Goal: Task Accomplishment & Management: Manage account settings

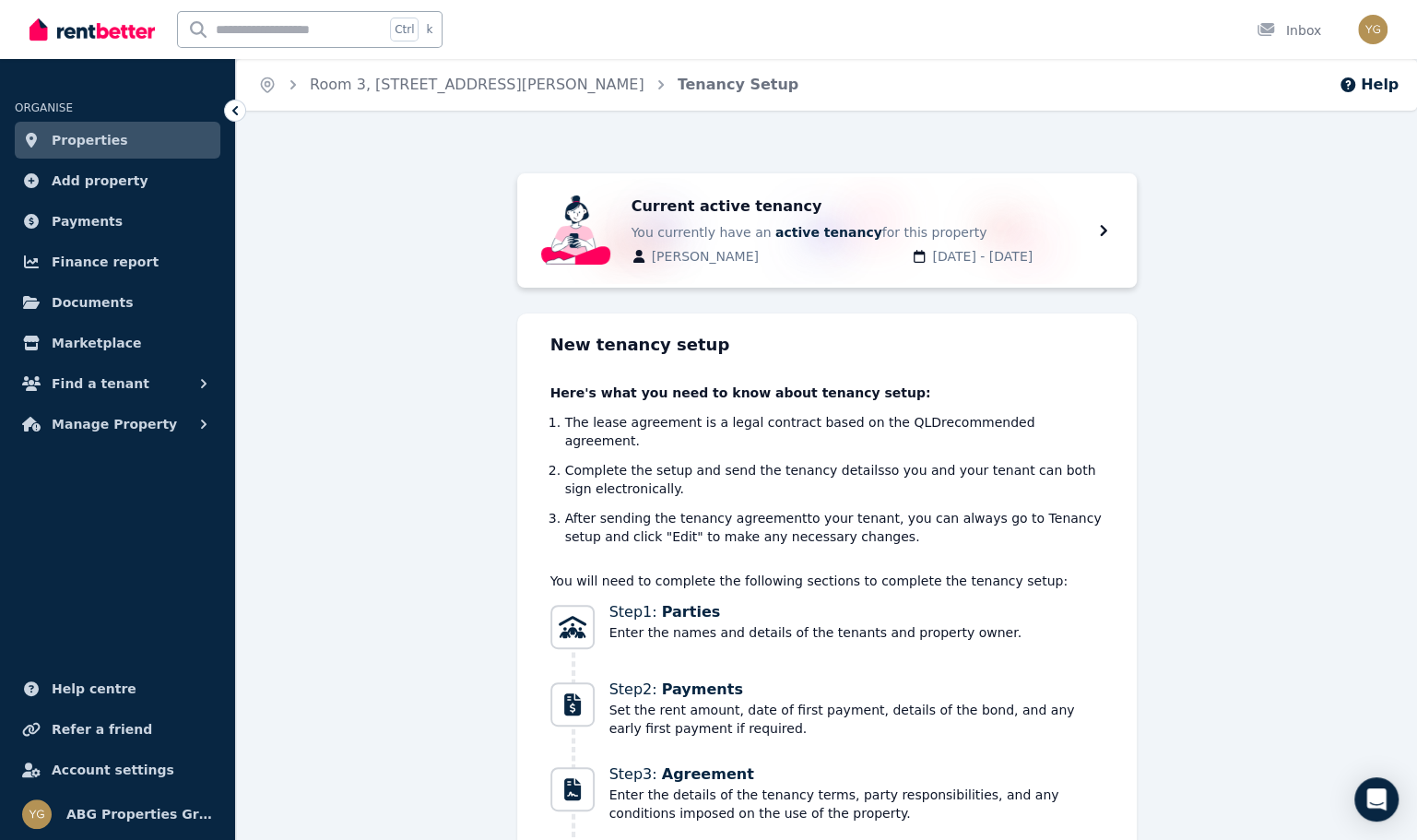
click at [94, 137] on span "Properties" at bounding box center [90, 140] width 76 height 23
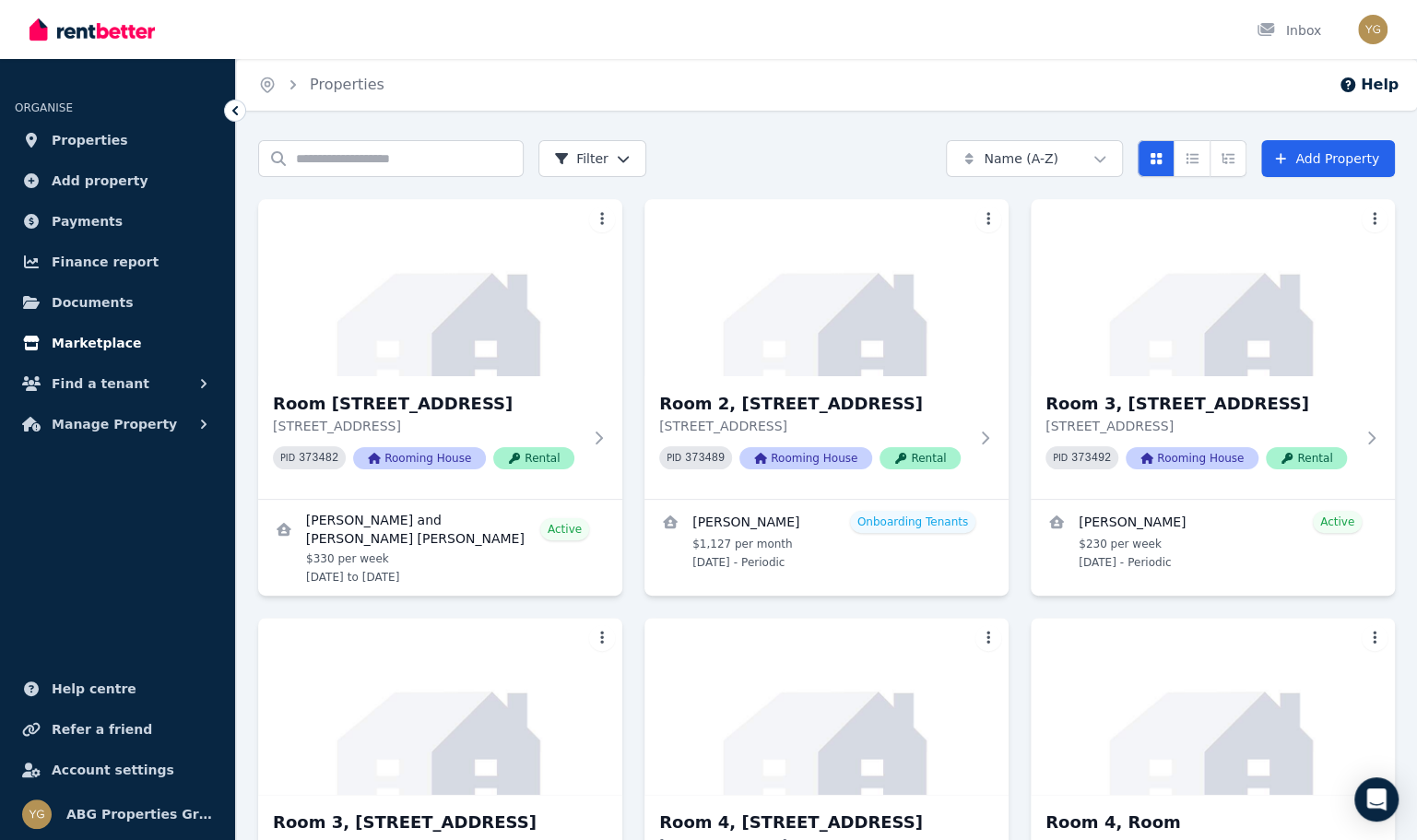
click at [92, 348] on span "Marketplace" at bounding box center [96, 343] width 89 height 23
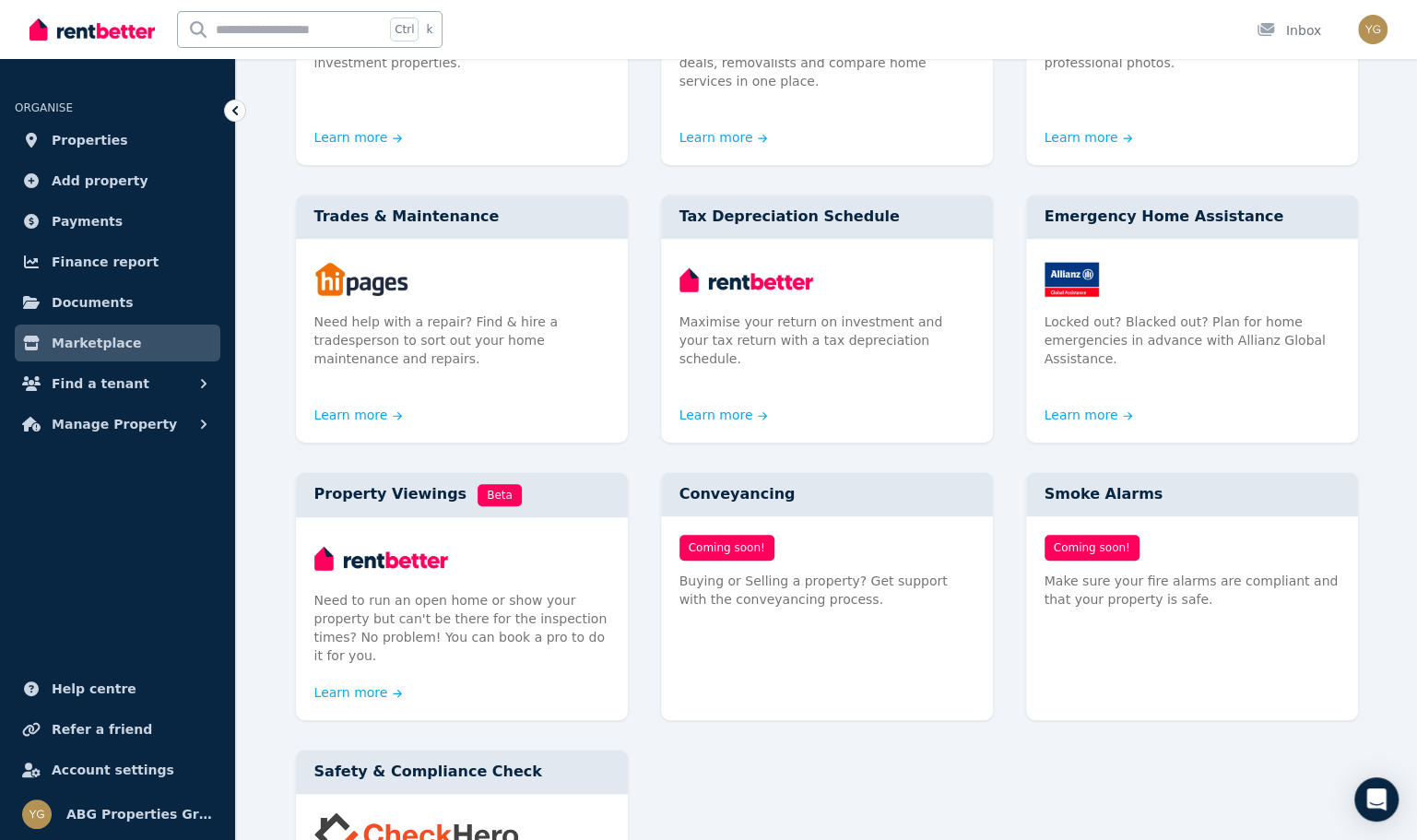
scroll to position [645, 0]
click at [109, 142] on span "Properties" at bounding box center [90, 140] width 76 height 23
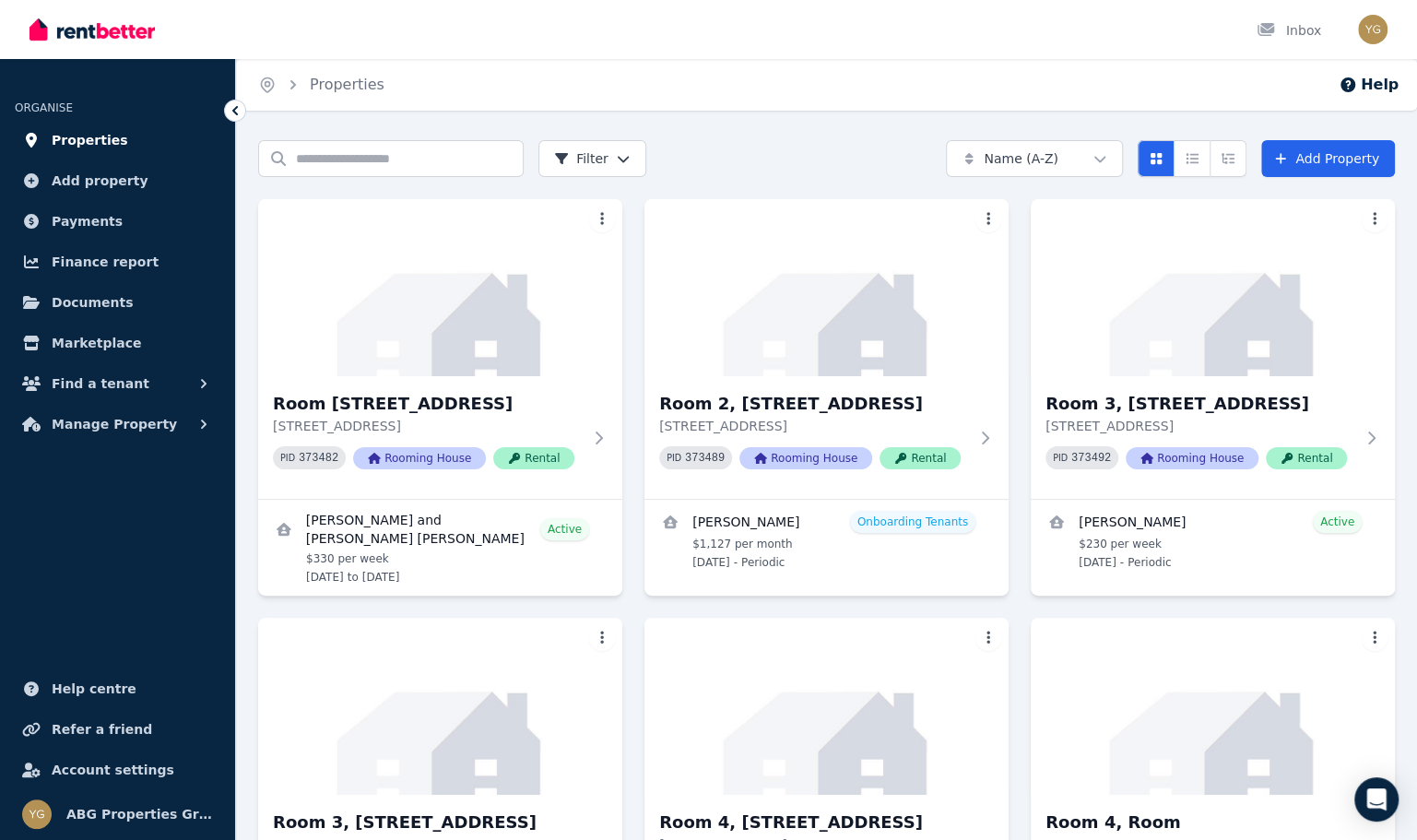
click at [90, 140] on span "Properties" at bounding box center [90, 140] width 76 height 23
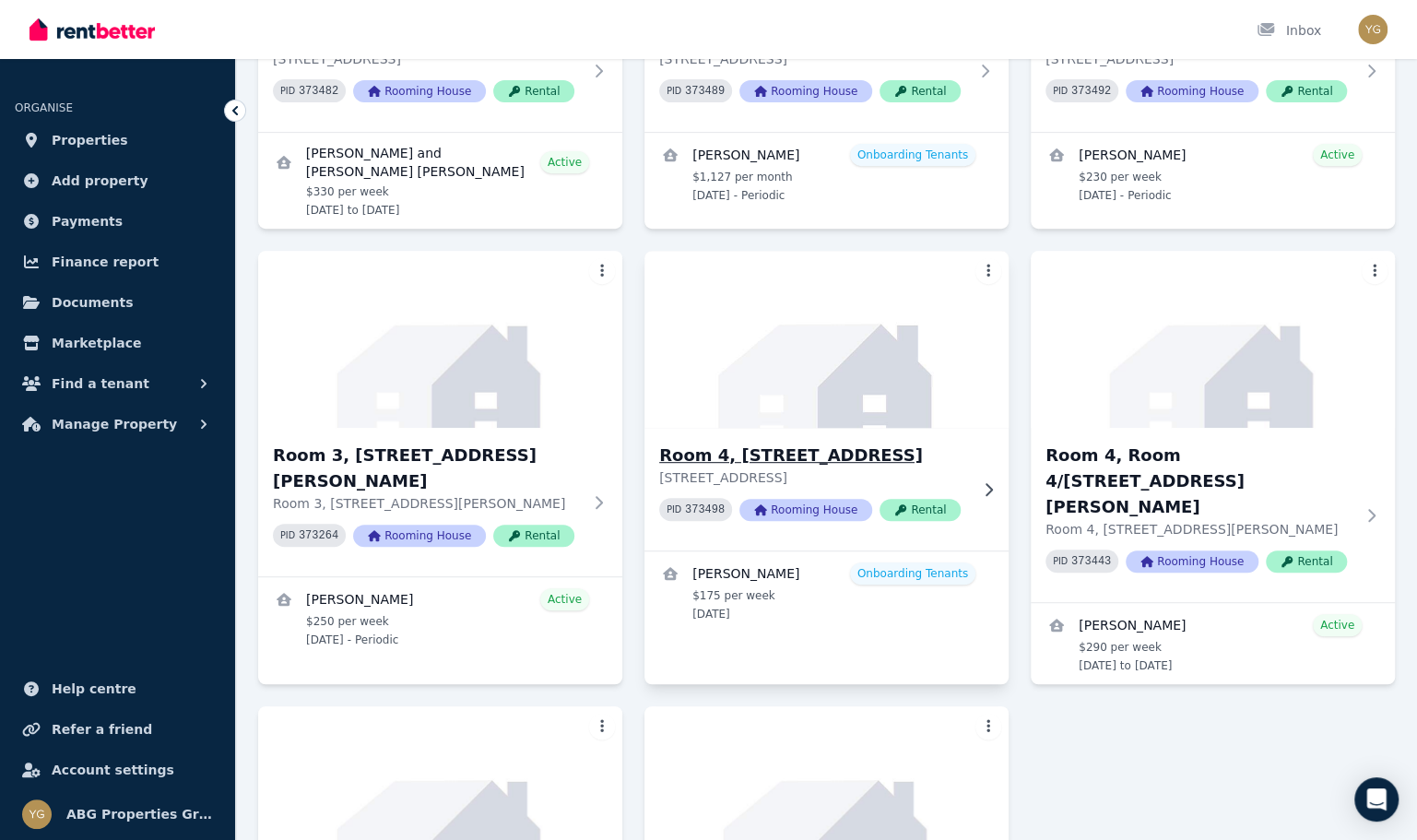
scroll to position [369, 0]
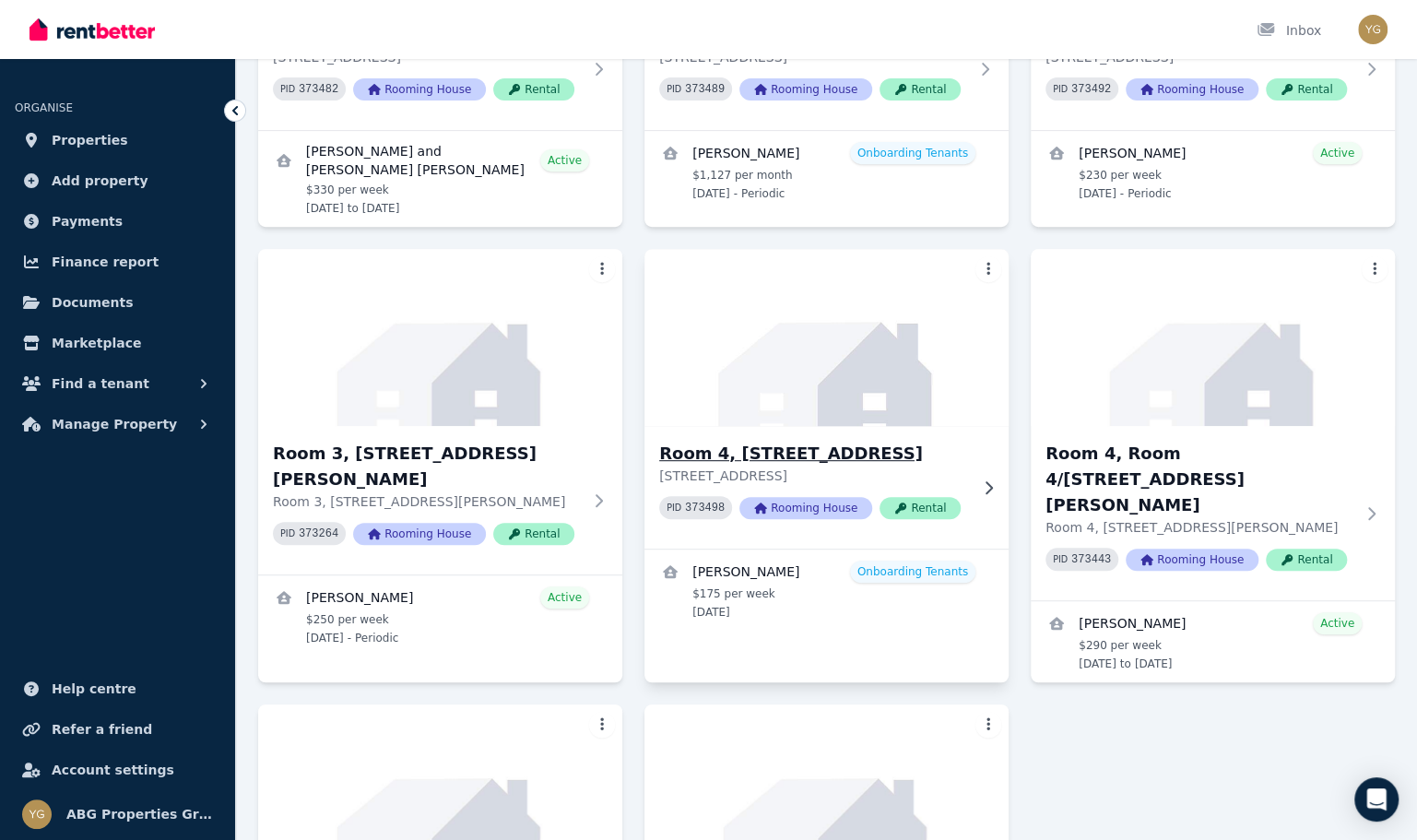
click at [807, 380] on img at bounding box center [827, 338] width 383 height 186
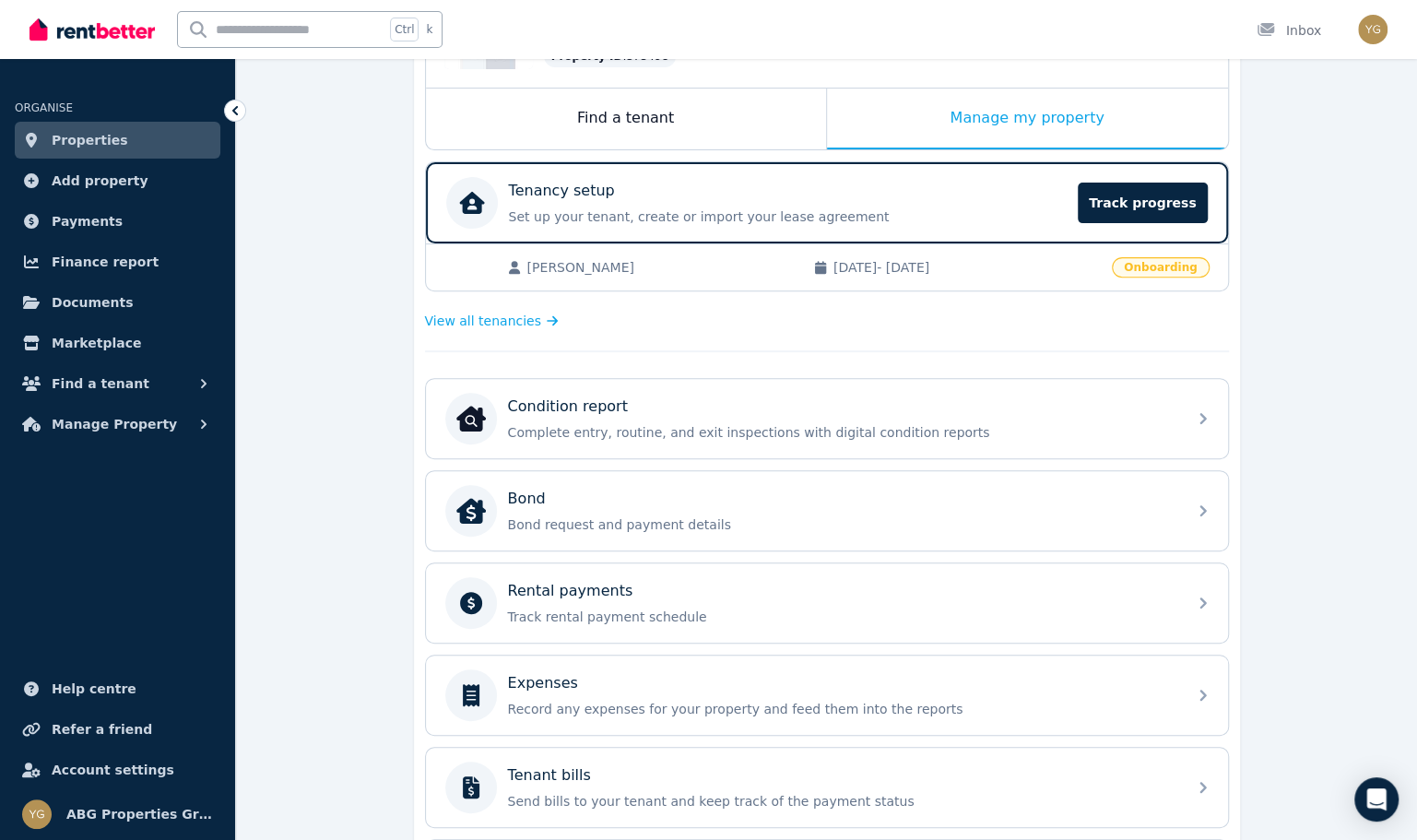
scroll to position [276, 0]
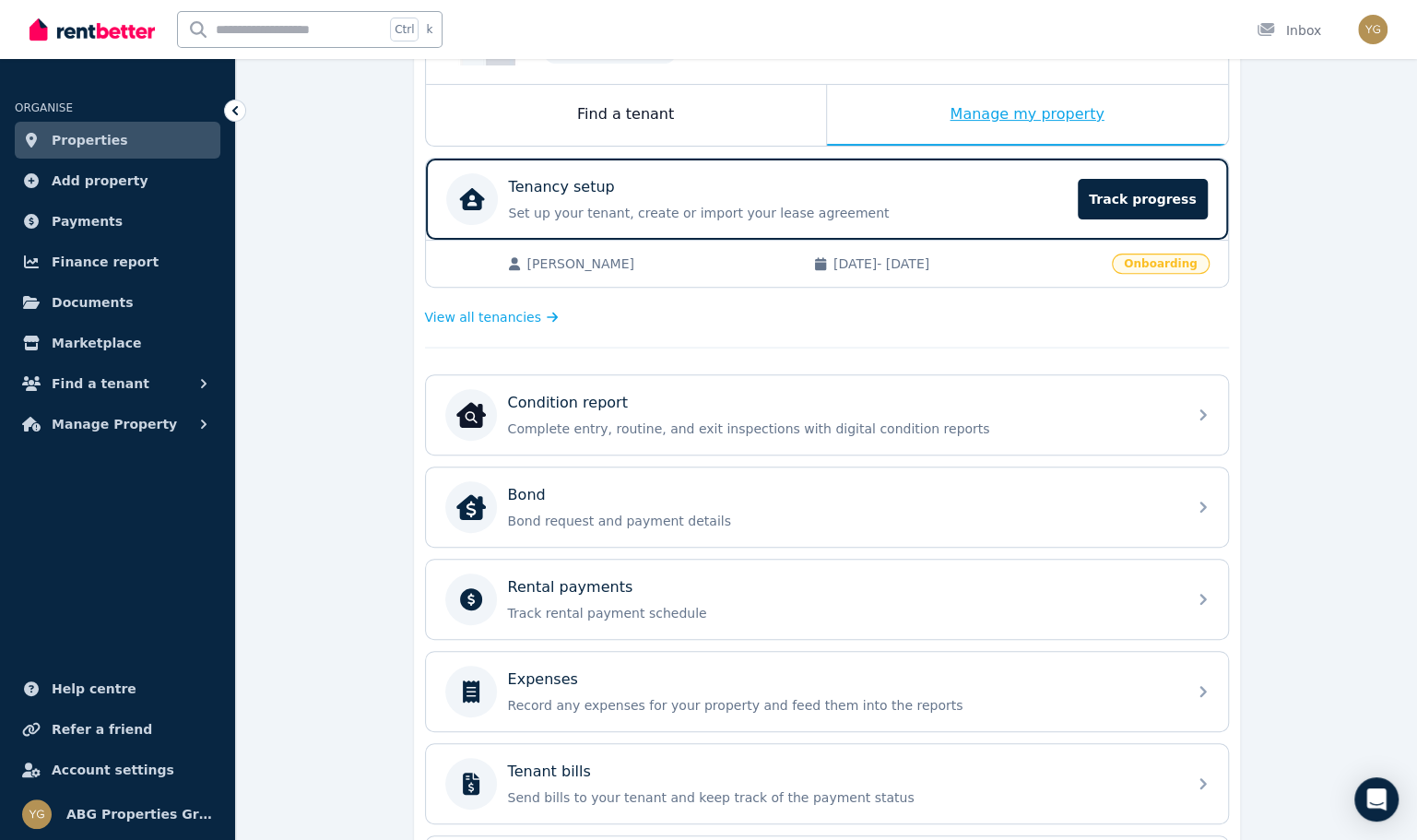
click at [1000, 121] on div "Manage my property" at bounding box center [1028, 116] width 401 height 61
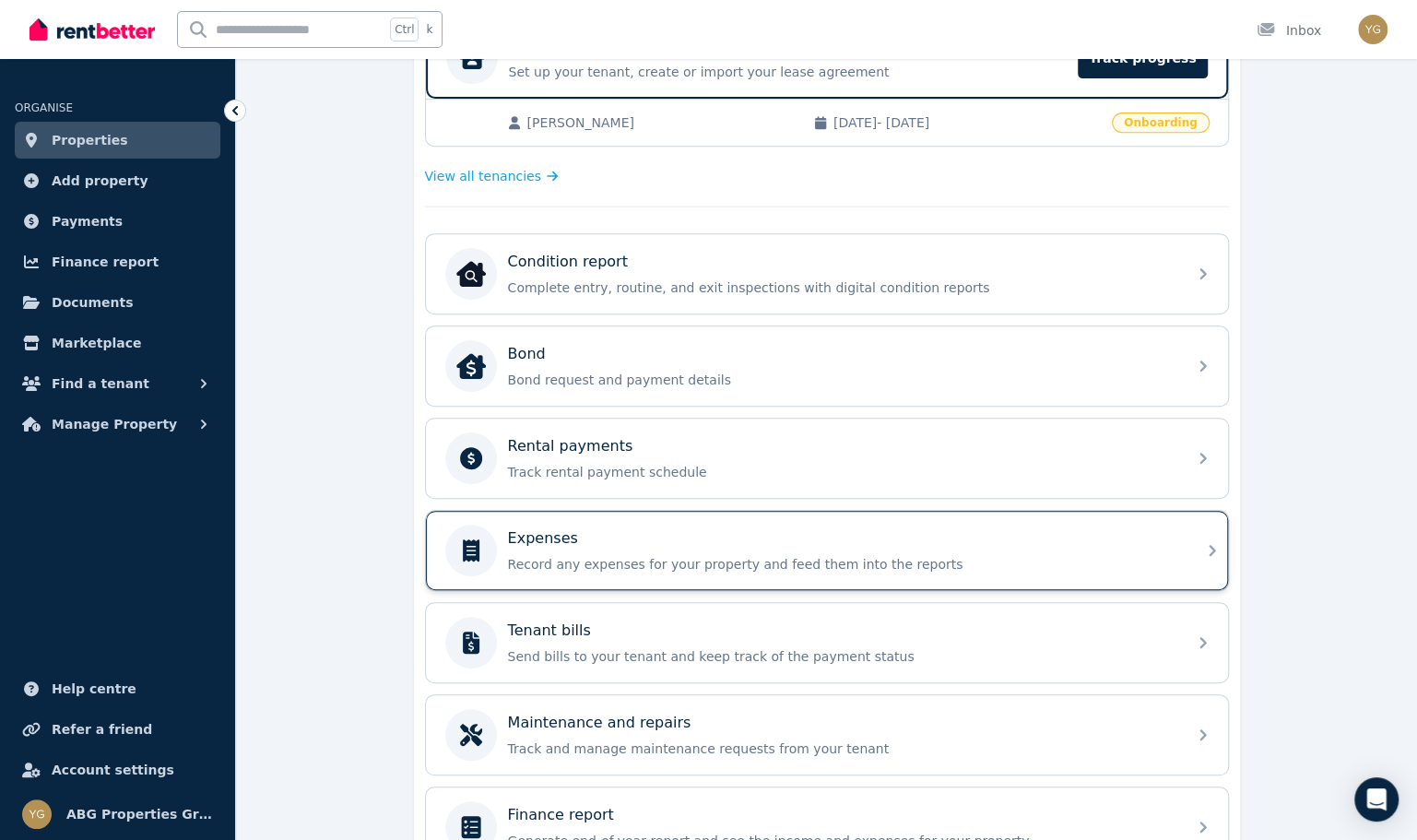
scroll to position [461, 0]
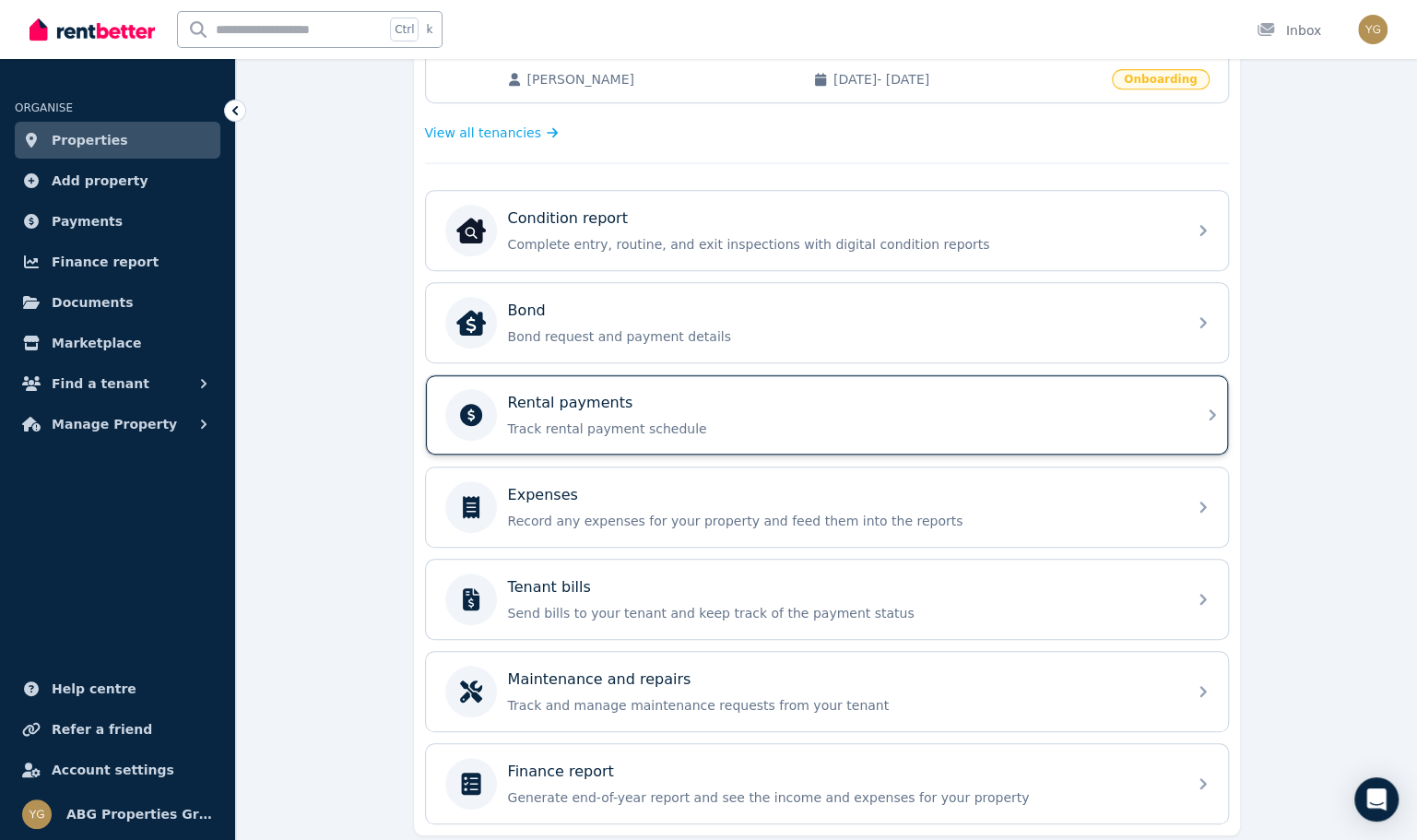
click at [686, 430] on p "Track rental payment schedule" at bounding box center [842, 428] width 668 height 19
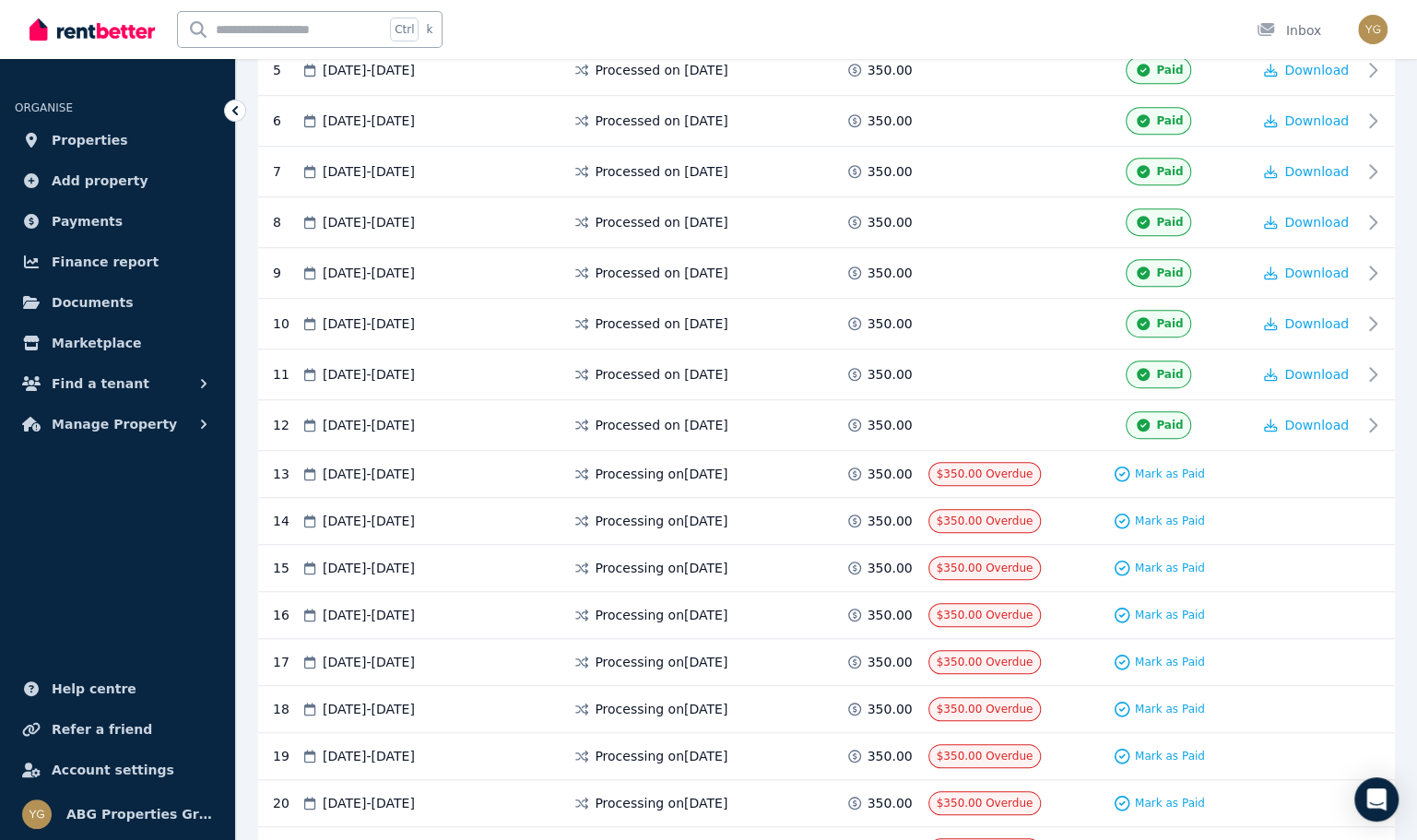
scroll to position [645, 0]
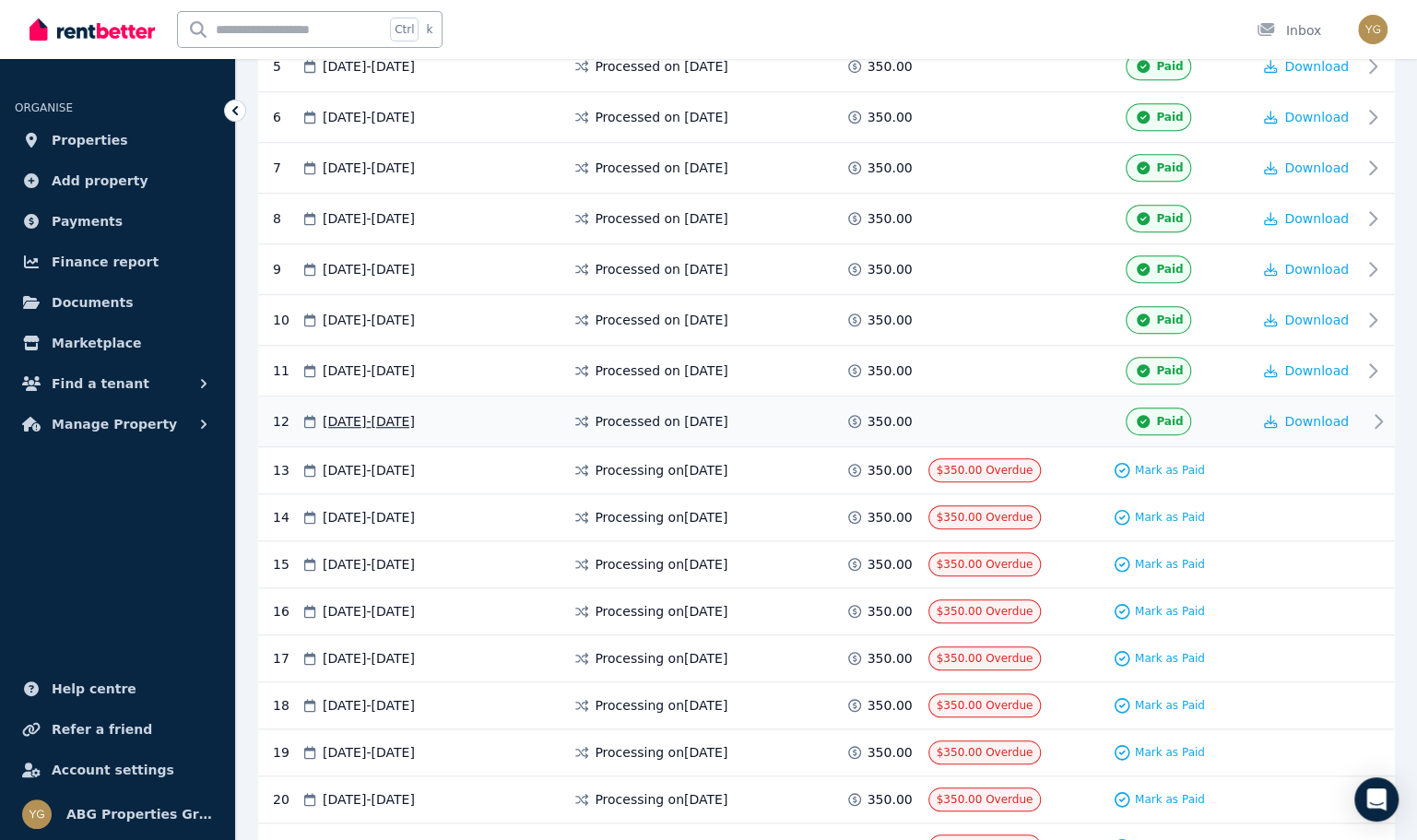
click at [1223, 410] on div "Paid" at bounding box center [1158, 421] width 185 height 27
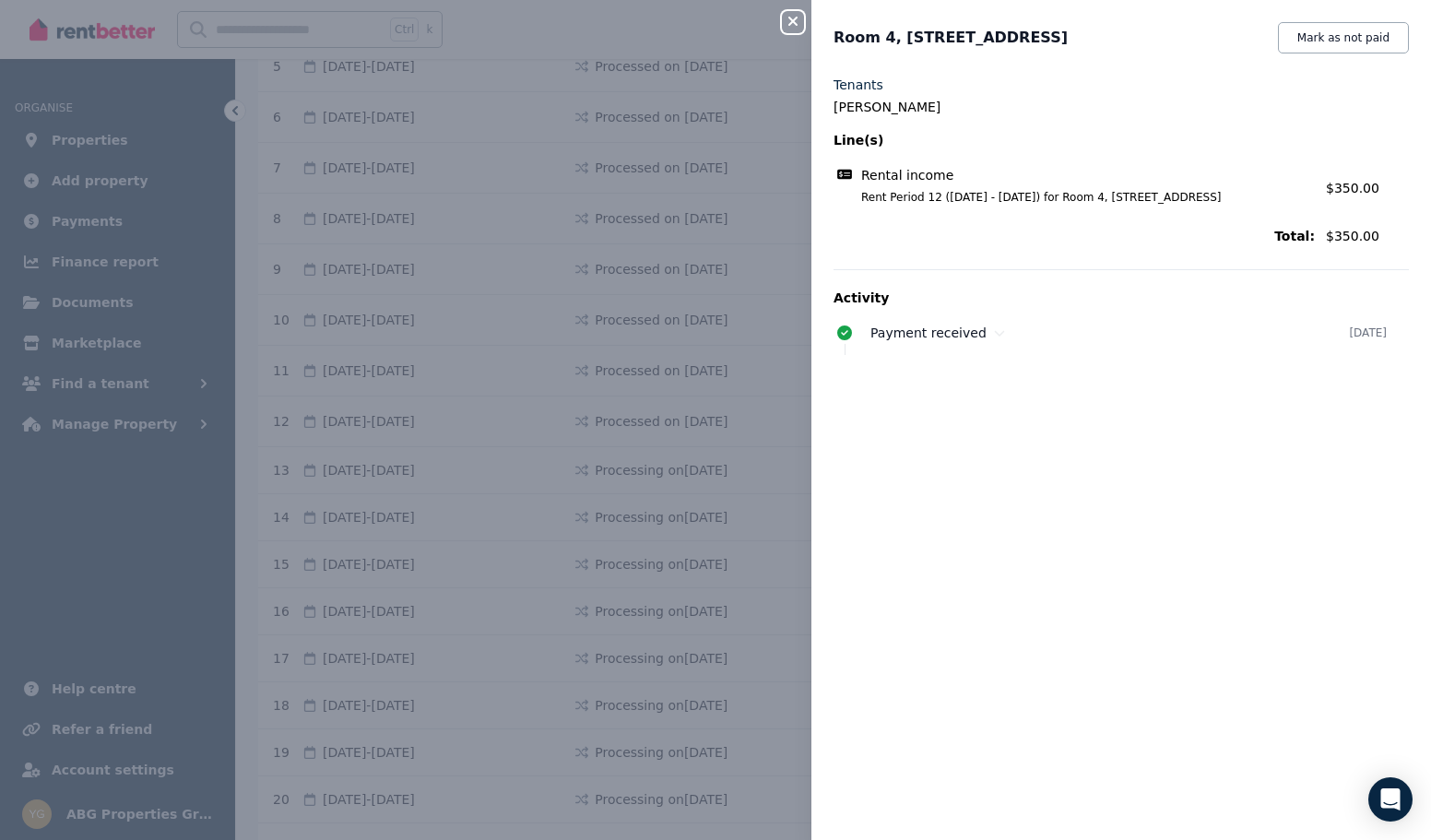
click at [795, 23] on icon "button" at bounding box center [792, 21] width 9 height 9
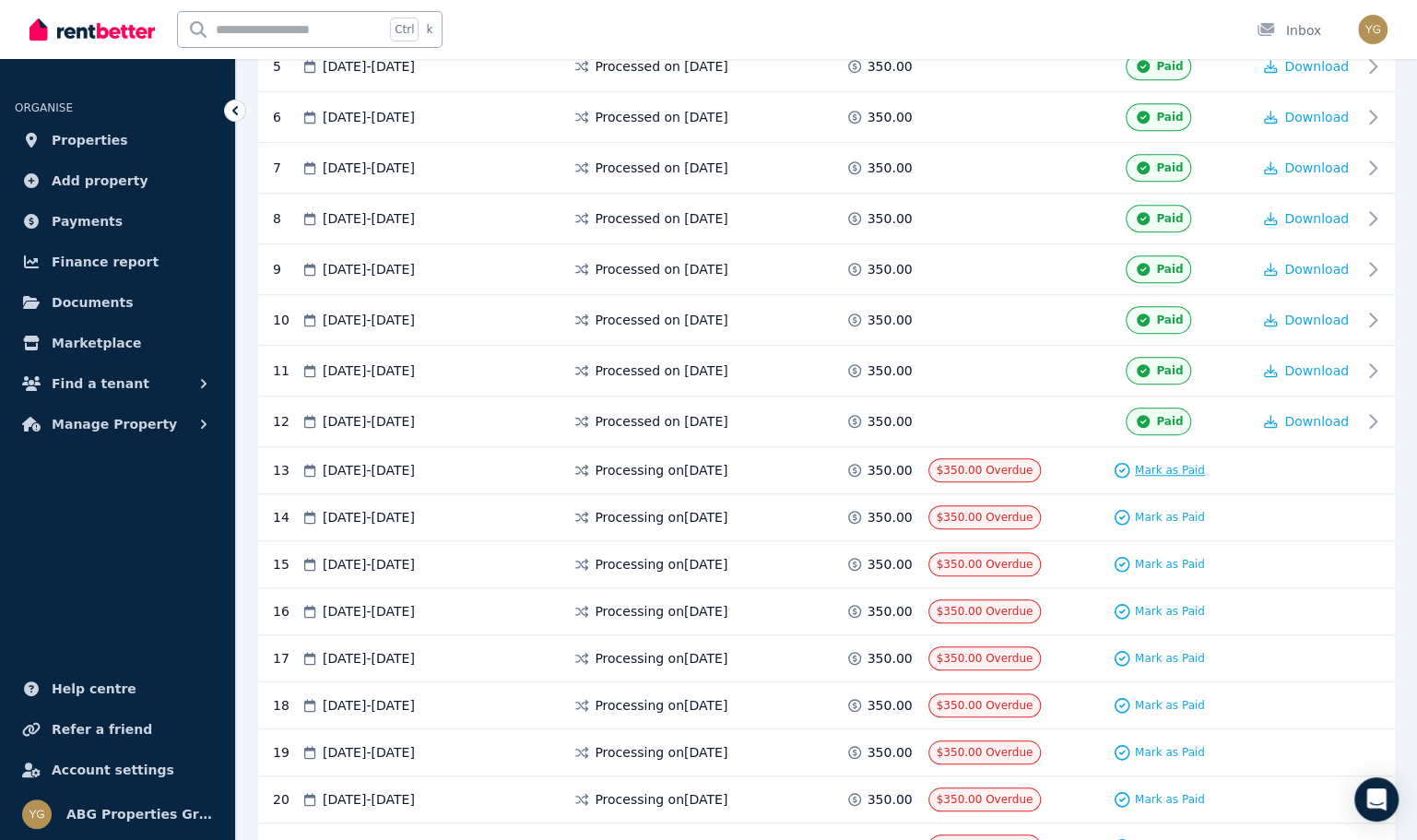
click at [1191, 463] on span "Mark as Paid" at bounding box center [1170, 470] width 71 height 15
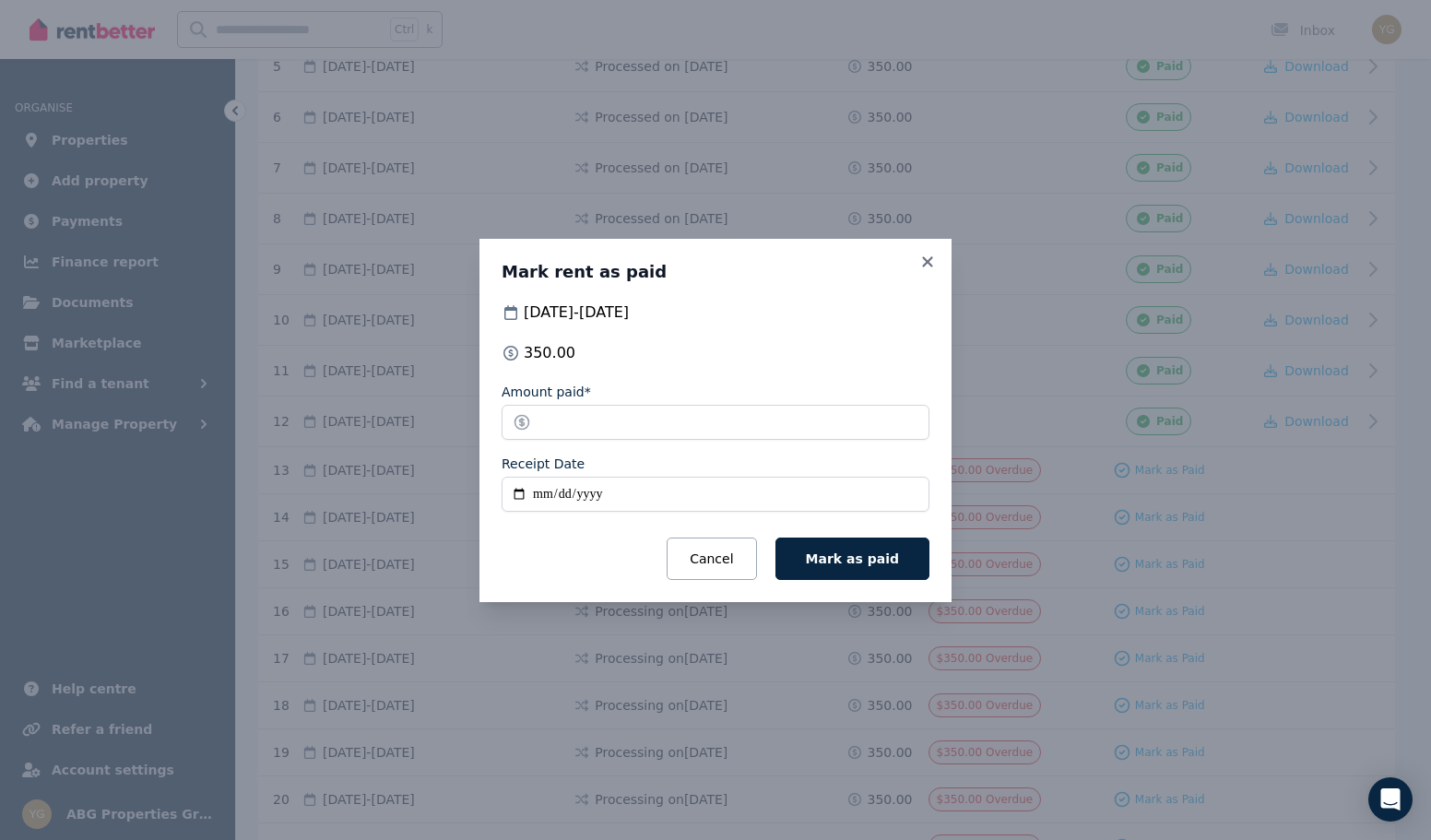
click at [570, 499] on input "Receipt Date" at bounding box center [715, 494] width 428 height 35
click at [533, 496] on input "Receipt Date" at bounding box center [715, 494] width 428 height 35
type input "**********"
click at [830, 564] on span "Mark as paid" at bounding box center [852, 558] width 93 height 15
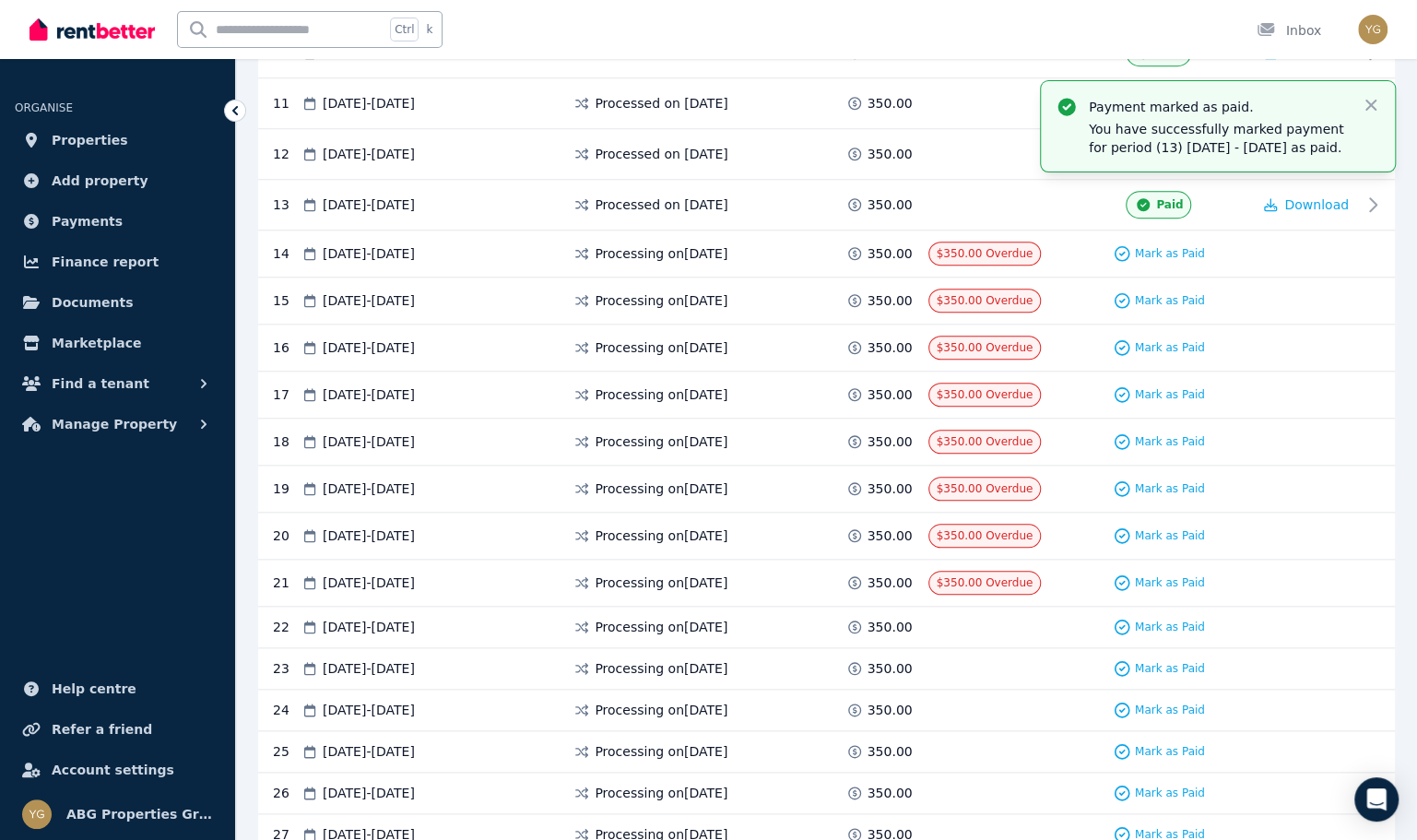
scroll to position [922, 0]
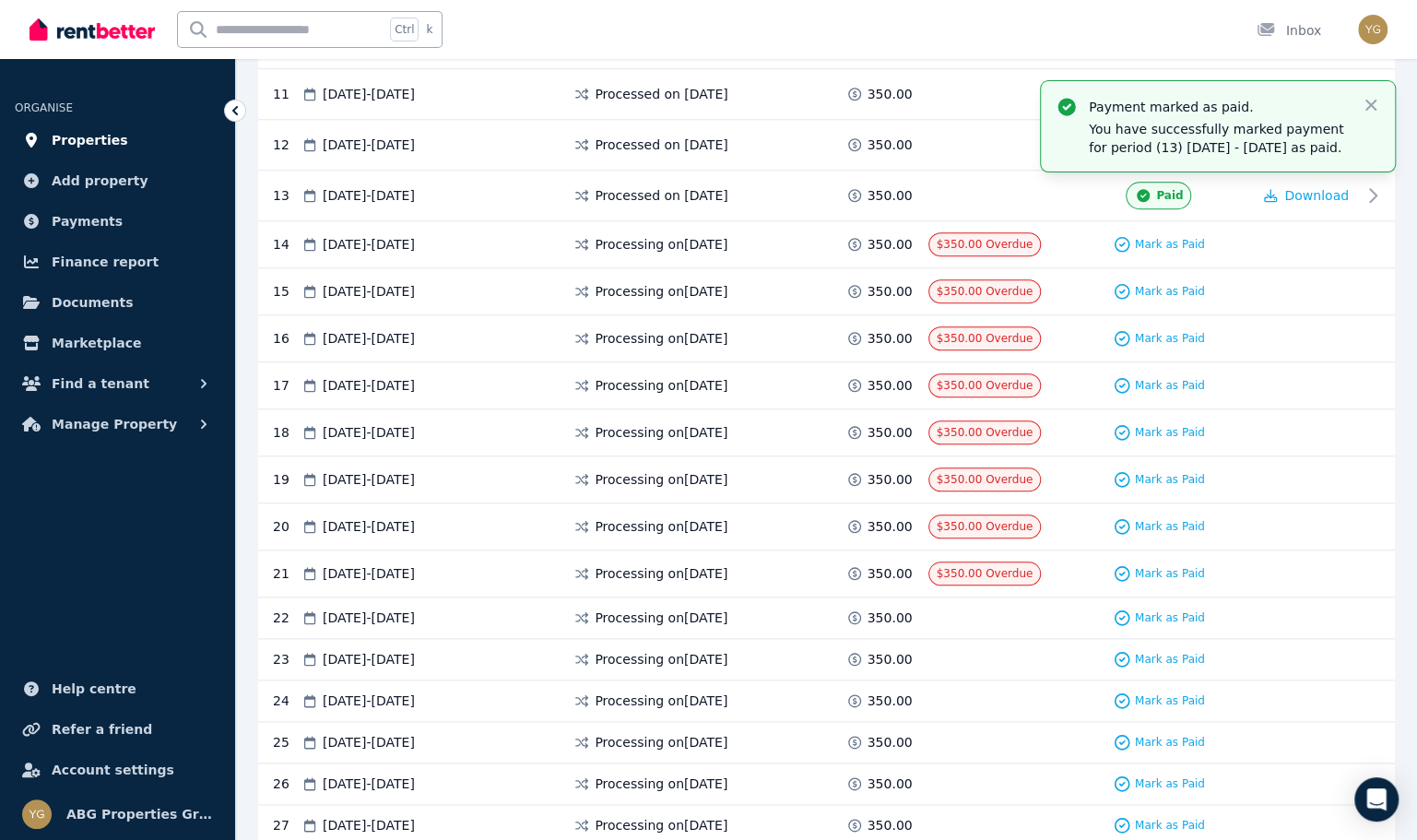
click at [84, 140] on span "Properties" at bounding box center [90, 140] width 76 height 23
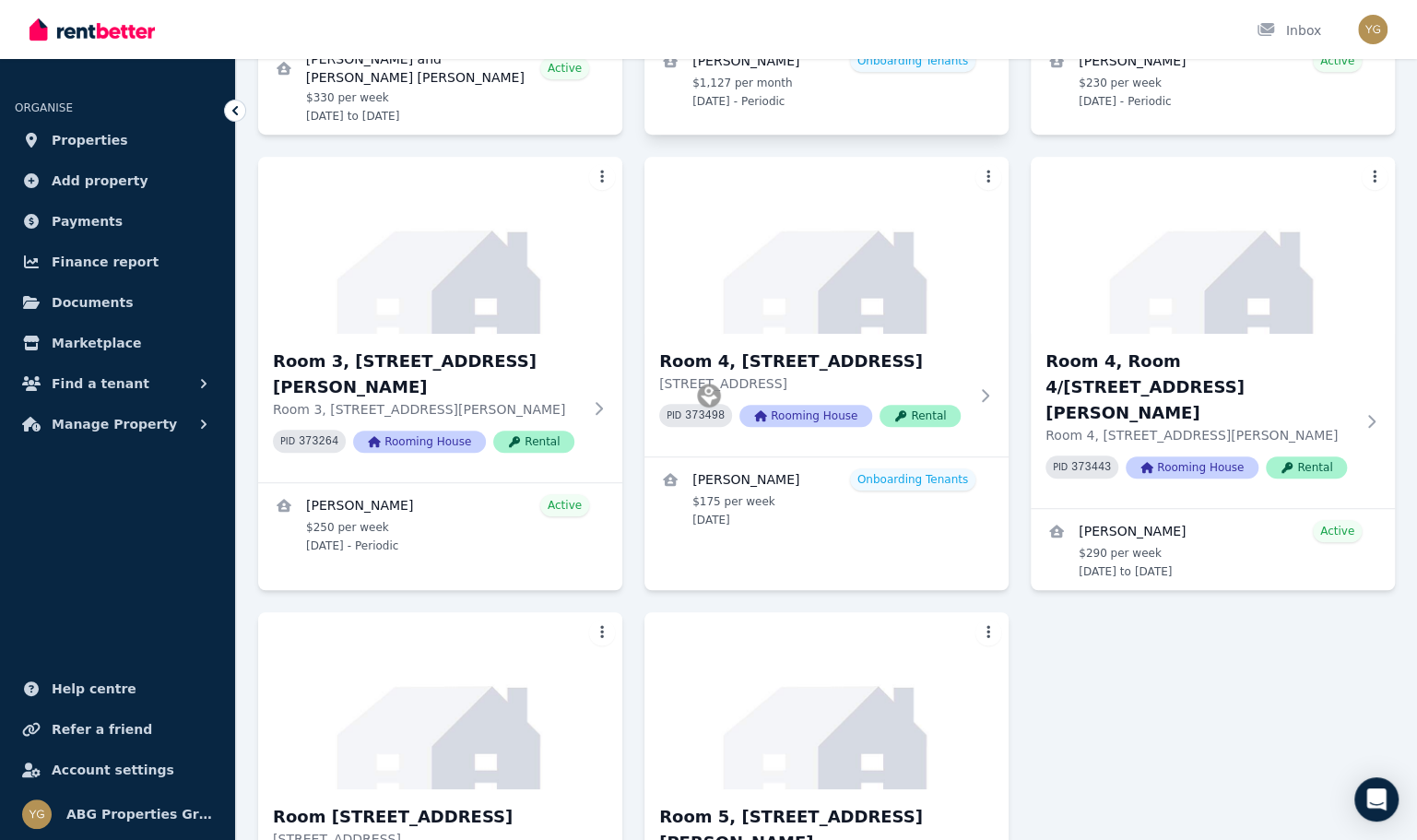
scroll to position [184, 0]
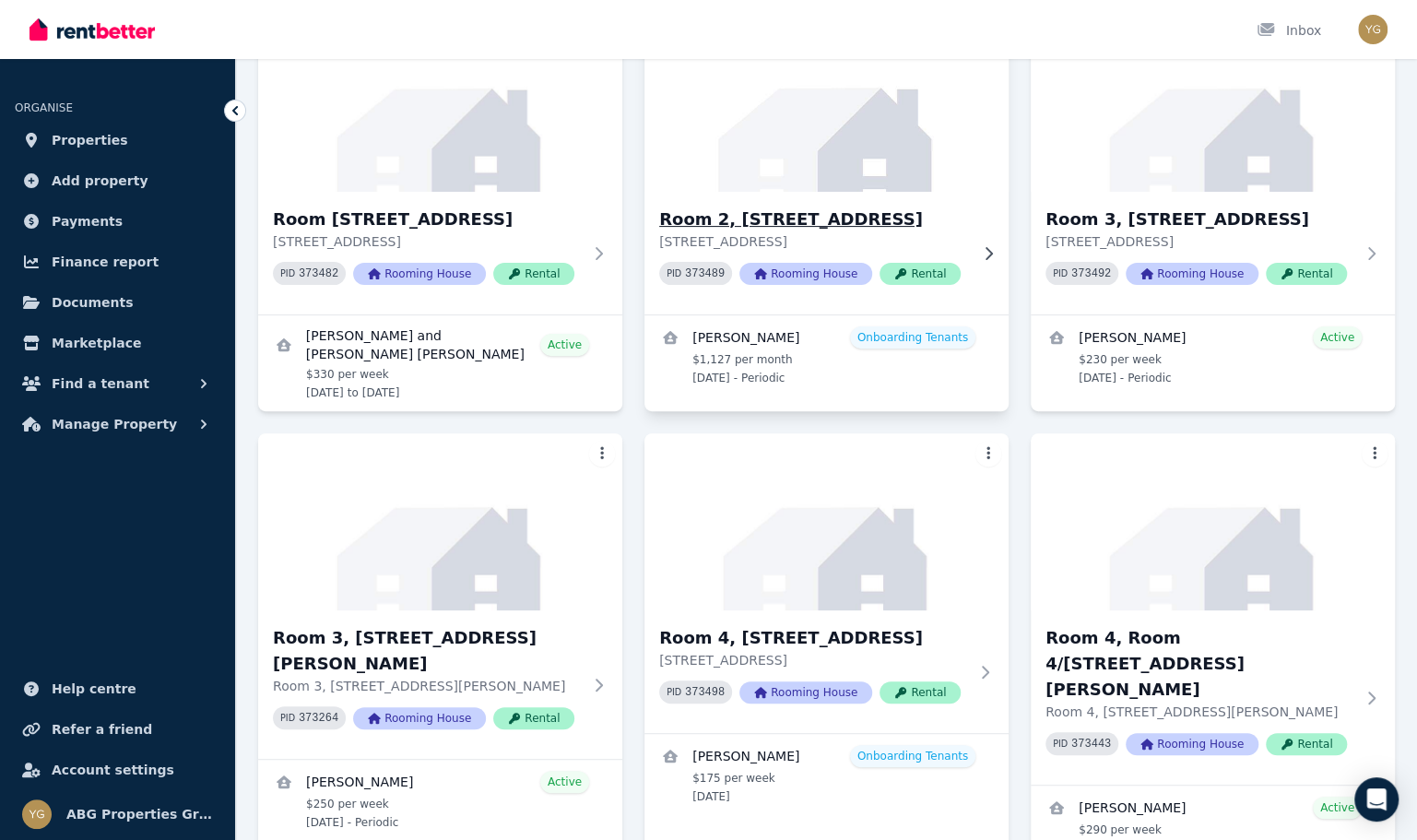
click at [827, 176] on img at bounding box center [827, 103] width 383 height 186
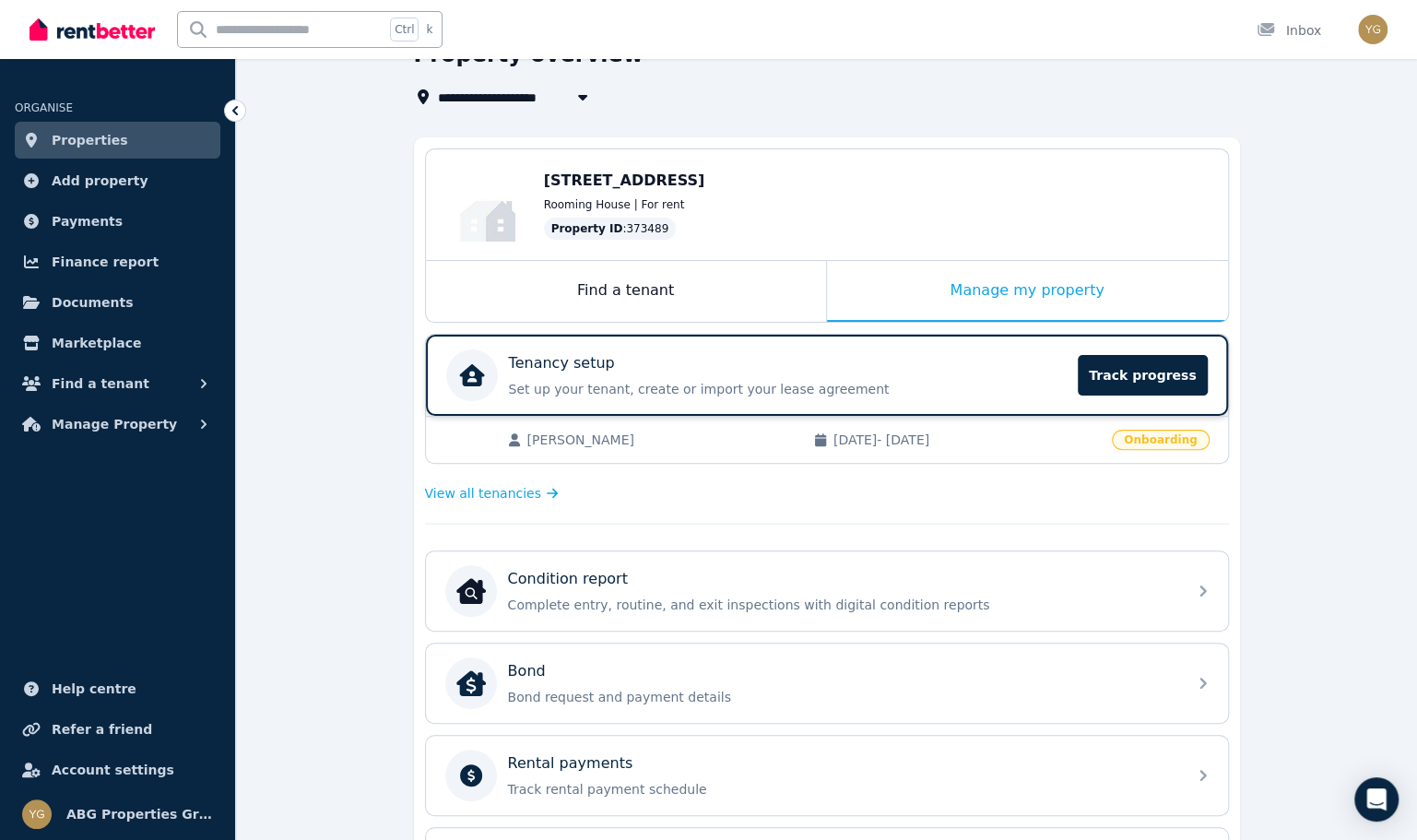
scroll to position [92, 0]
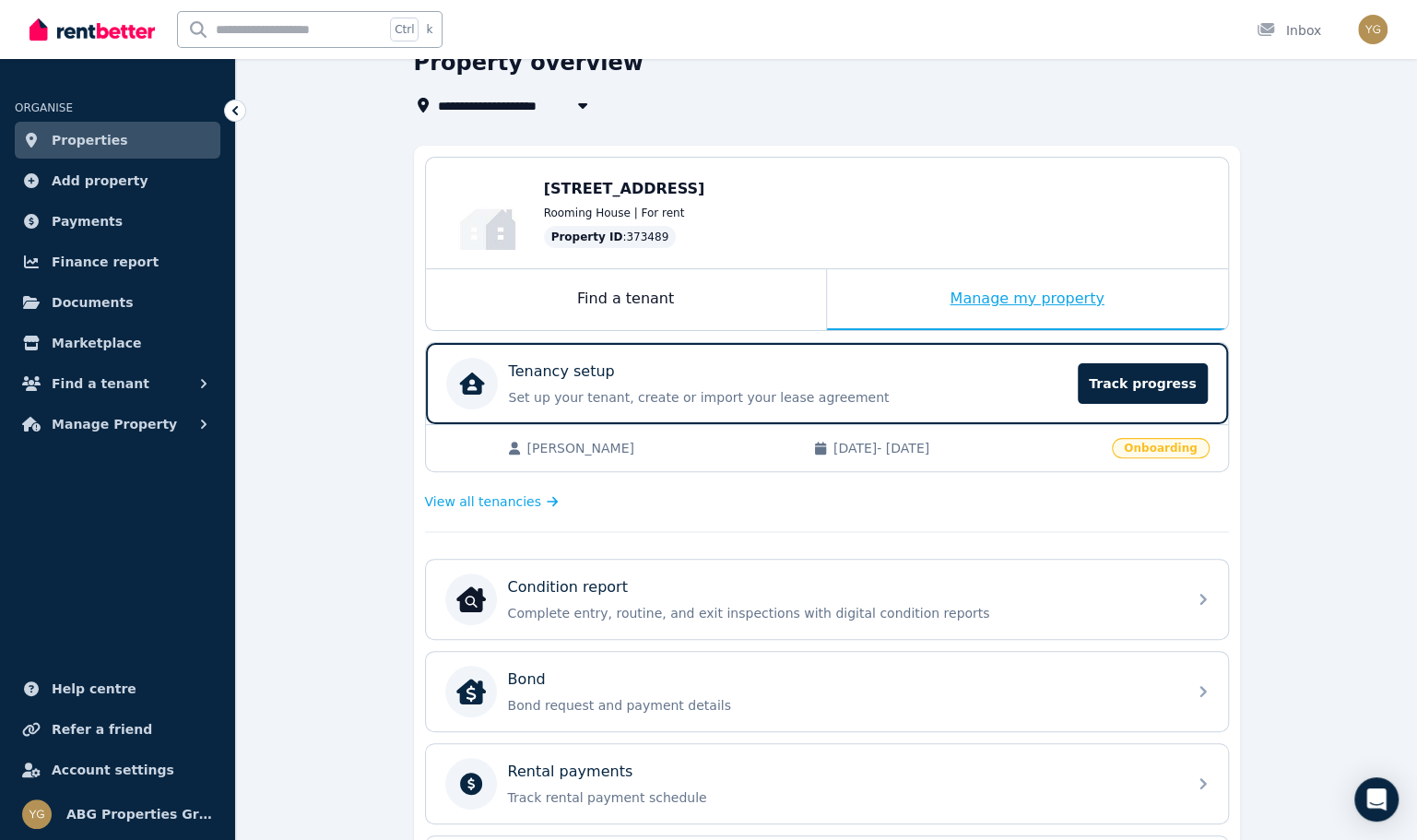
click at [987, 295] on div "Manage my property" at bounding box center [1028, 300] width 401 height 61
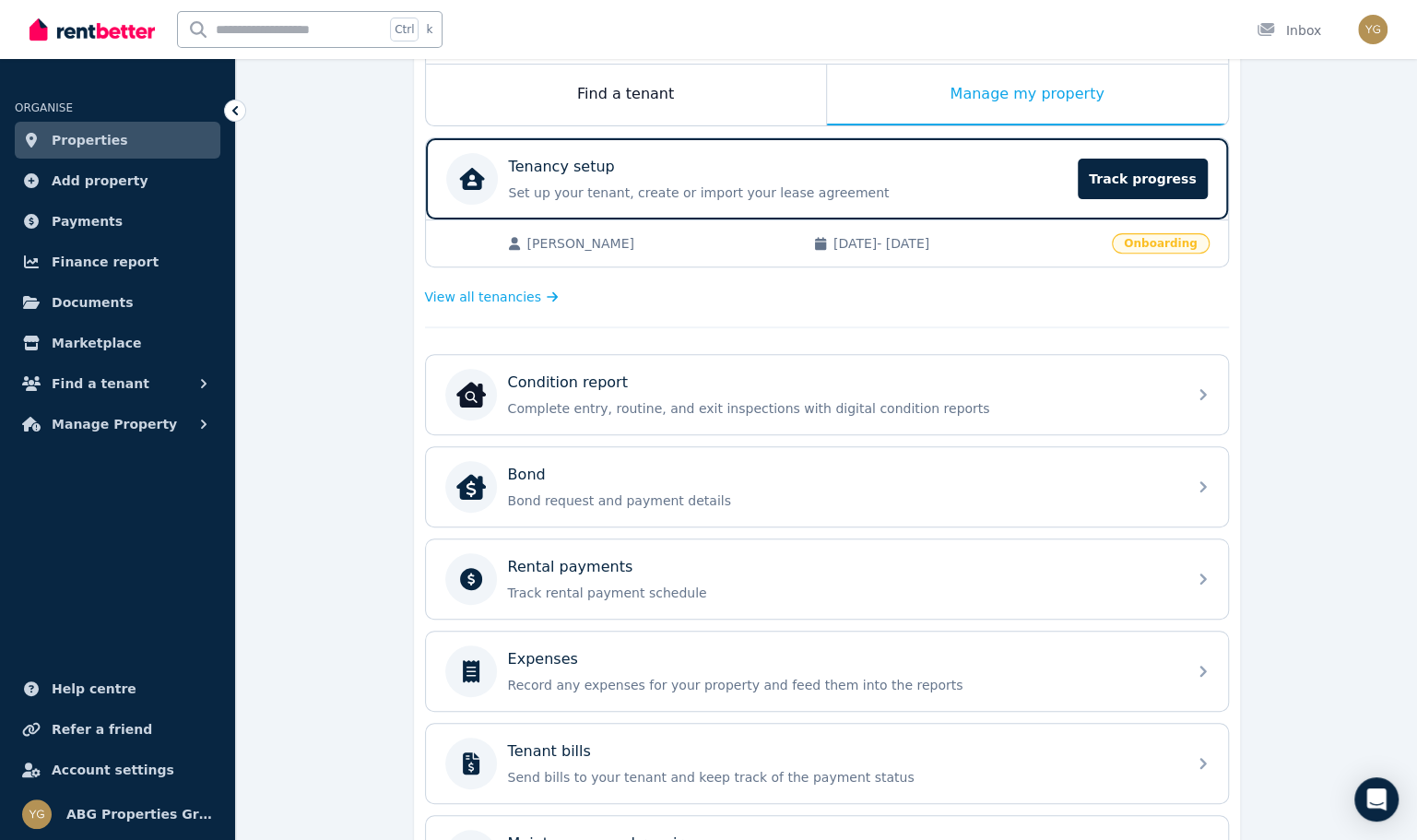
scroll to position [369, 0]
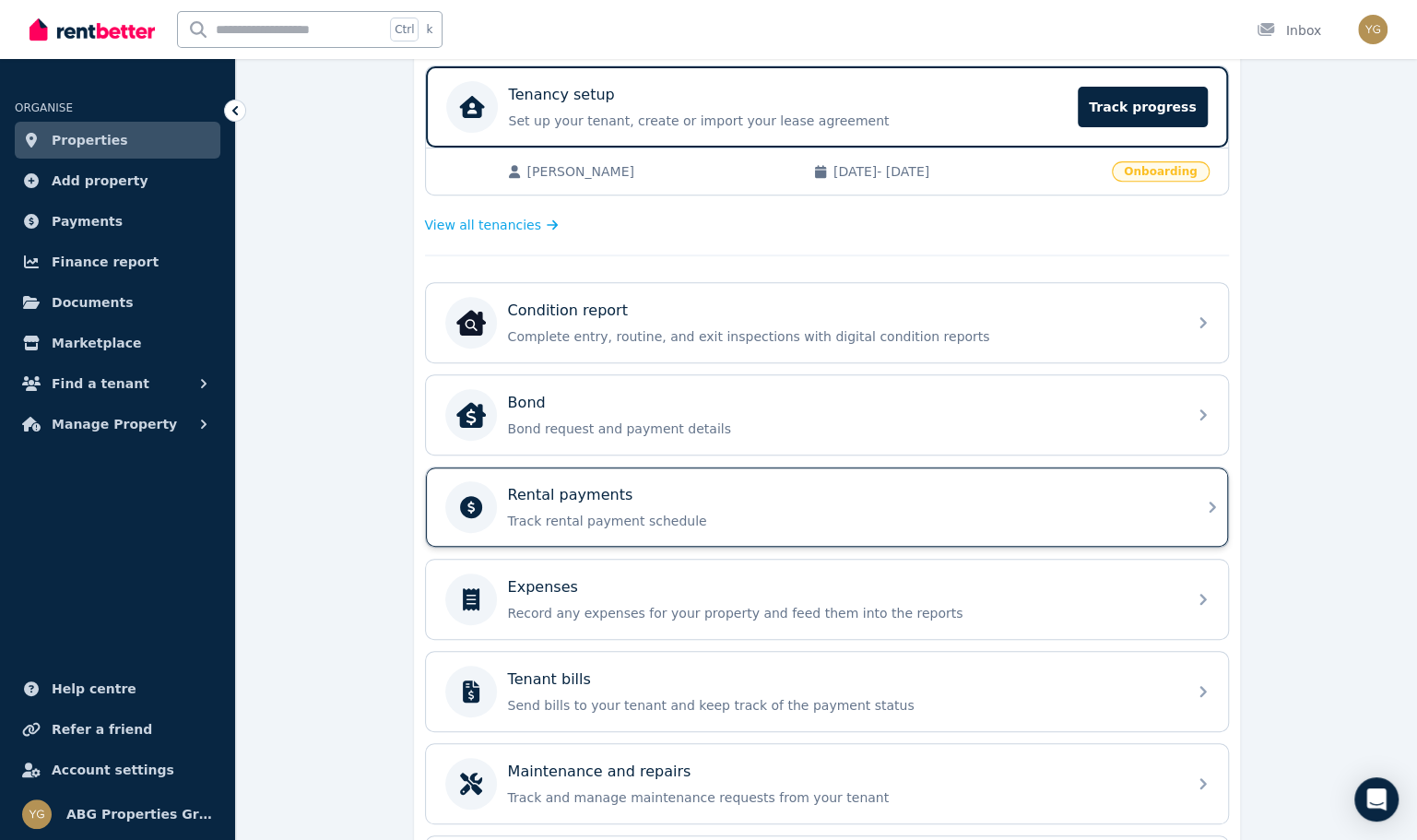
click at [800, 499] on div "Rental payments" at bounding box center [842, 494] width 668 height 23
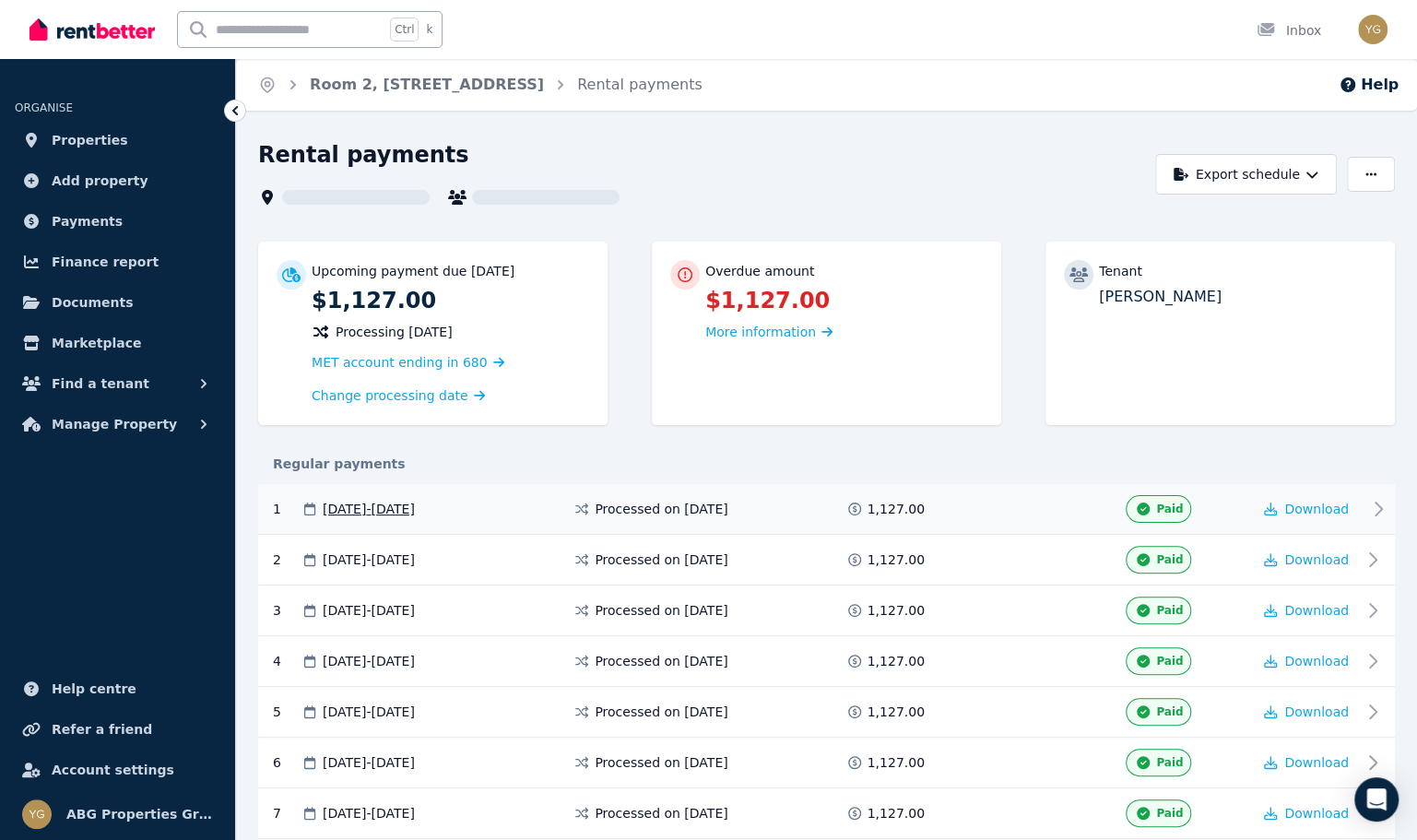
scroll to position [194, 0]
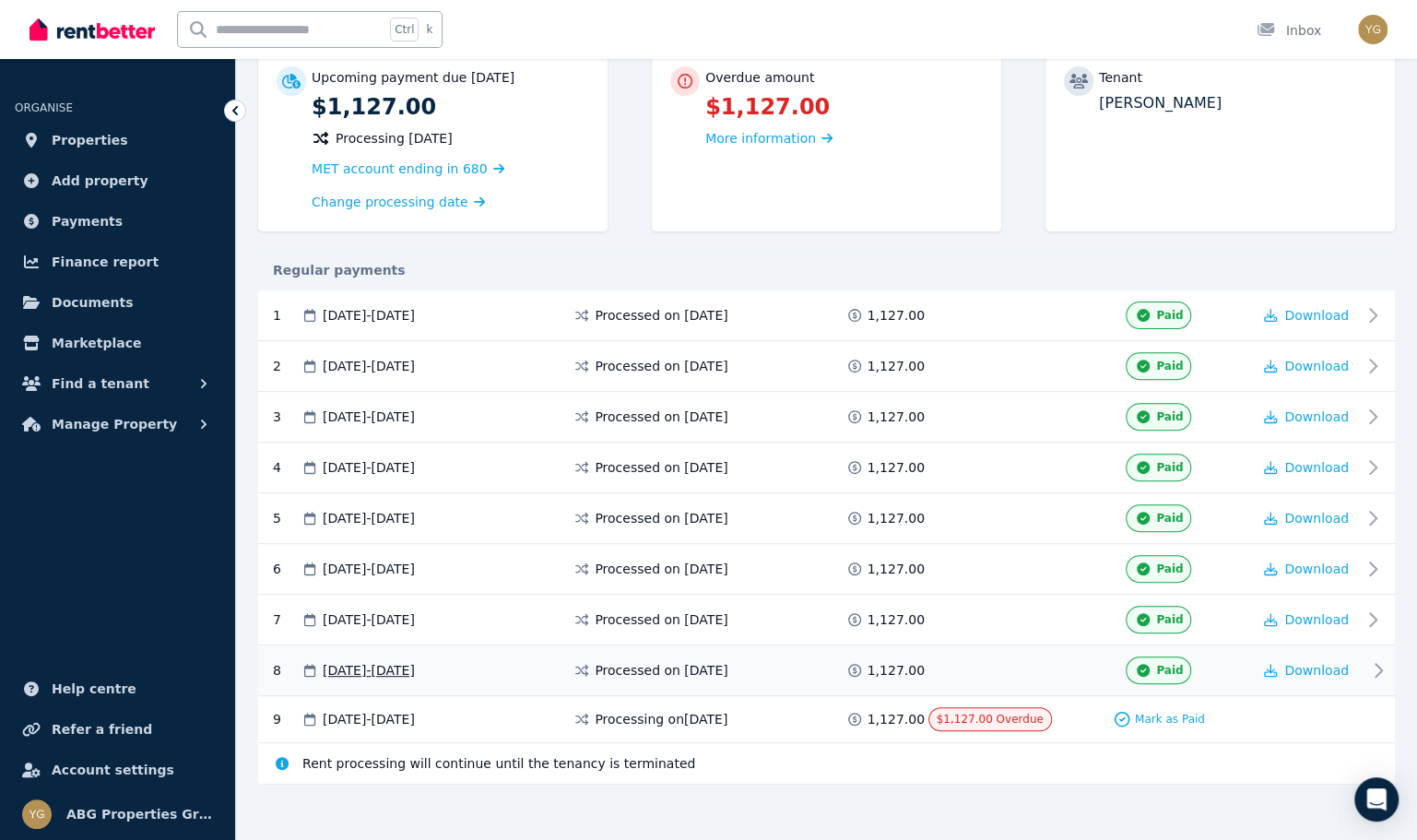
click at [1213, 657] on div "Paid" at bounding box center [1158, 670] width 185 height 27
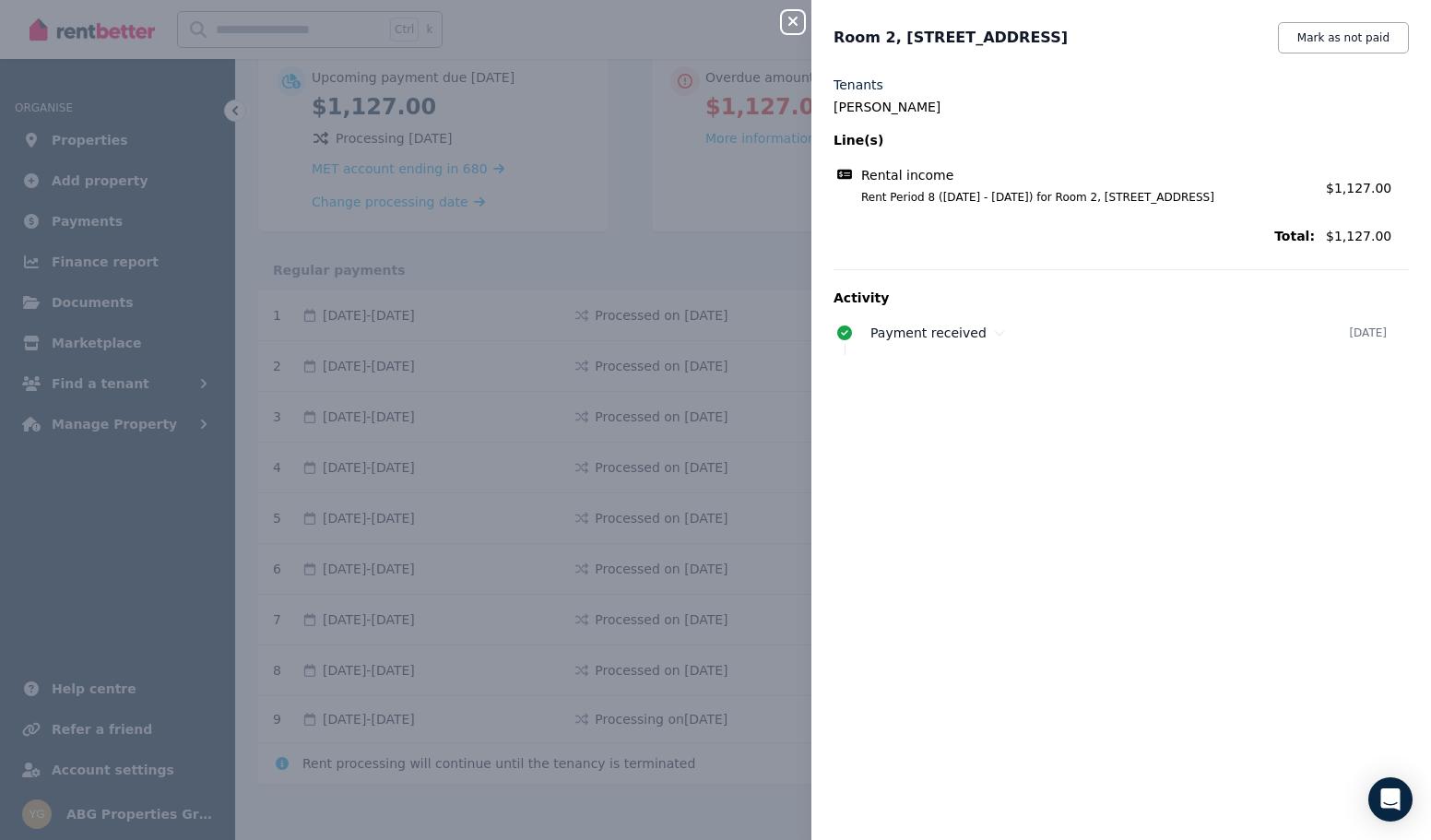
click at [798, 25] on icon "button" at bounding box center [793, 21] width 23 height 15
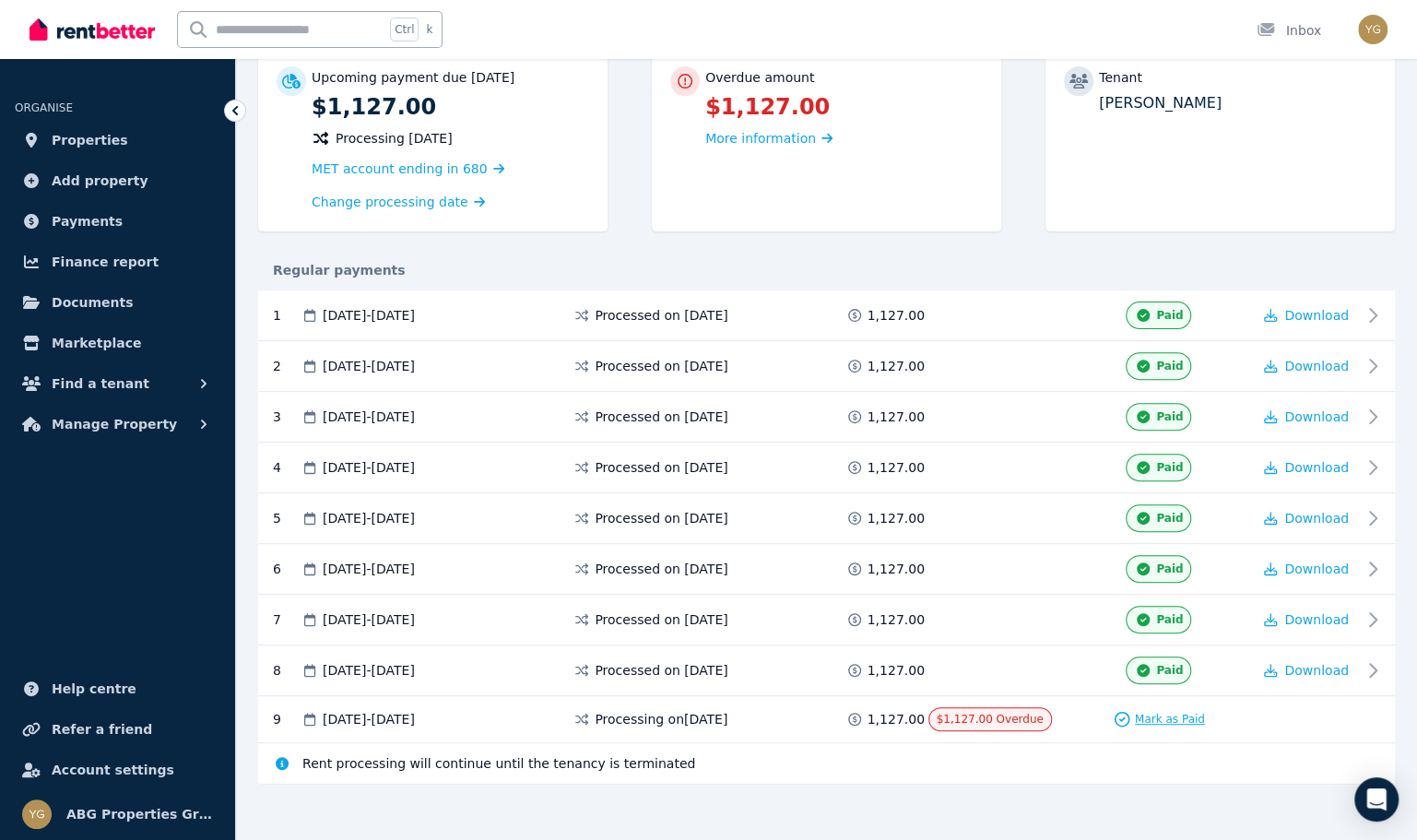
click at [1184, 718] on div "Mark as Paid" at bounding box center [1159, 719] width 92 height 19
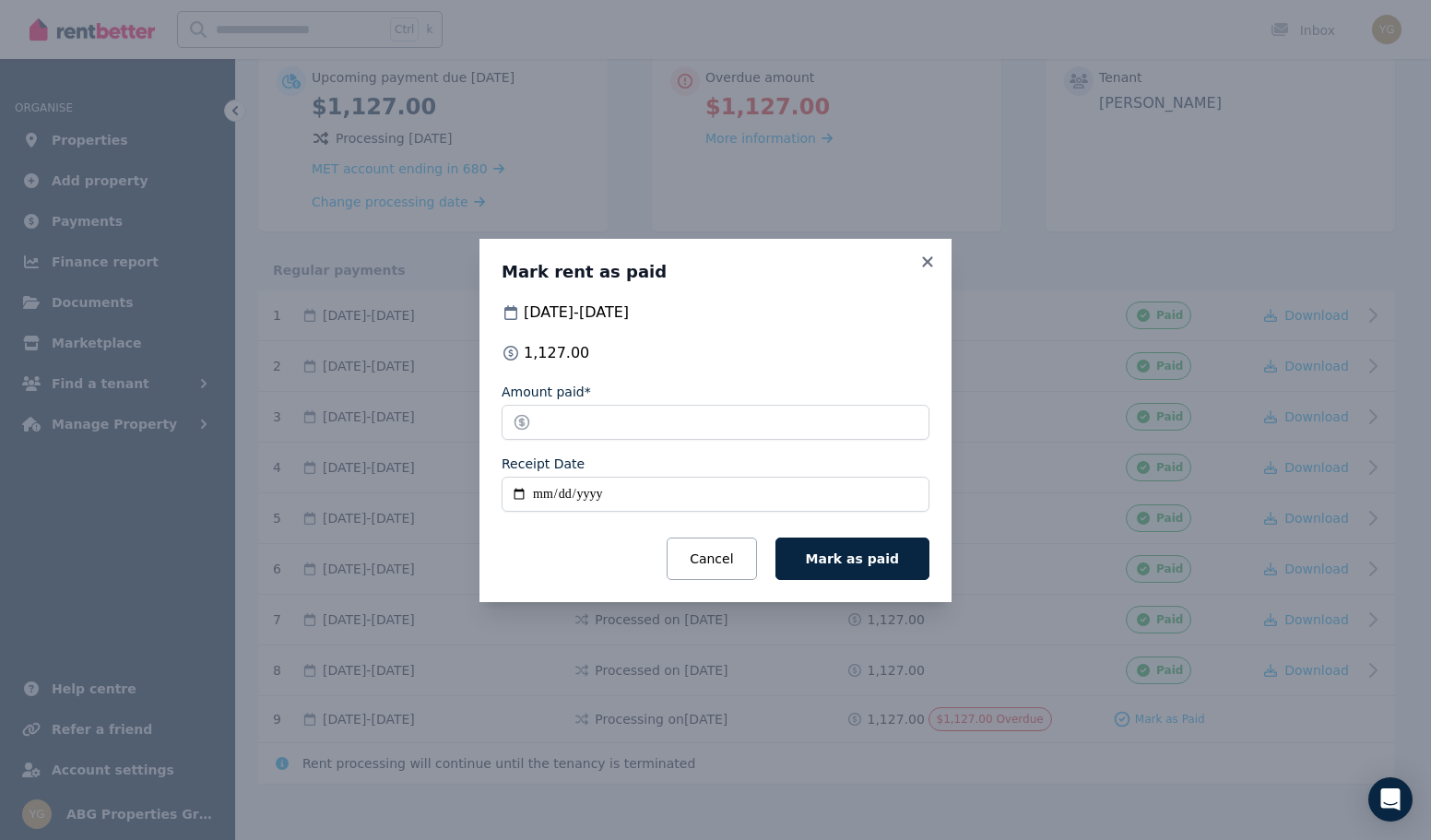
click at [549, 501] on input "Receipt Date" at bounding box center [715, 494] width 428 height 35
type input "**********"
click at [831, 557] on span "Mark as paid" at bounding box center [852, 558] width 93 height 15
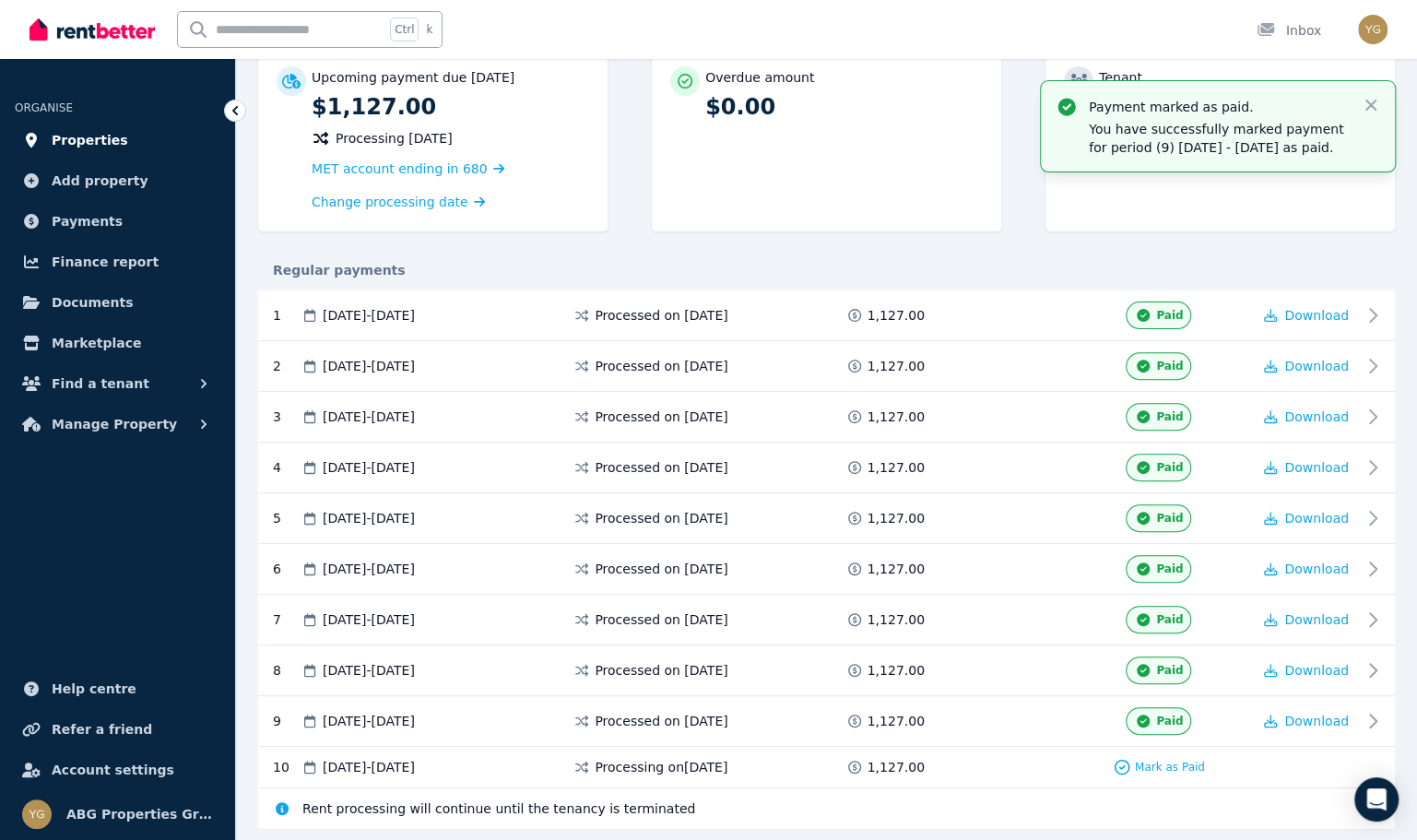
click at [65, 141] on span "Properties" at bounding box center [90, 140] width 76 height 23
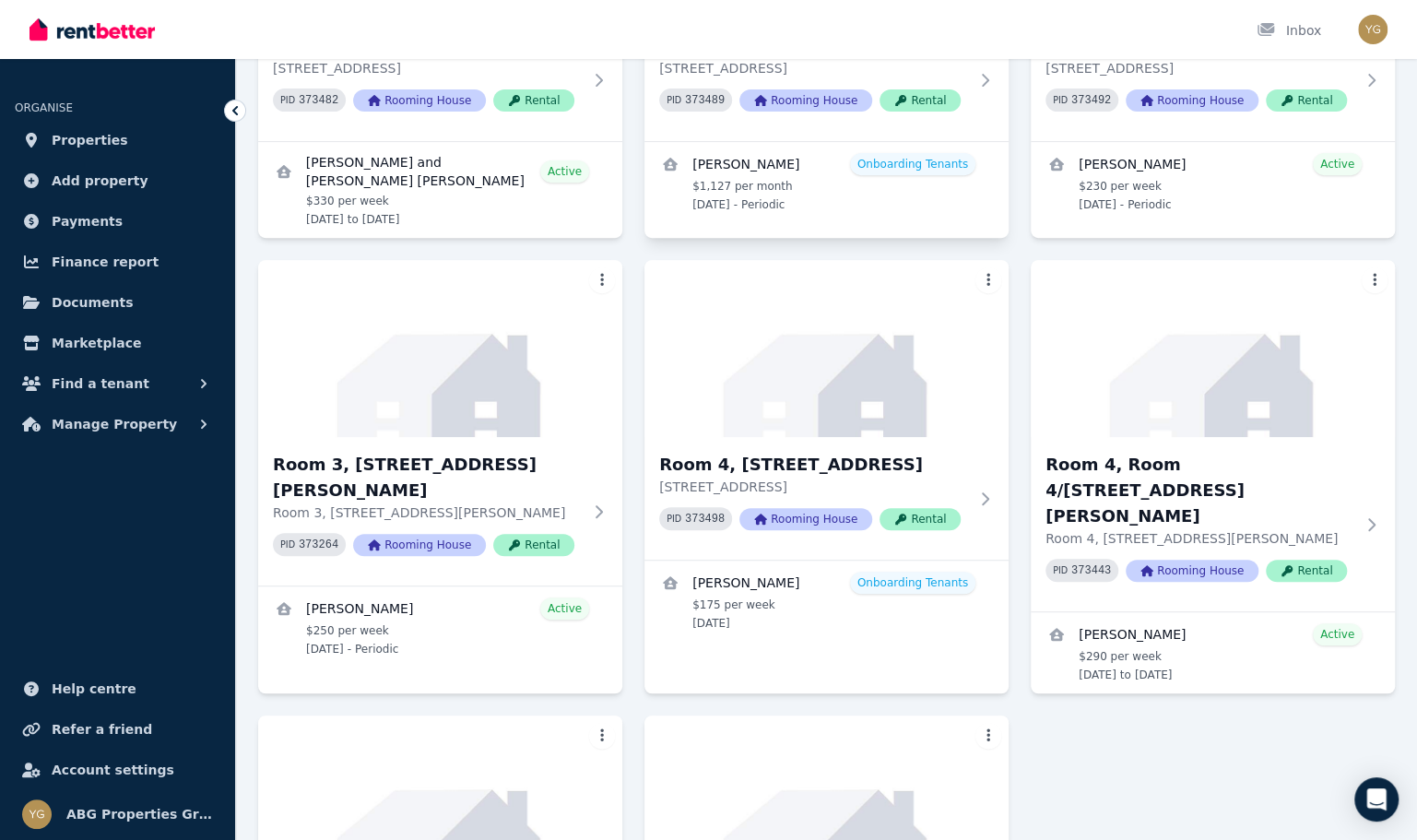
scroll to position [369, 0]
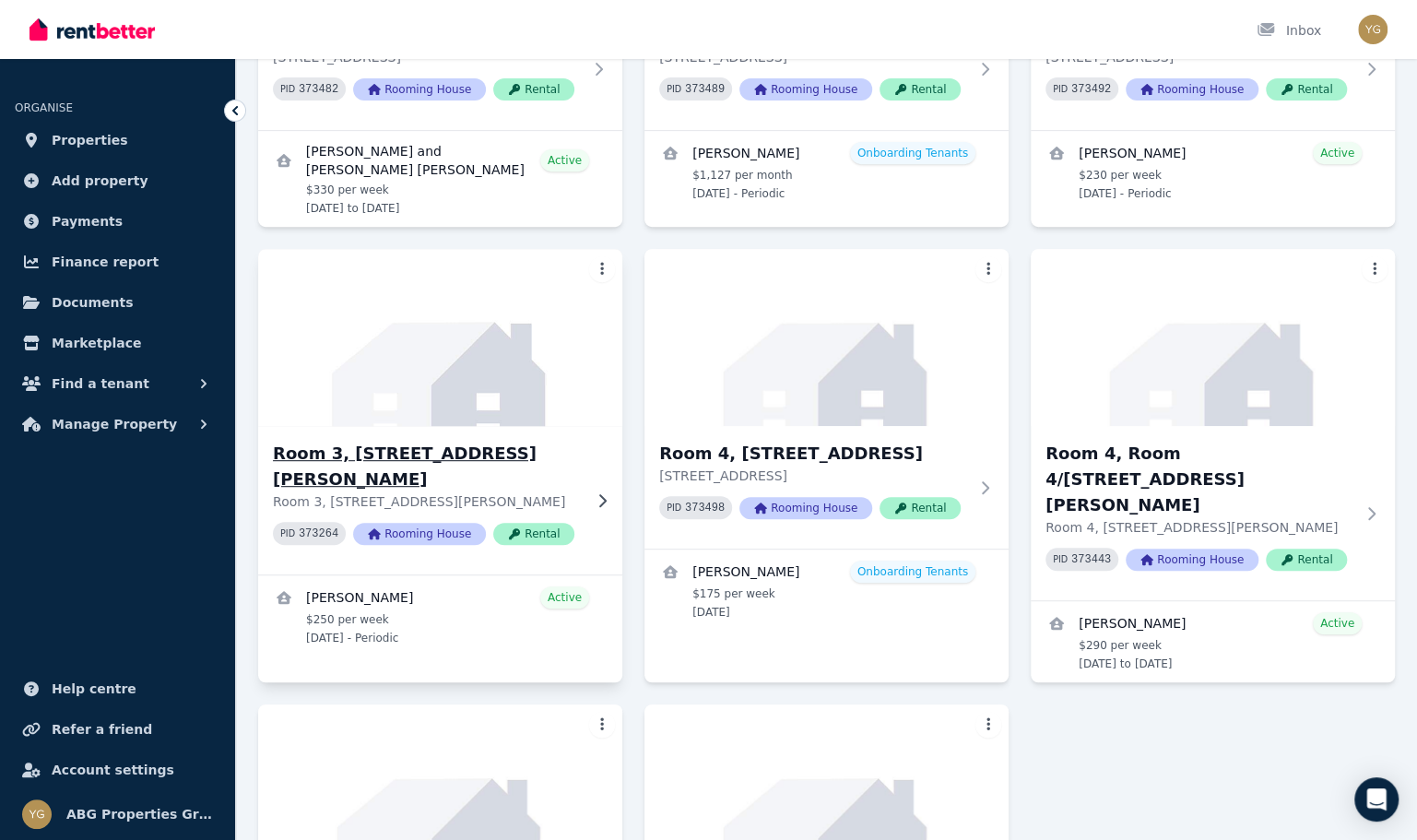
click at [435, 384] on img at bounding box center [440, 338] width 383 height 186
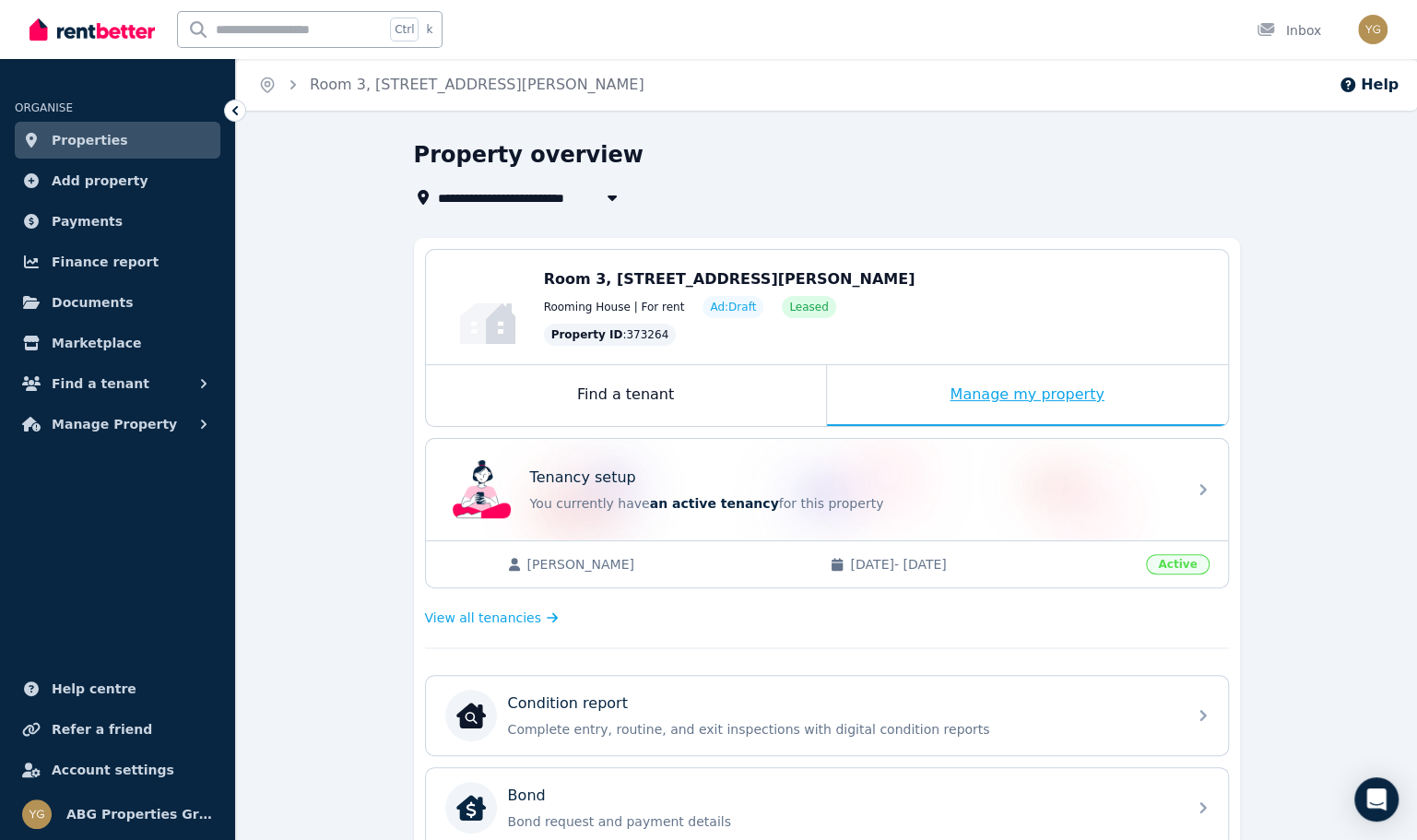
click at [963, 397] on div "Manage my property" at bounding box center [1028, 396] width 401 height 61
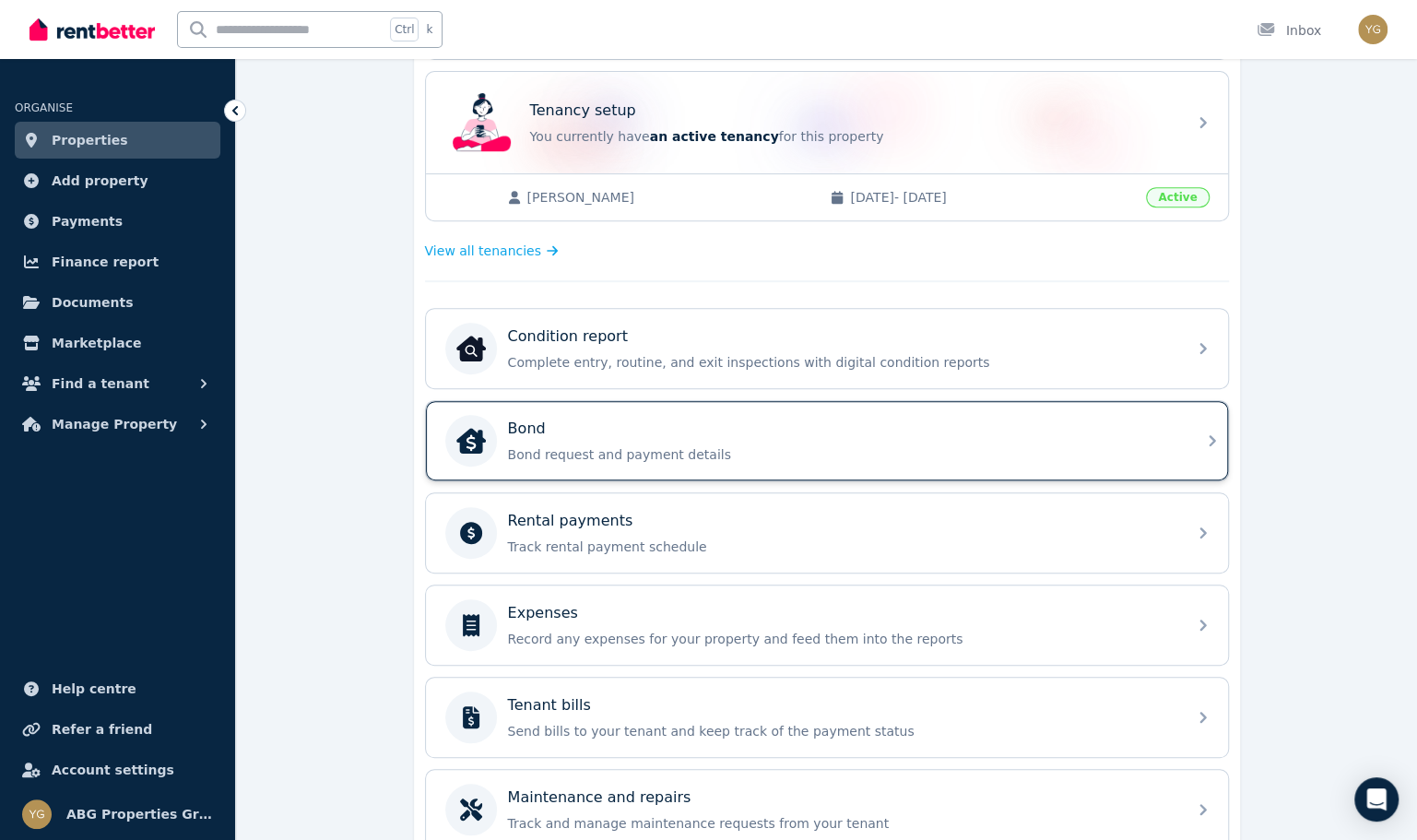
scroll to position [369, 0]
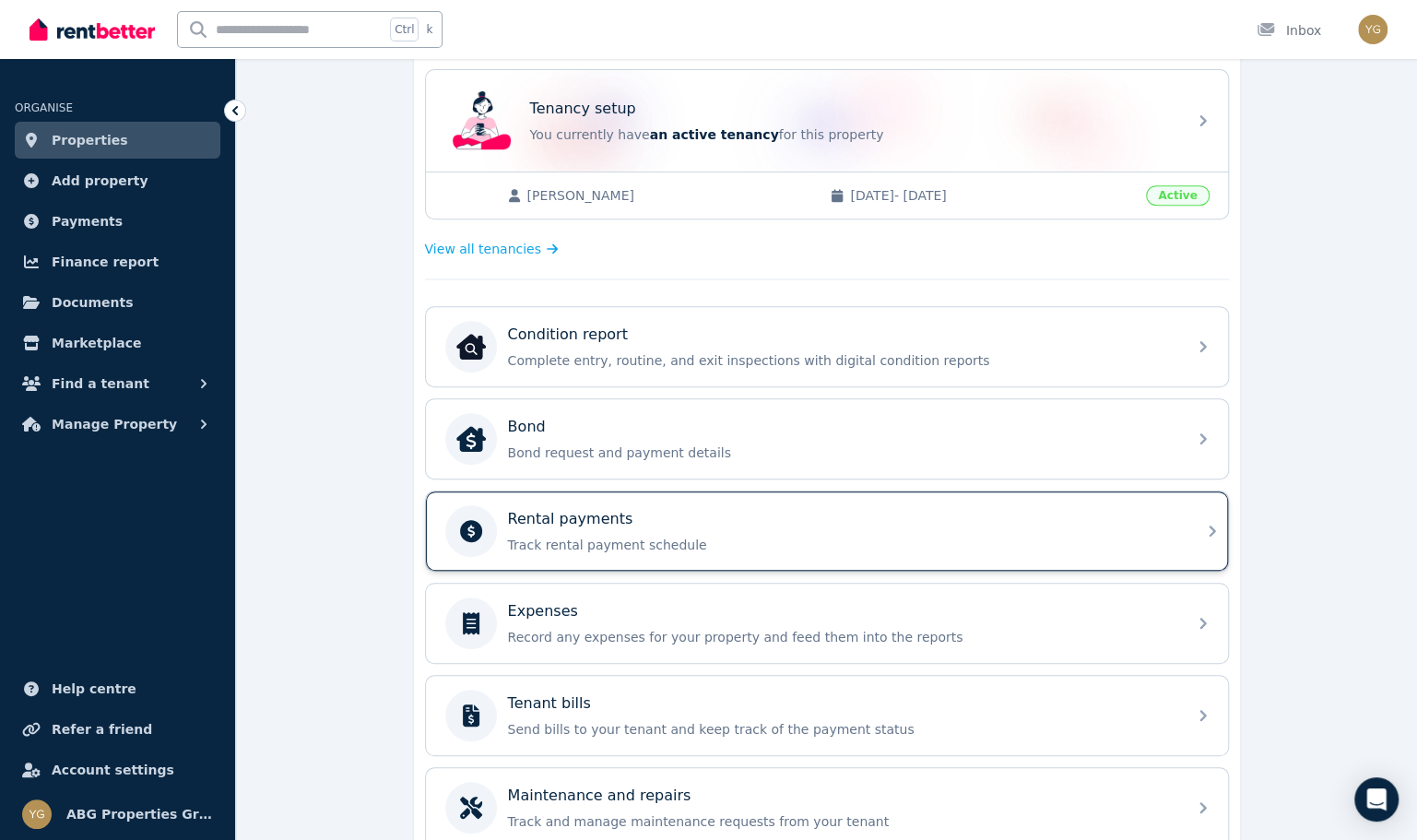
click at [712, 515] on div "Rental payments" at bounding box center [842, 519] width 668 height 23
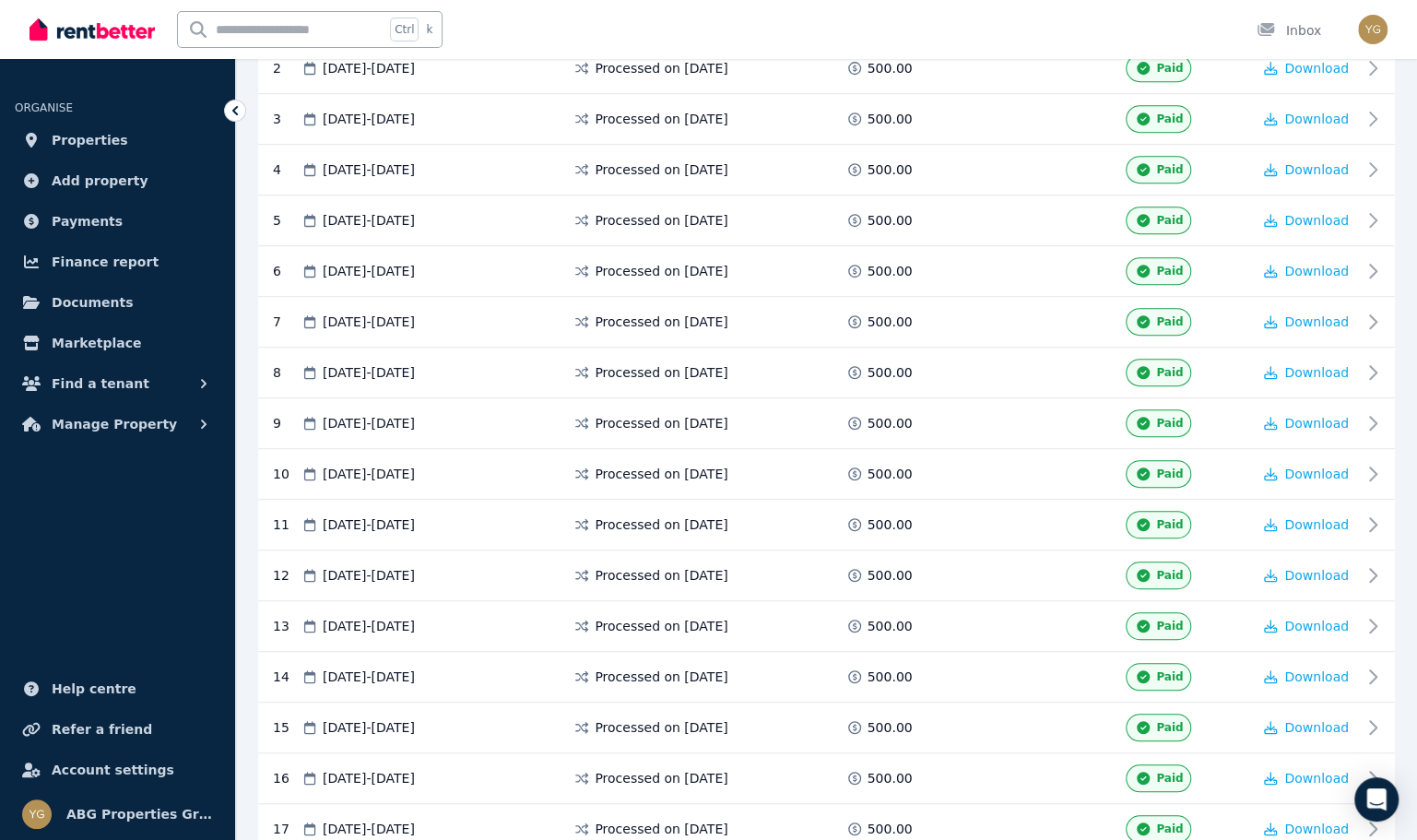
scroll to position [753, 0]
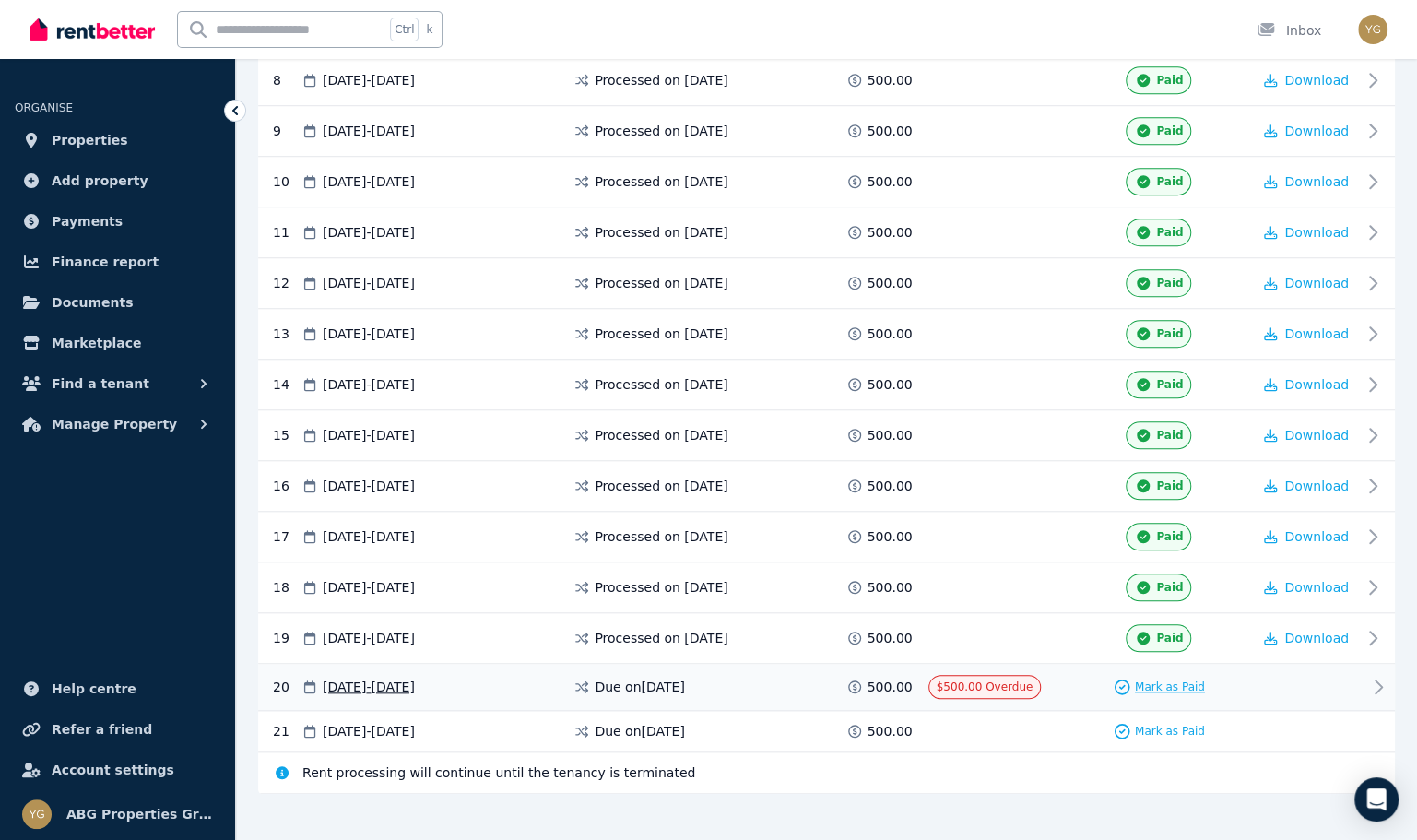
click at [1165, 679] on span "Mark as Paid" at bounding box center [1170, 686] width 71 height 15
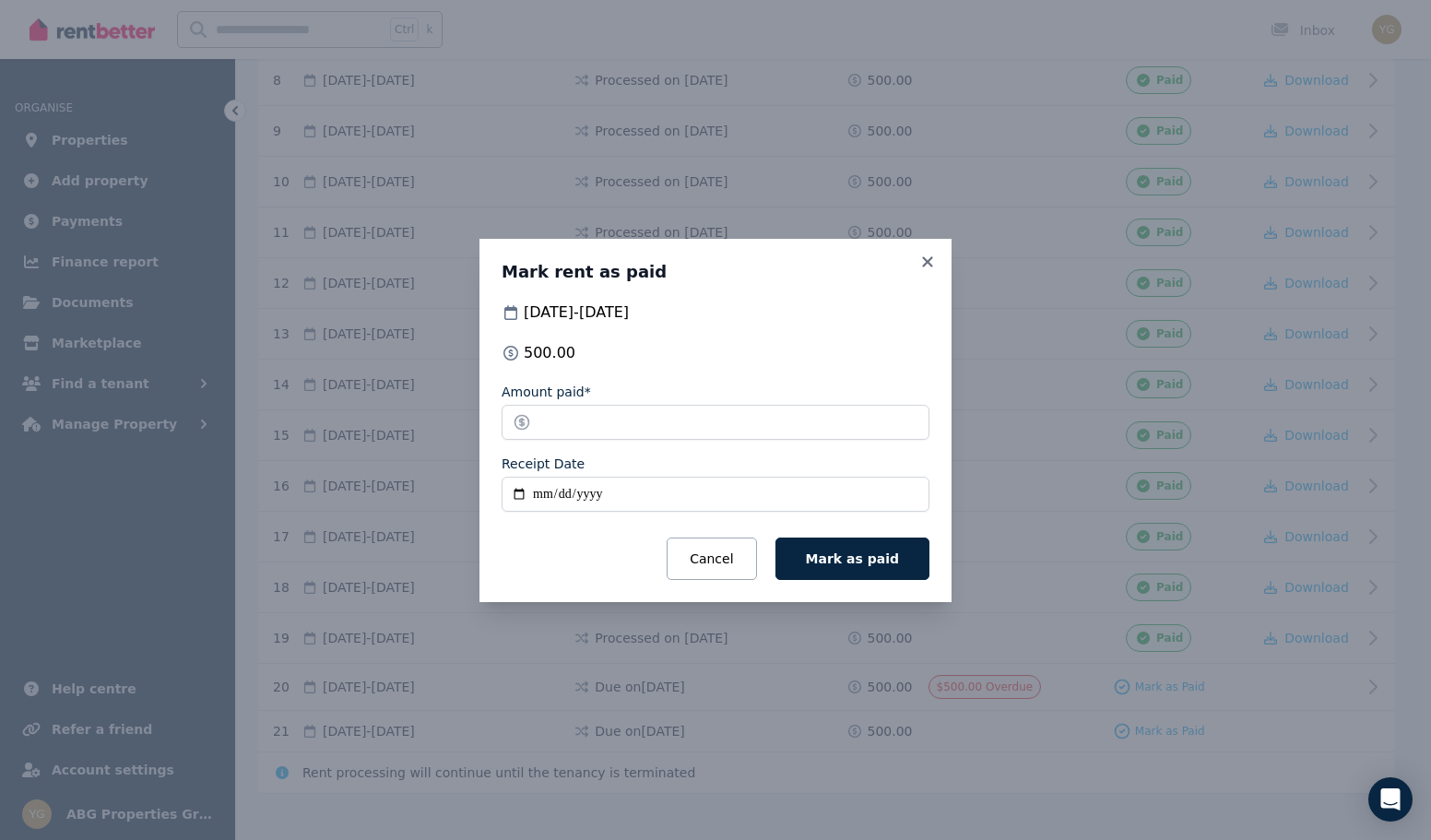
click at [546, 494] on input "Receipt Date" at bounding box center [715, 494] width 428 height 35
type input "**********"
click at [878, 568] on button "Mark as paid" at bounding box center [852, 558] width 154 height 42
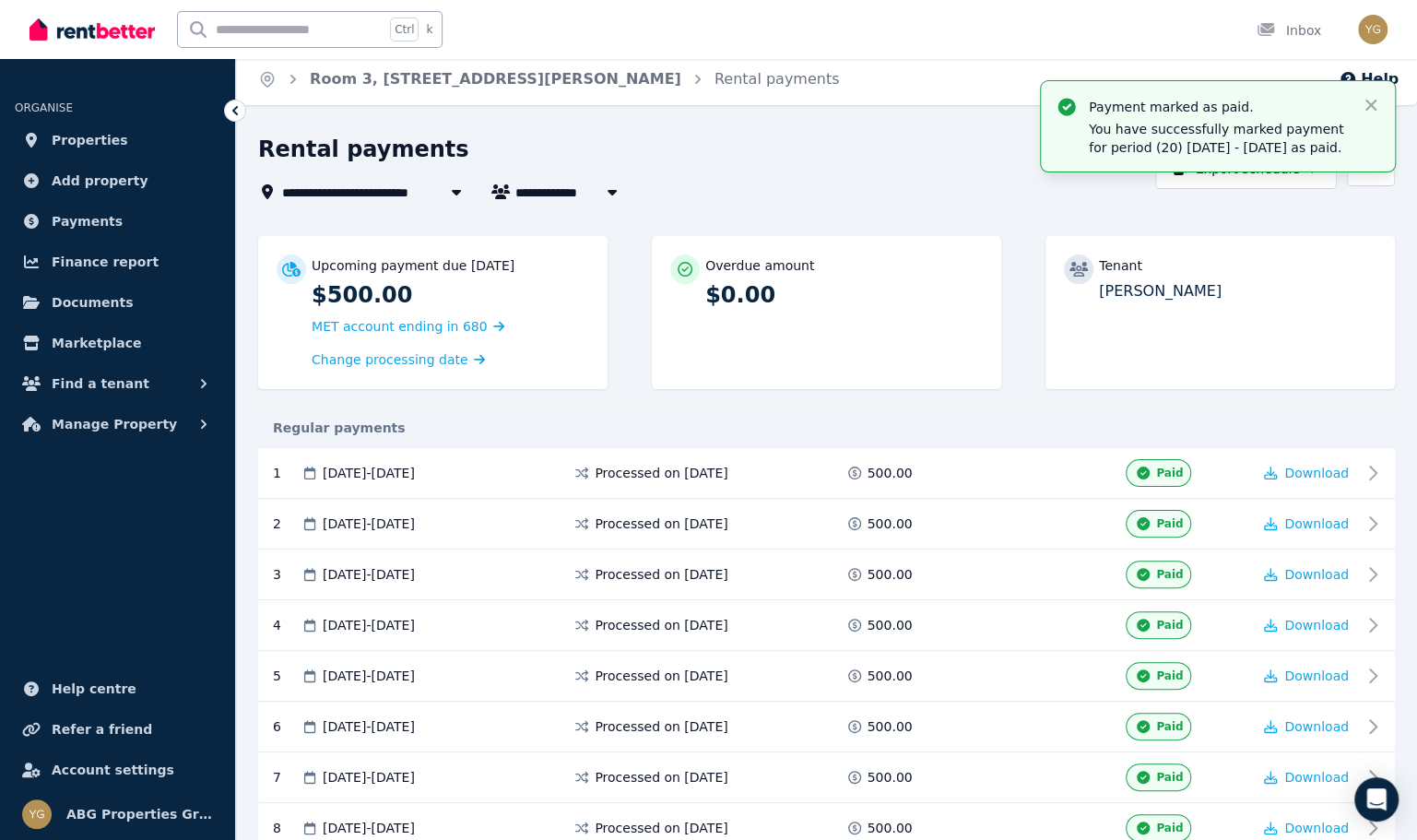
scroll to position [0, 0]
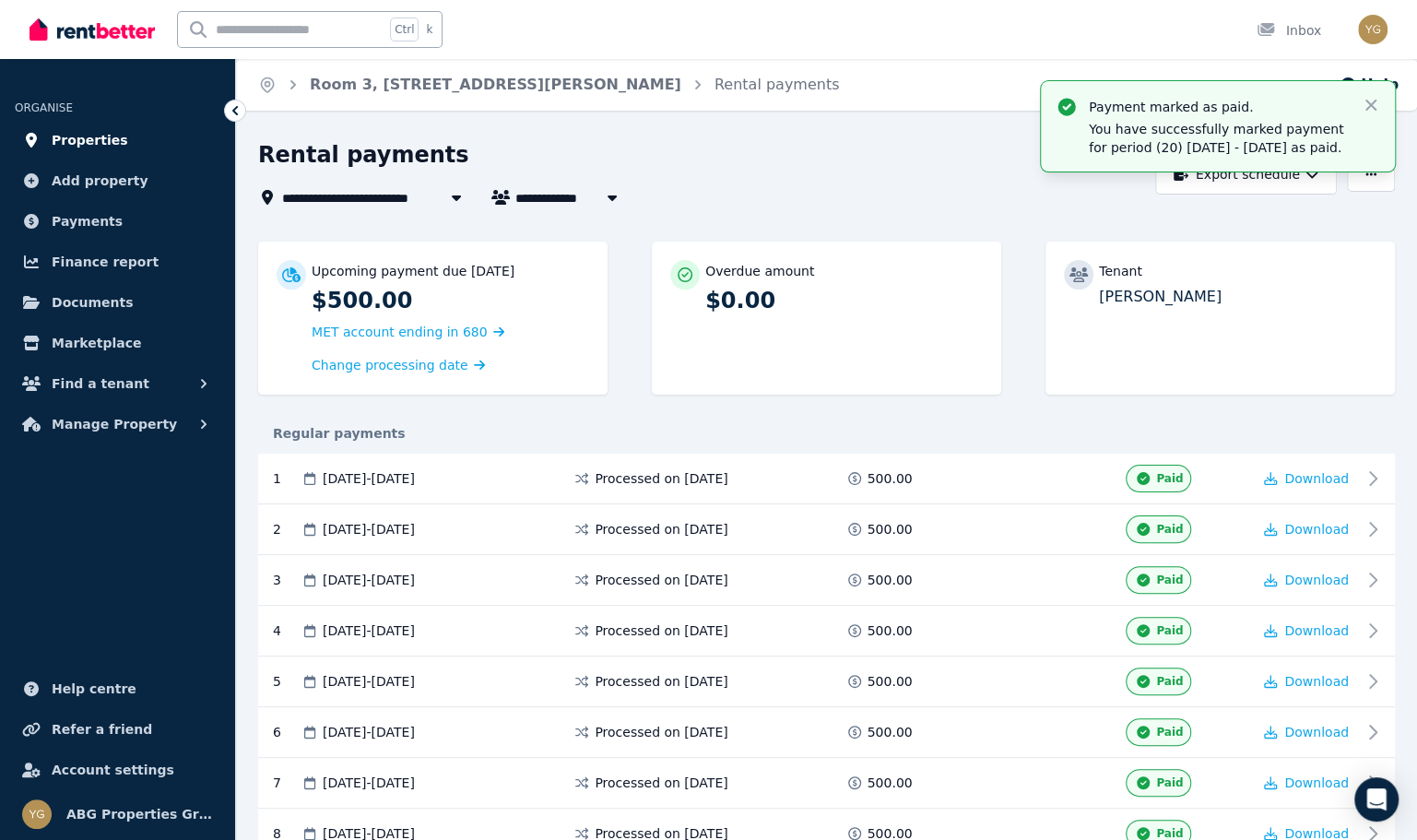
click at [83, 143] on span "Properties" at bounding box center [90, 140] width 76 height 23
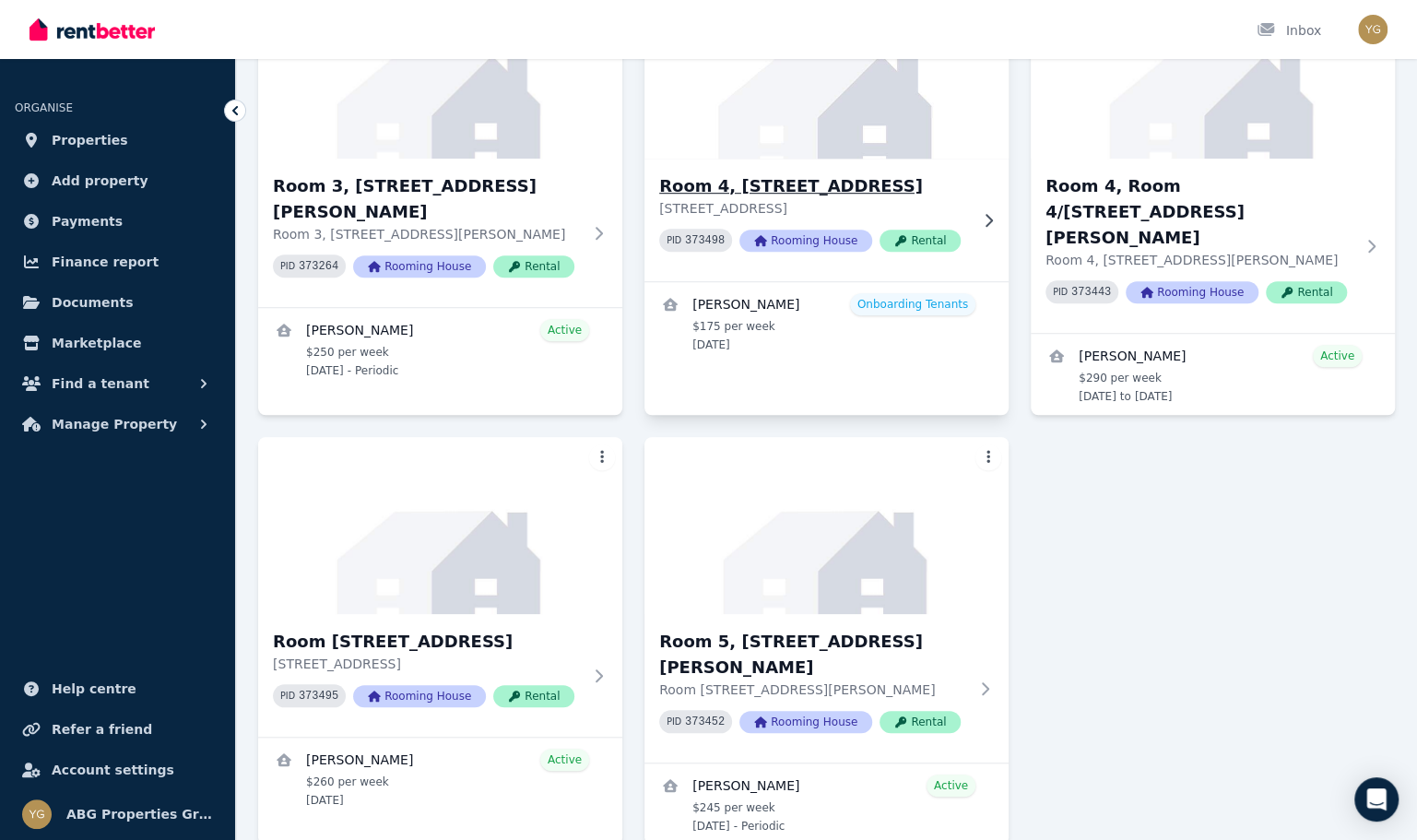
scroll to position [664, 0]
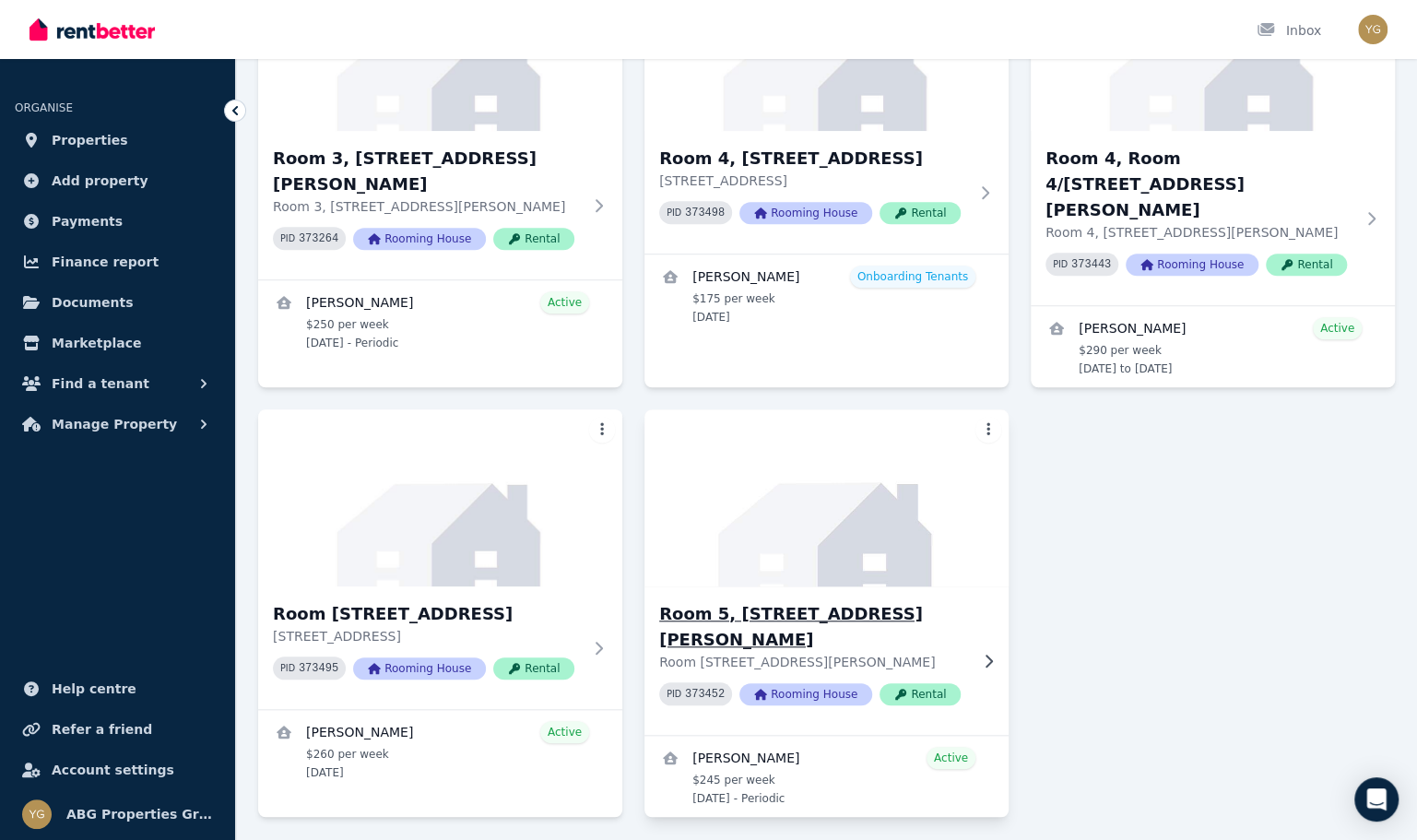
click at [721, 443] on img at bounding box center [827, 497] width 383 height 186
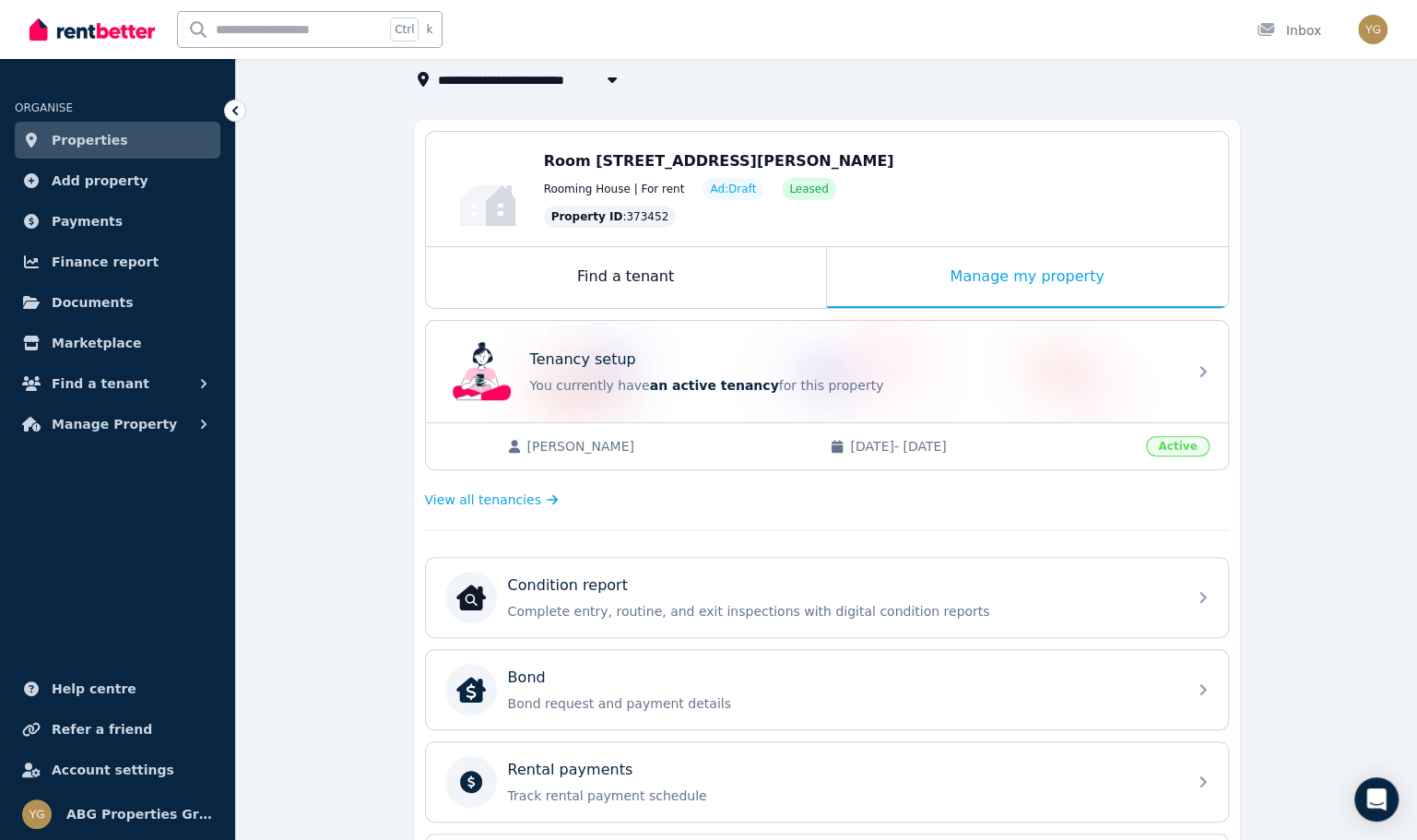
scroll to position [92, 0]
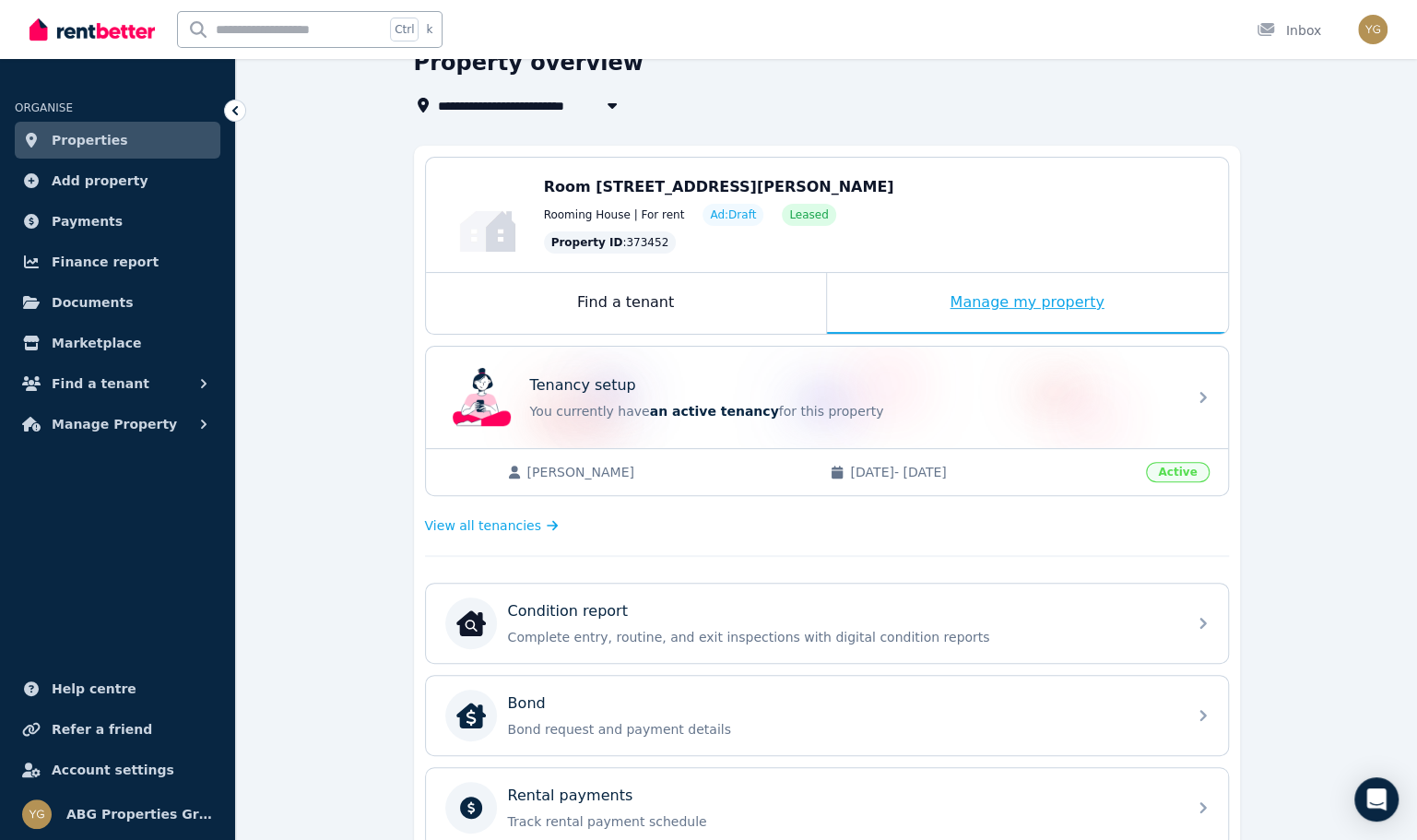
click at [992, 322] on div "Manage my property" at bounding box center [1028, 303] width 401 height 61
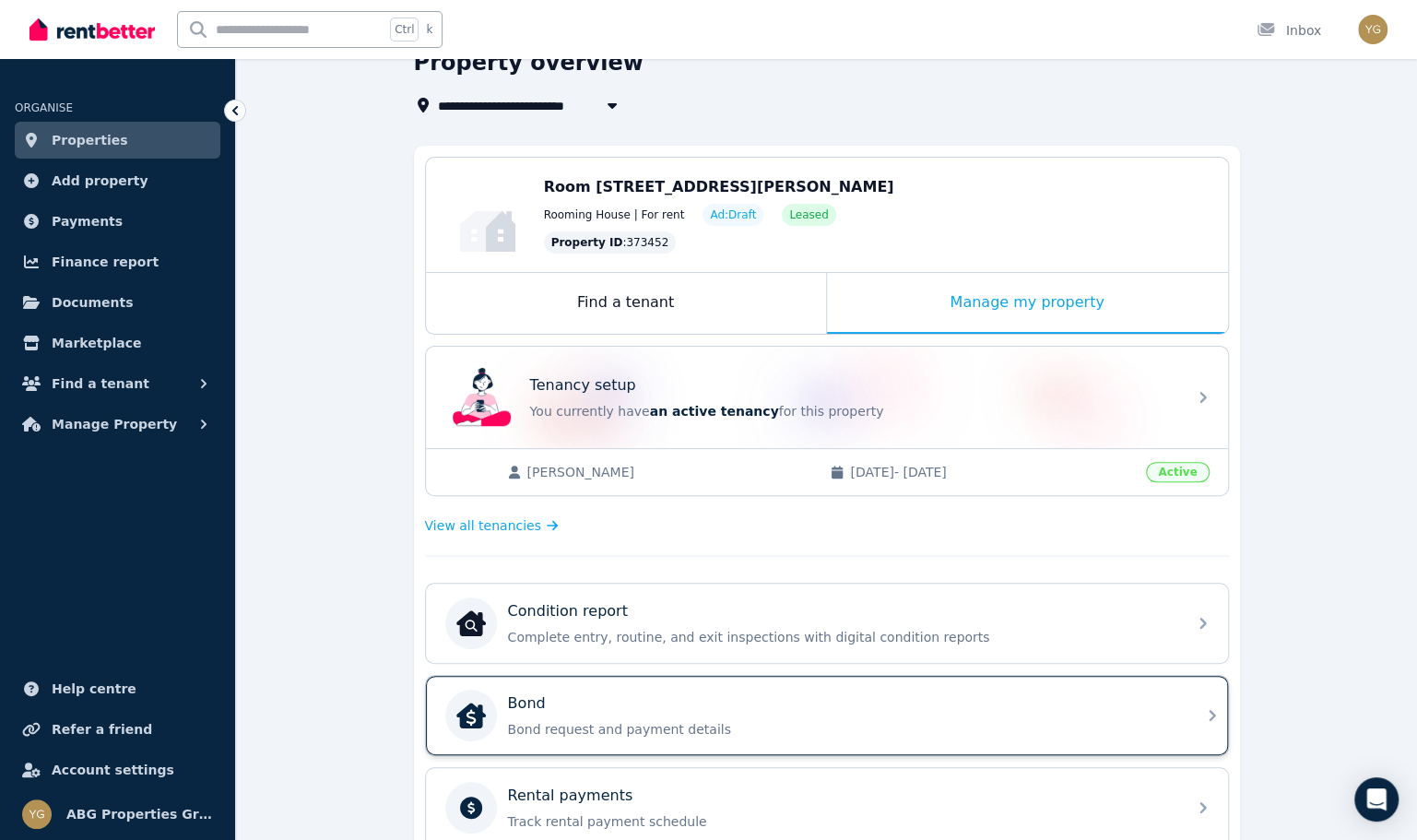
scroll to position [369, 0]
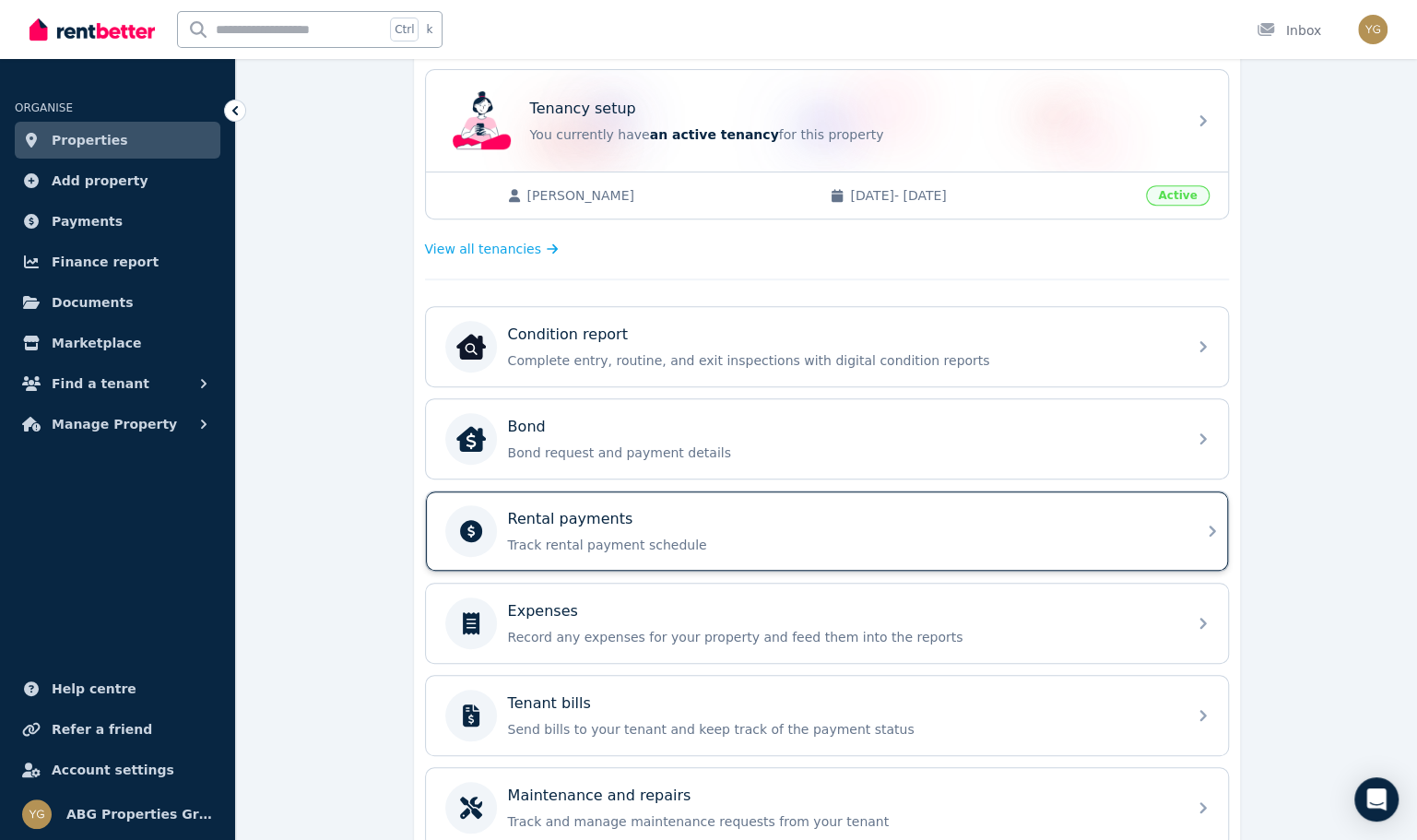
click at [693, 522] on div "Rental payments" at bounding box center [842, 519] width 668 height 23
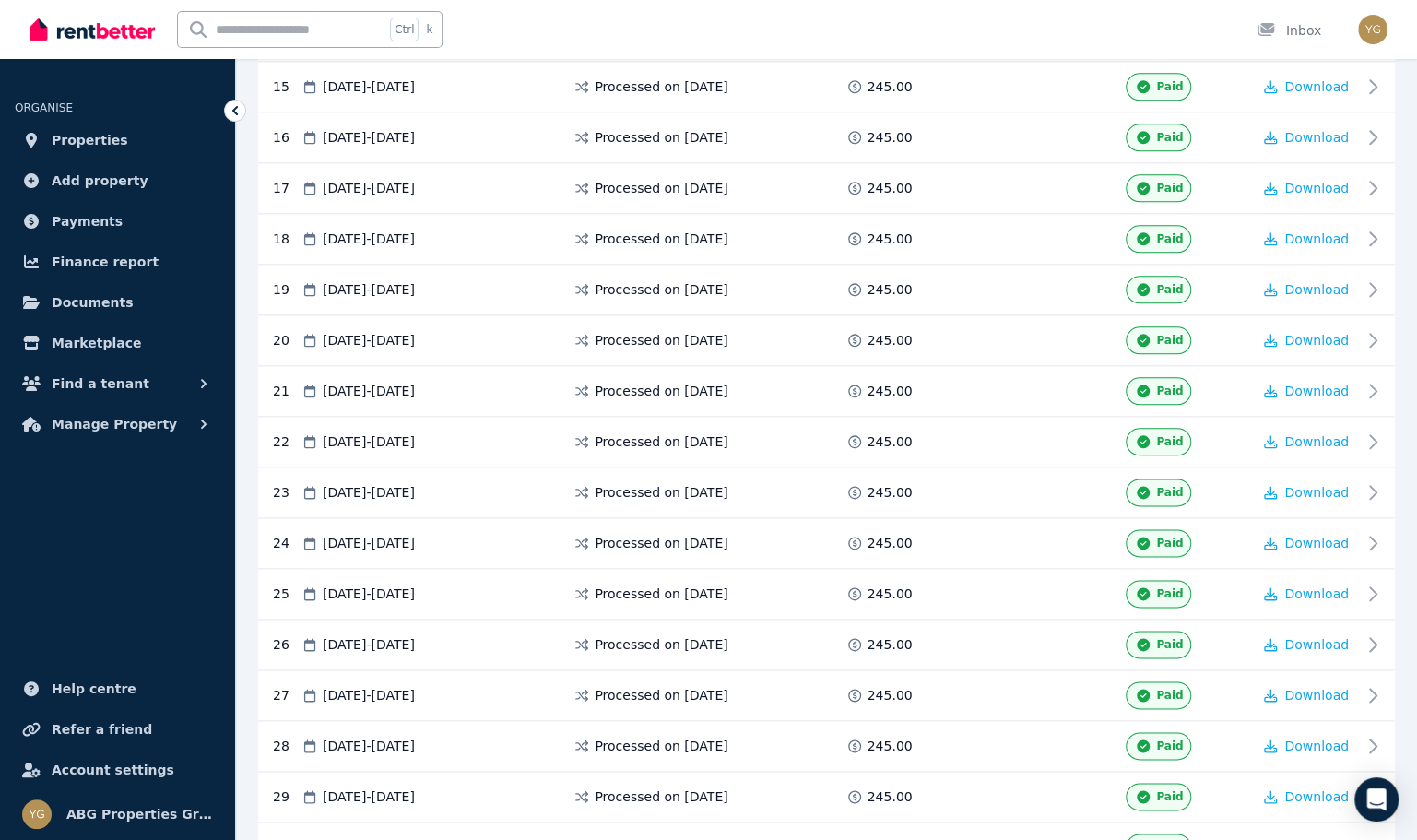
scroll to position [1283, 0]
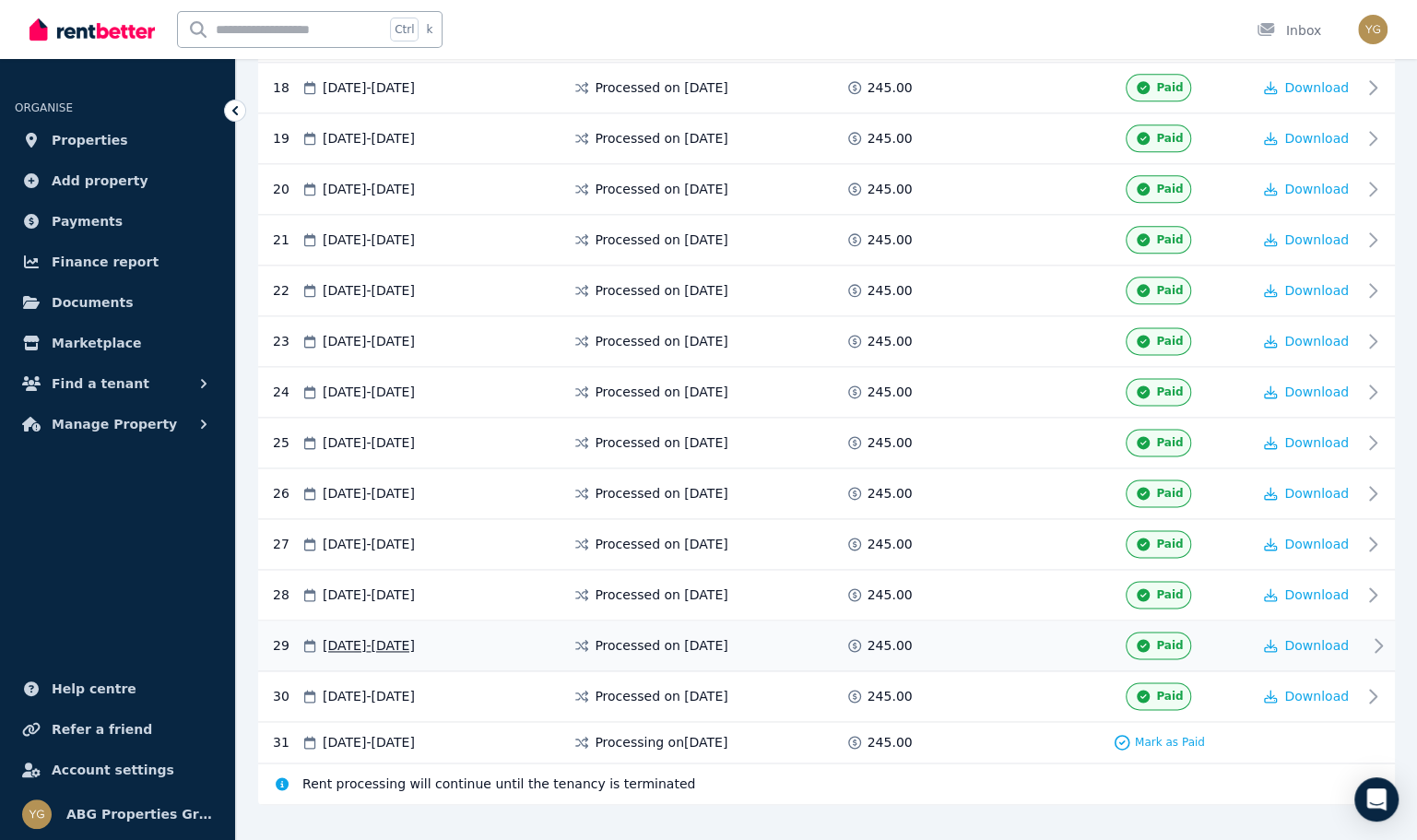
click at [1041, 631] on span at bounding box center [997, 645] width 138 height 27
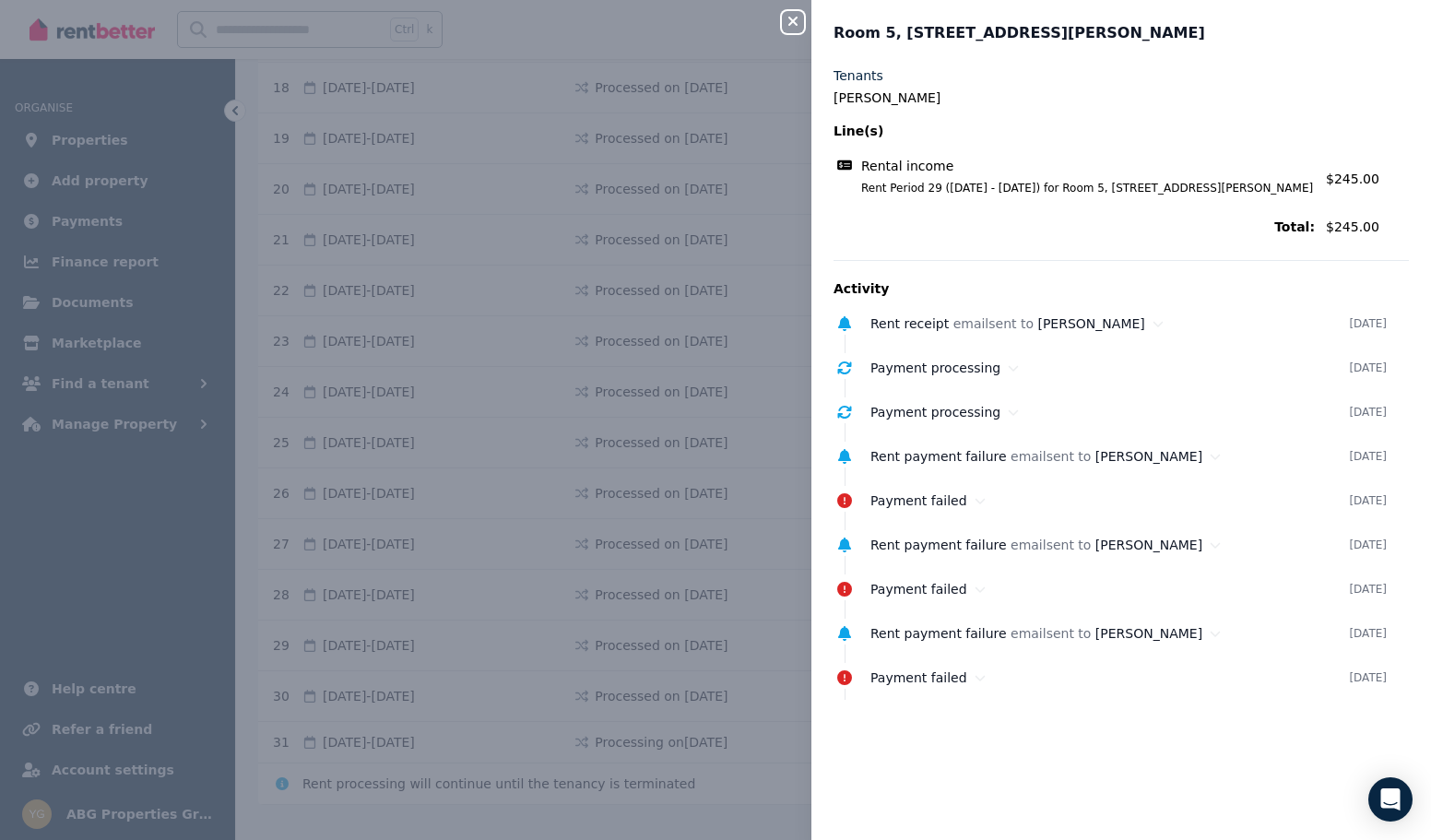
click at [796, 20] on icon "button" at bounding box center [792, 21] width 9 height 9
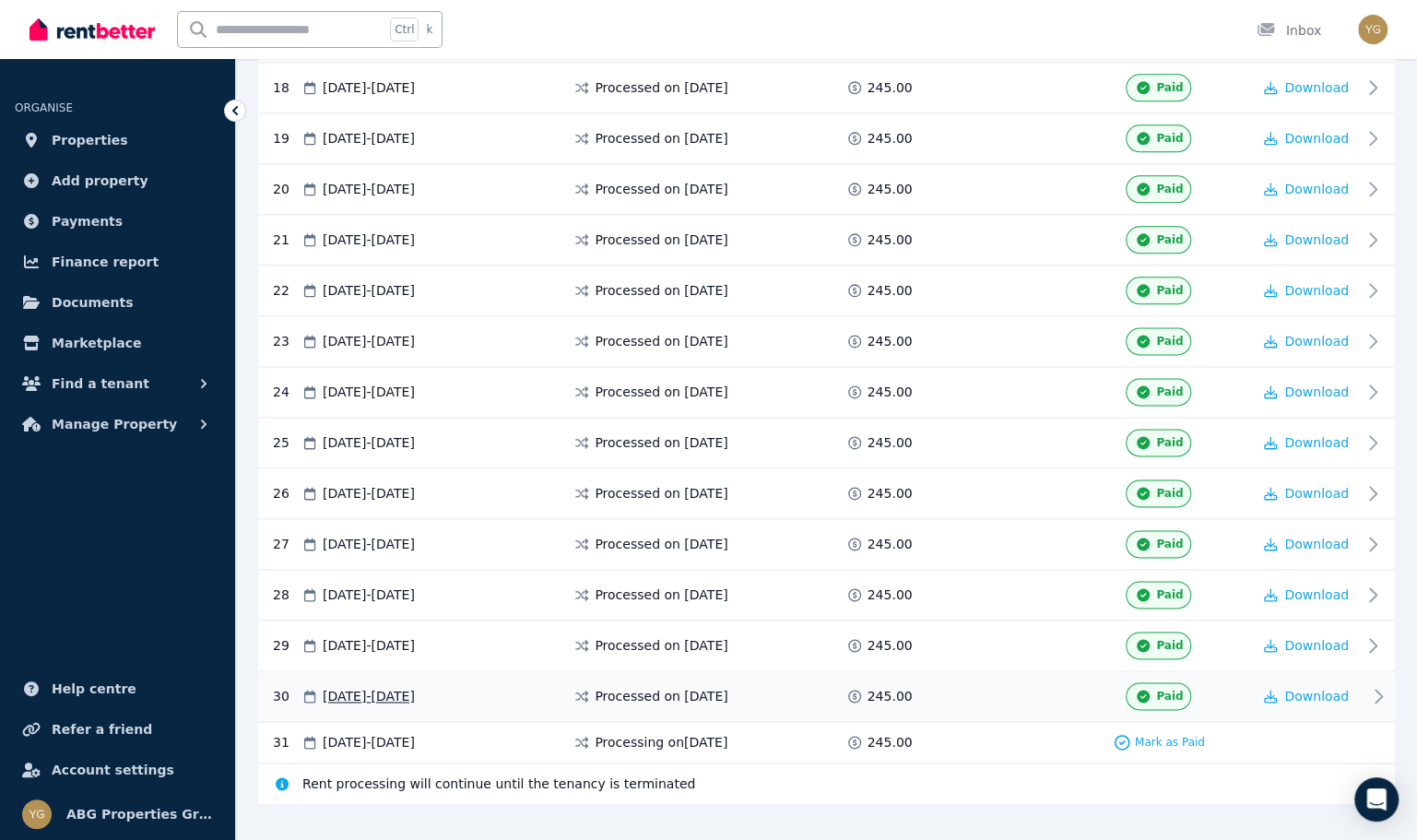
click at [1043, 682] on span at bounding box center [997, 696] width 138 height 27
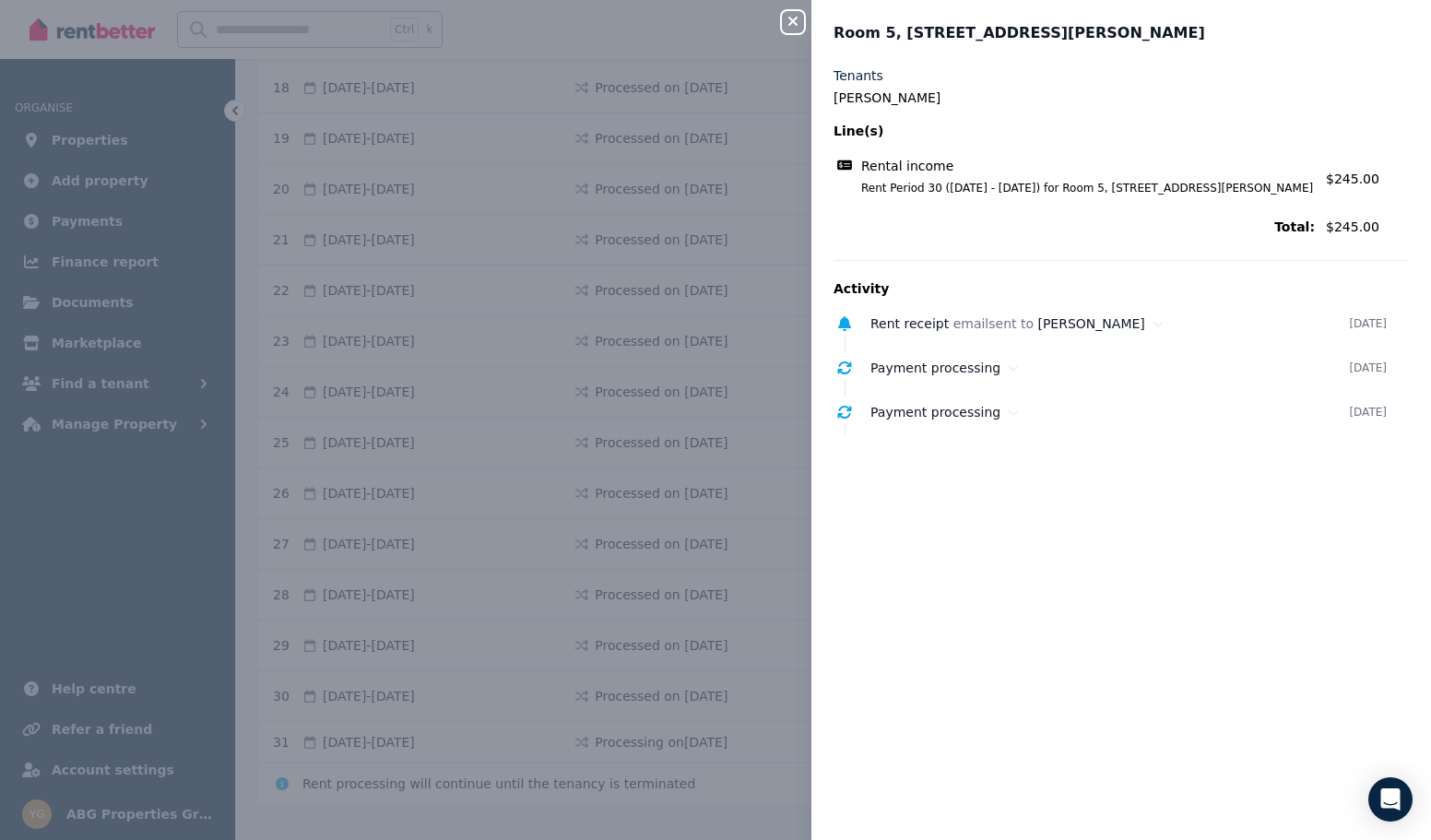
click at [787, 21] on icon "button" at bounding box center [793, 21] width 23 height 15
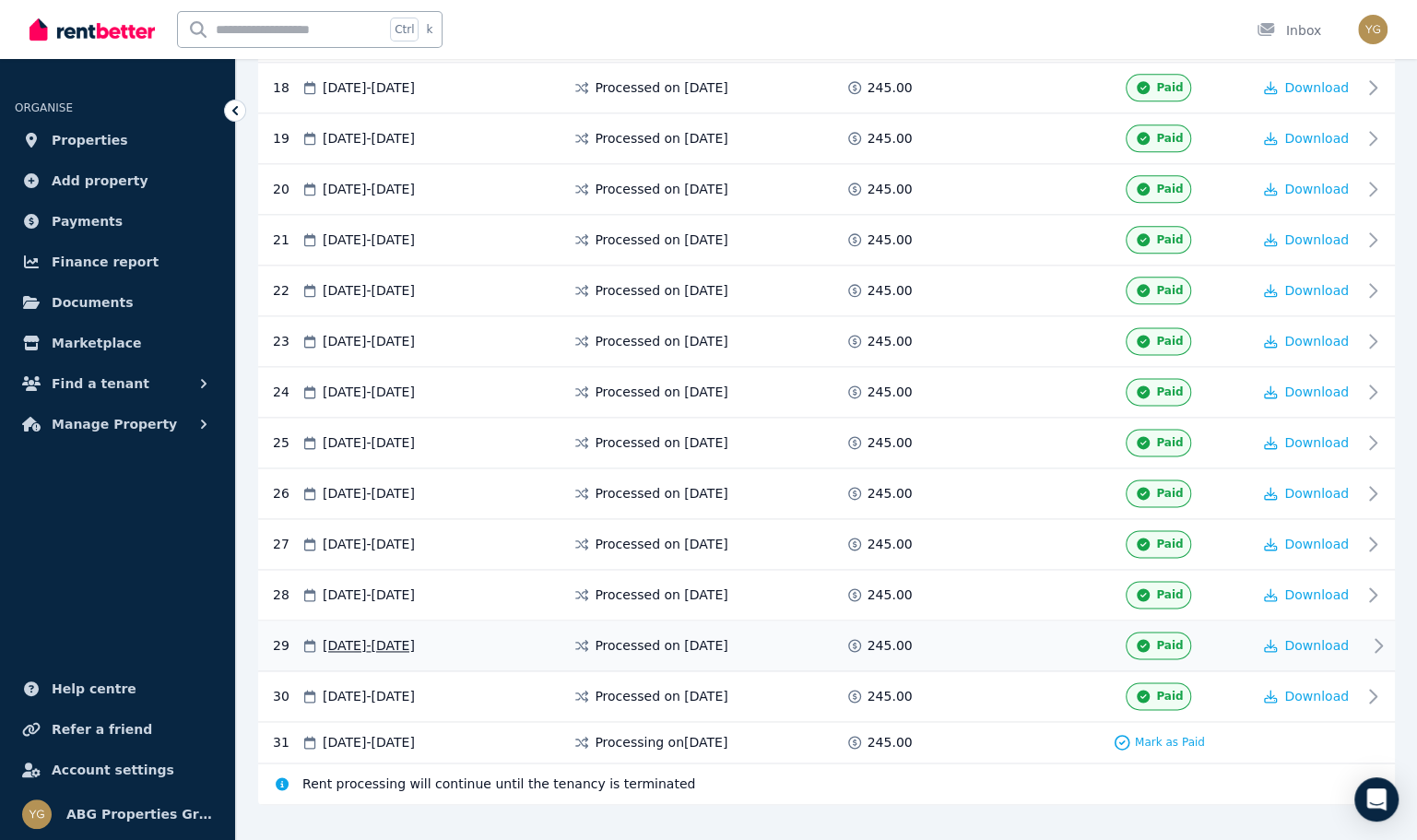
click at [1216, 631] on div "Paid" at bounding box center [1158, 645] width 185 height 27
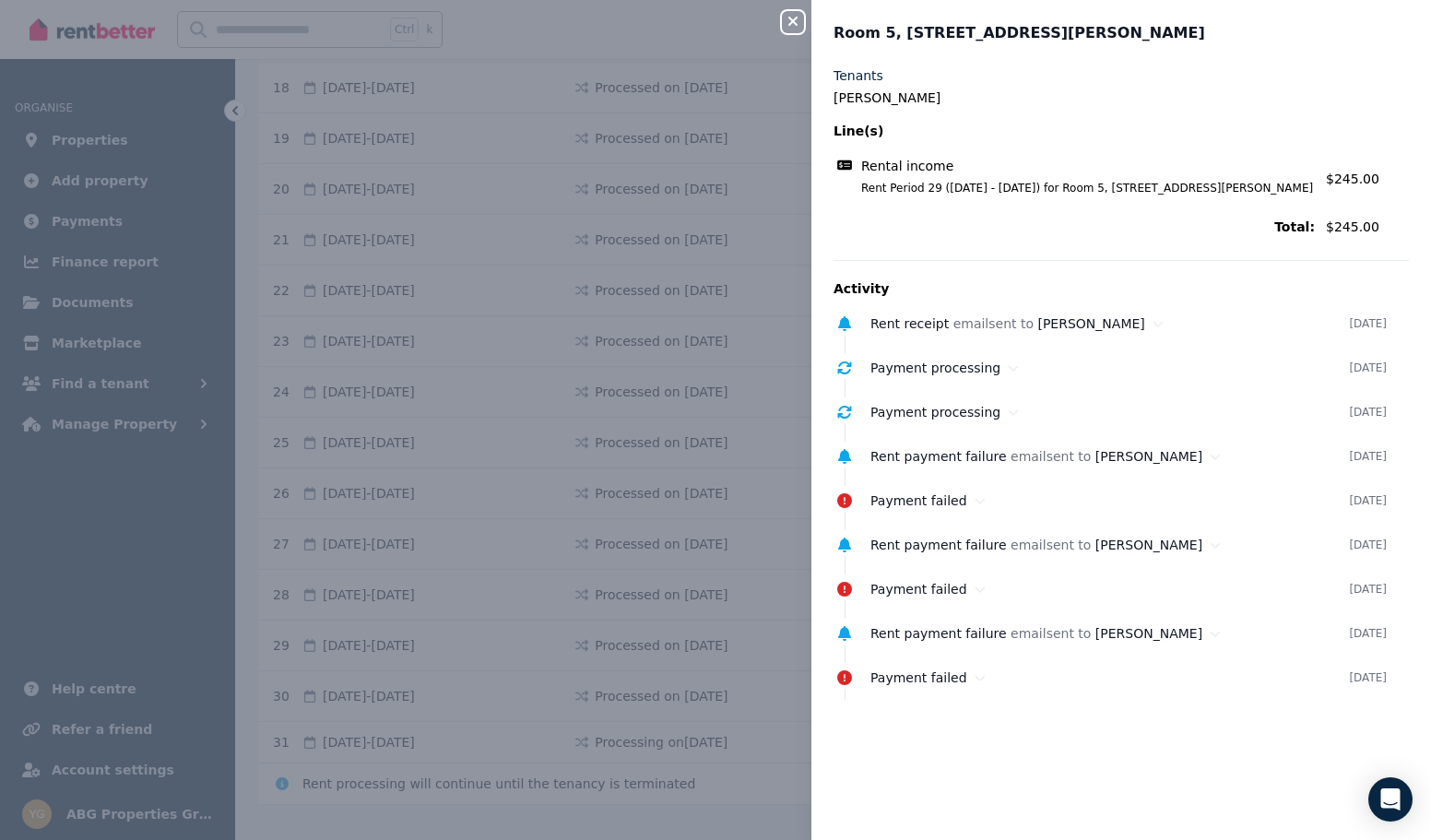
click at [795, 29] on button "Close panel" at bounding box center [793, 22] width 23 height 23
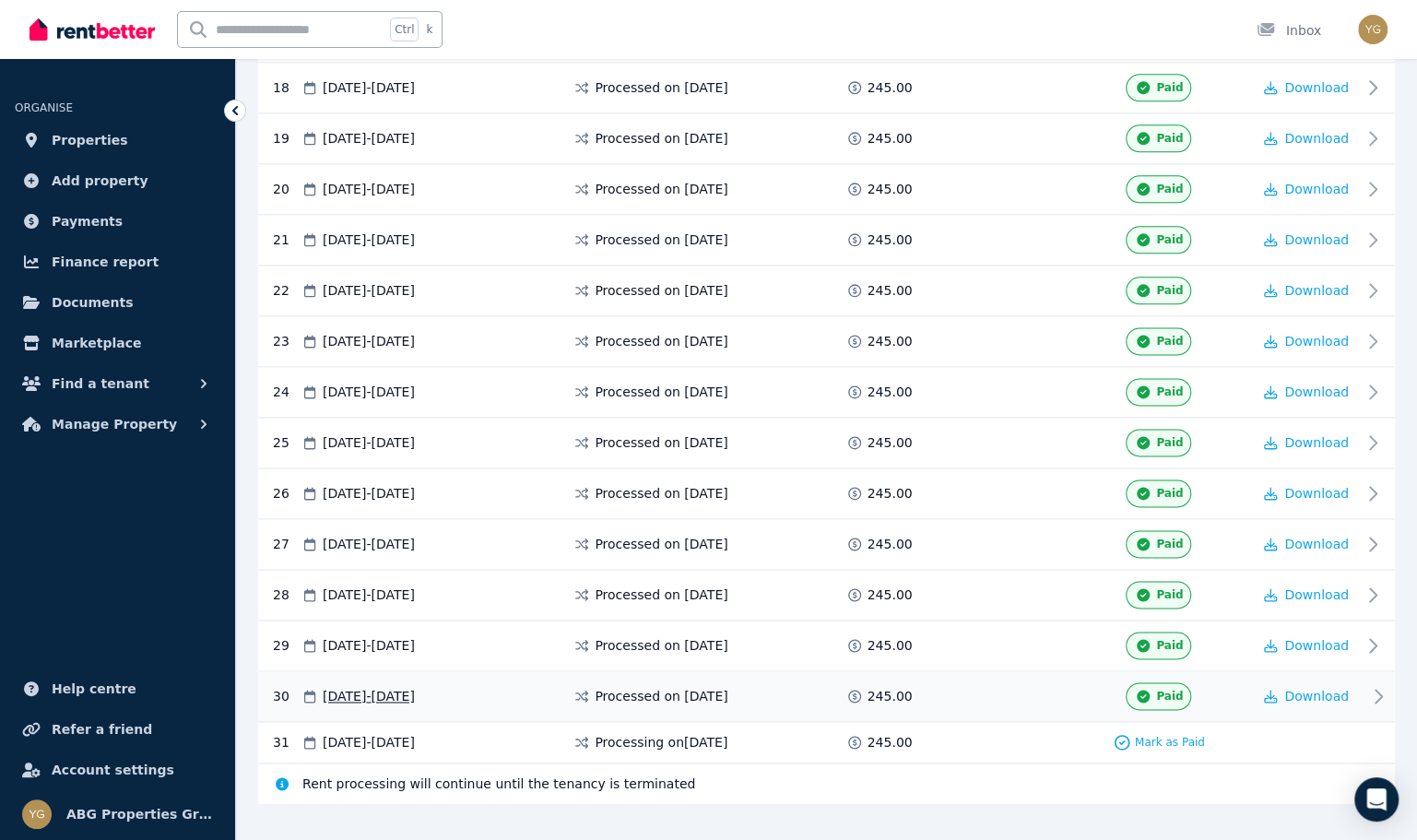
click at [1202, 682] on div "Paid" at bounding box center [1158, 696] width 185 height 27
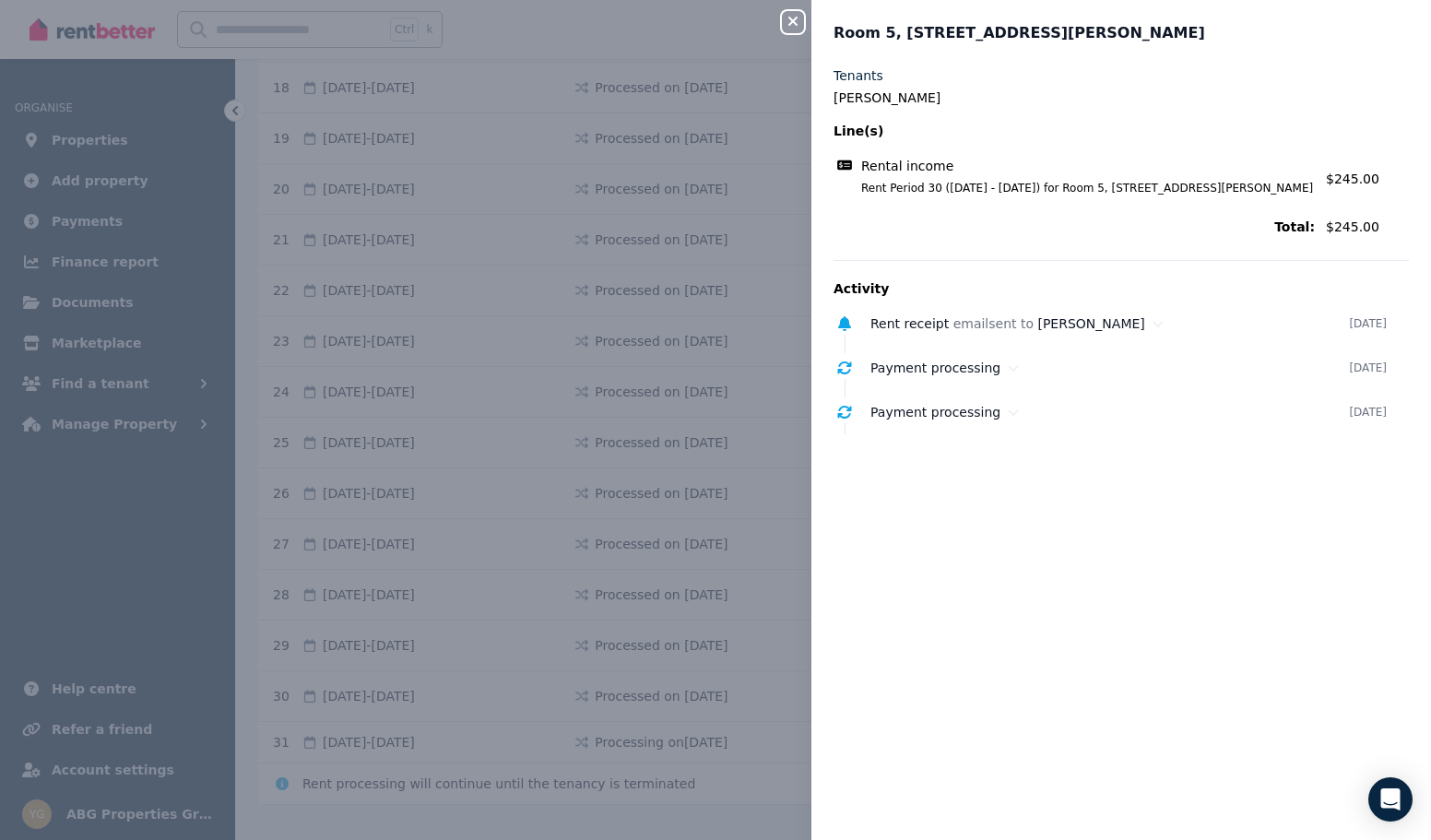
click at [790, 28] on icon "button" at bounding box center [793, 21] width 23 height 15
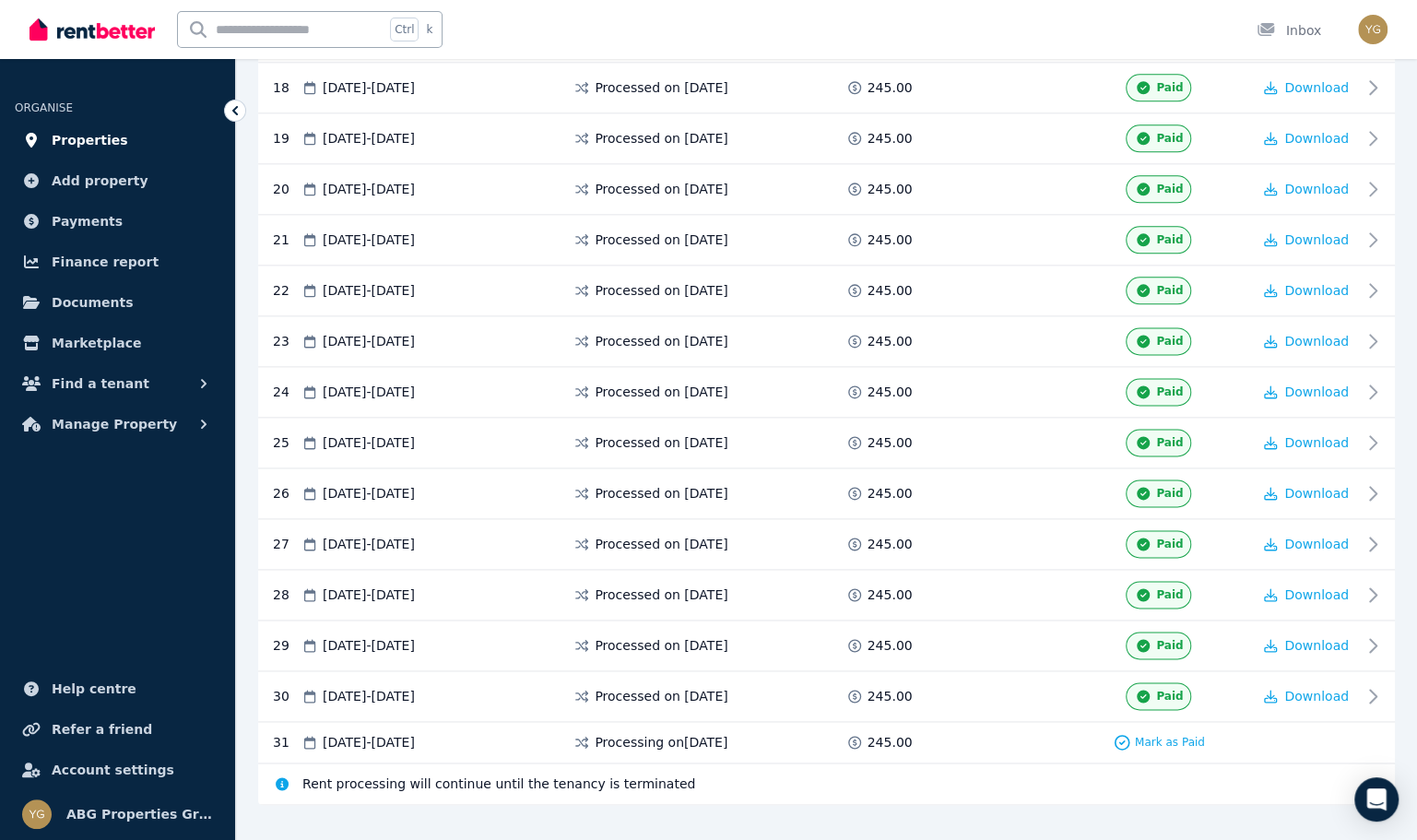
click at [88, 149] on span "Properties" at bounding box center [90, 140] width 76 height 23
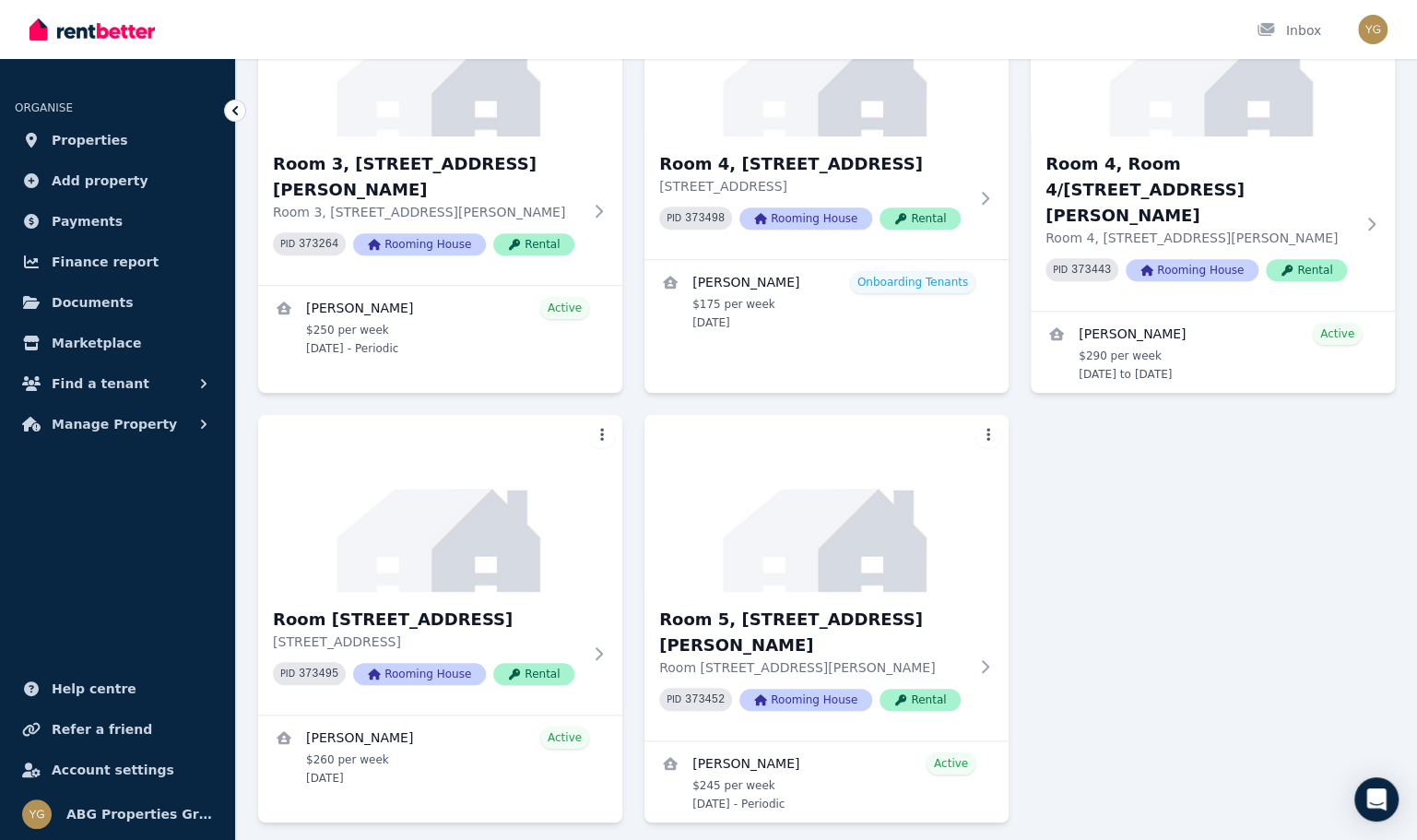
scroll to position [664, 0]
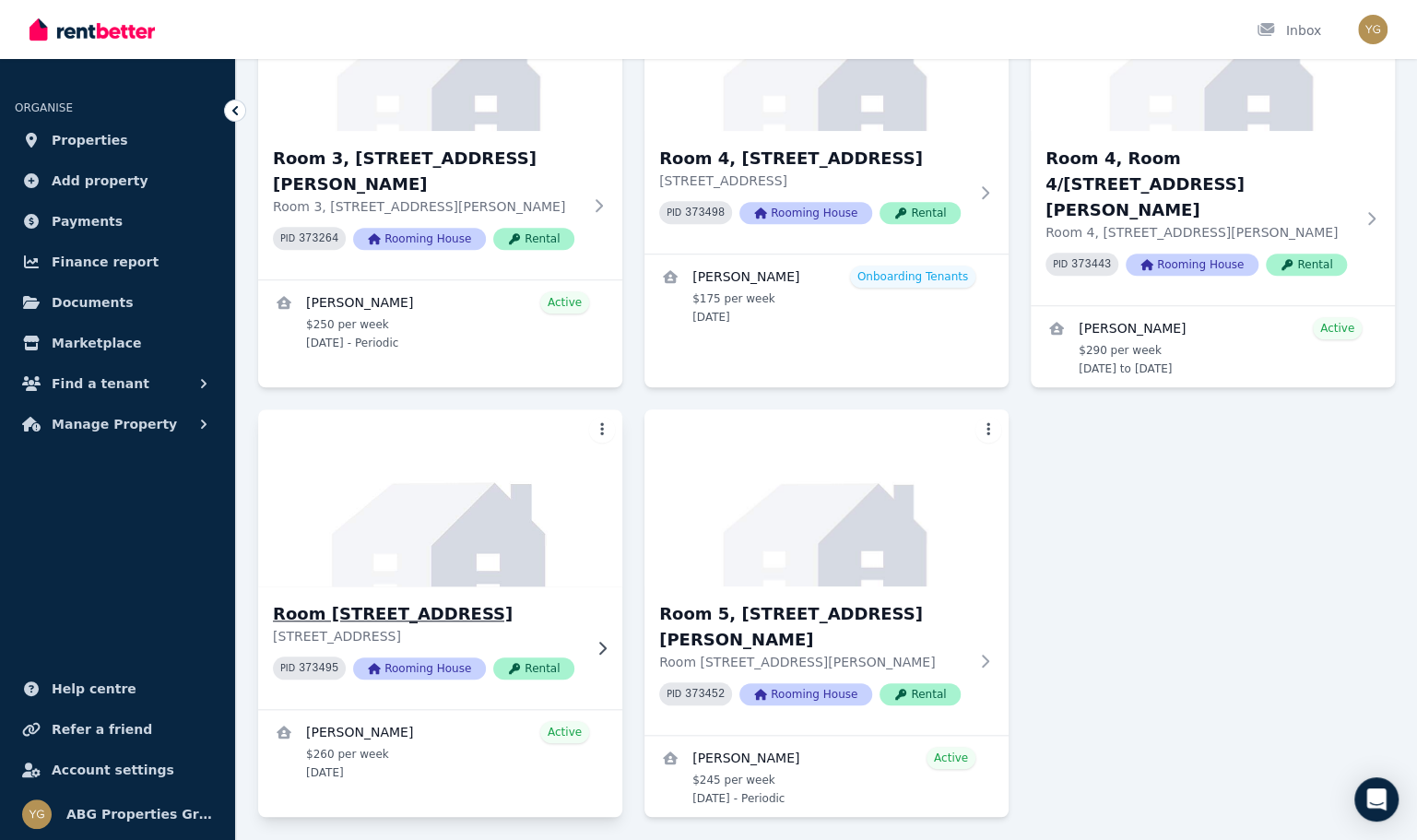
click at [495, 482] on img at bounding box center [440, 497] width 383 height 186
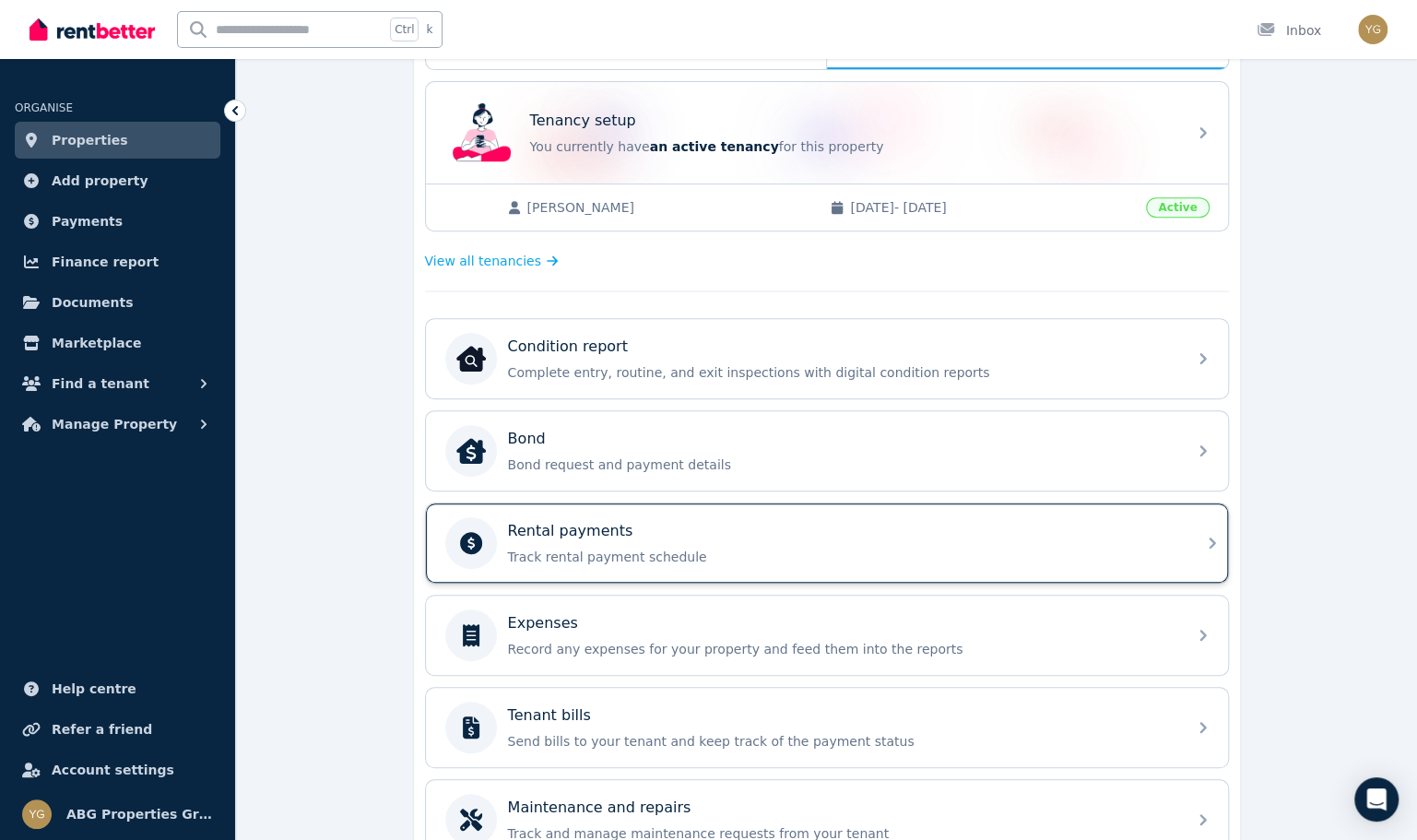
scroll to position [369, 0]
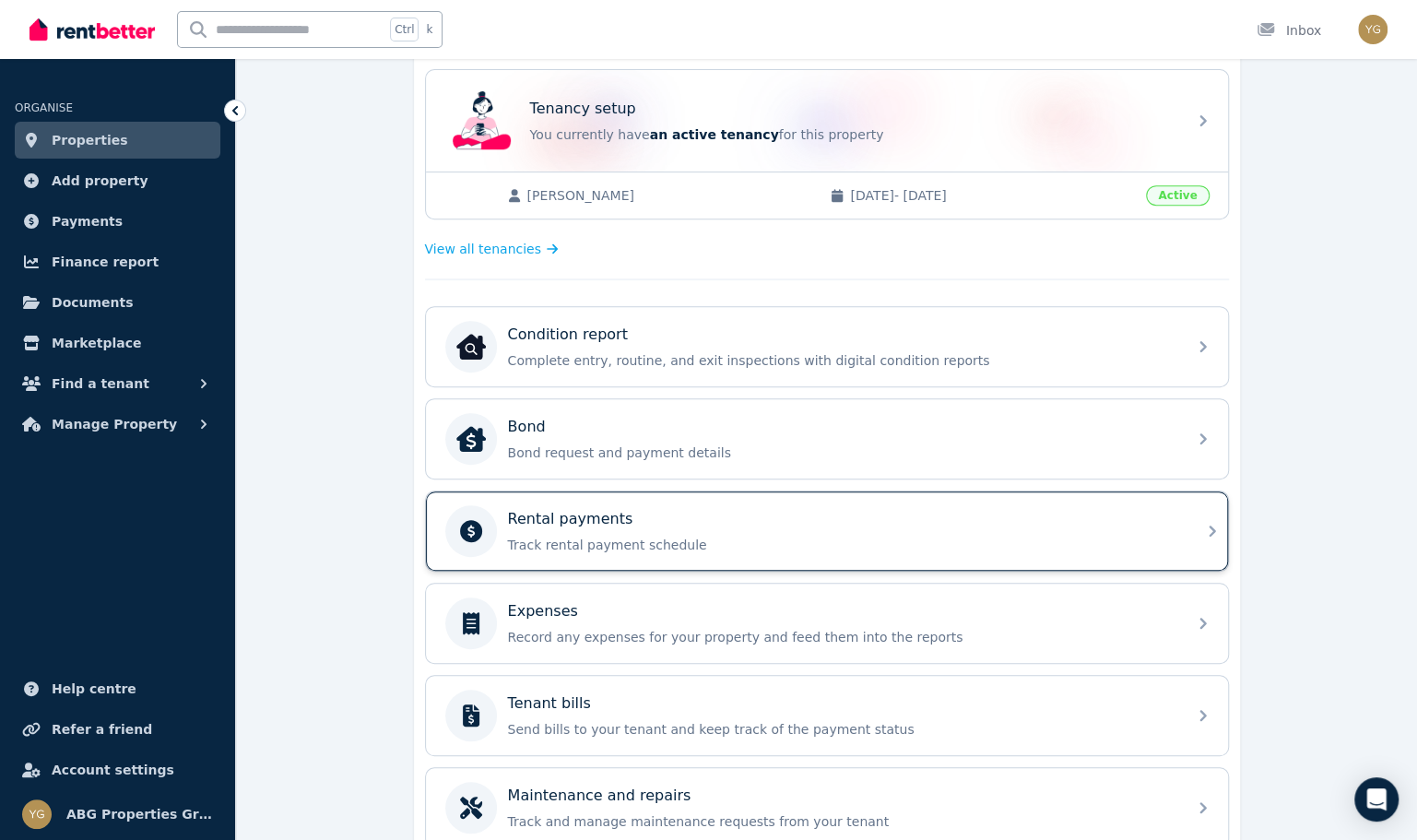
click at [640, 537] on p "Track rental payment schedule" at bounding box center [842, 544] width 668 height 19
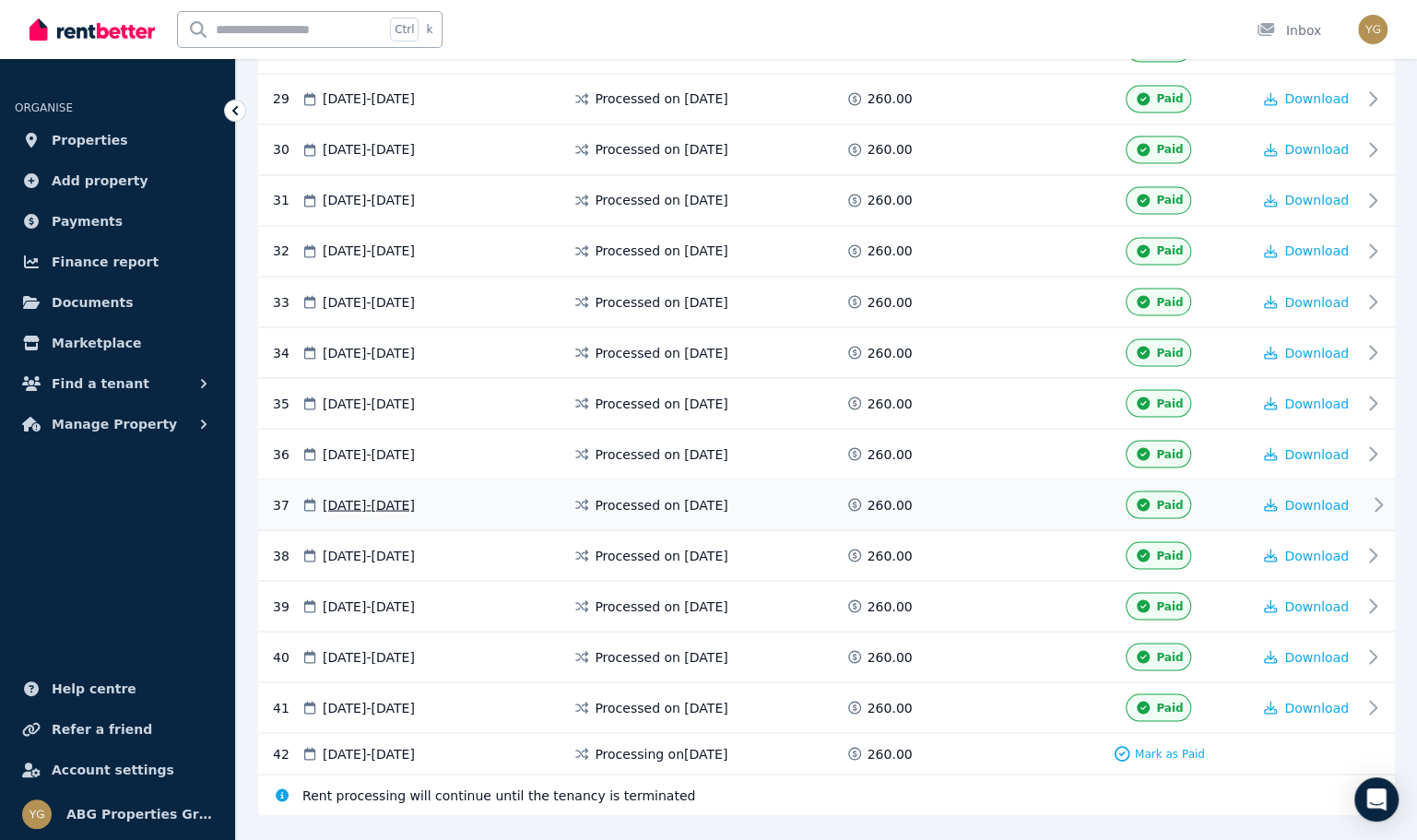
scroll to position [1831, 0]
click at [1001, 692] on span at bounding box center [997, 706] width 138 height 27
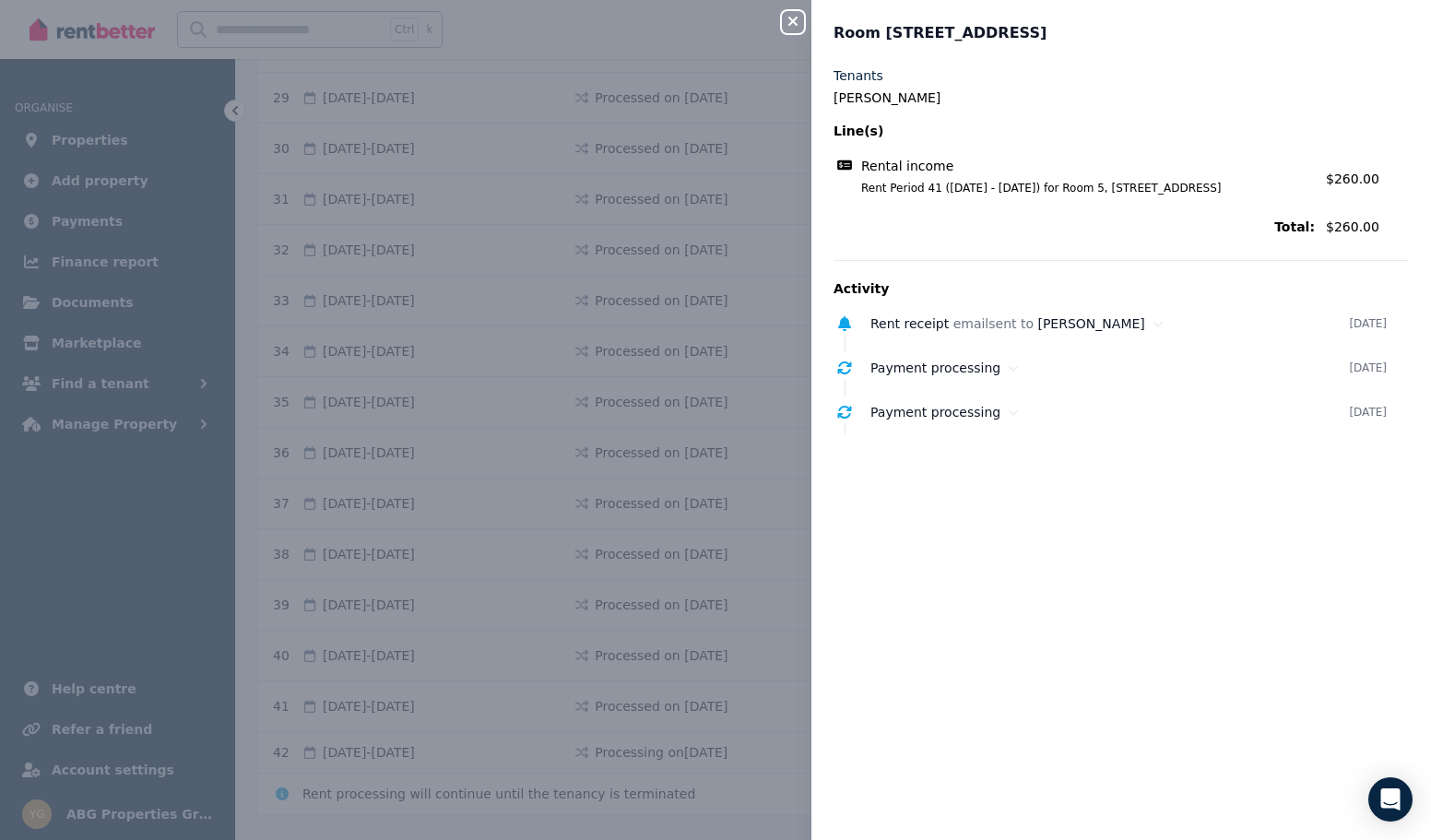
click at [739, 471] on div "Close panel Room 5, 46 Bareena St Tenants [PERSON_NAME] Line(s) Rental income R…" at bounding box center [715, 420] width 1431 height 840
